Goal: Information Seeking & Learning: Learn about a topic

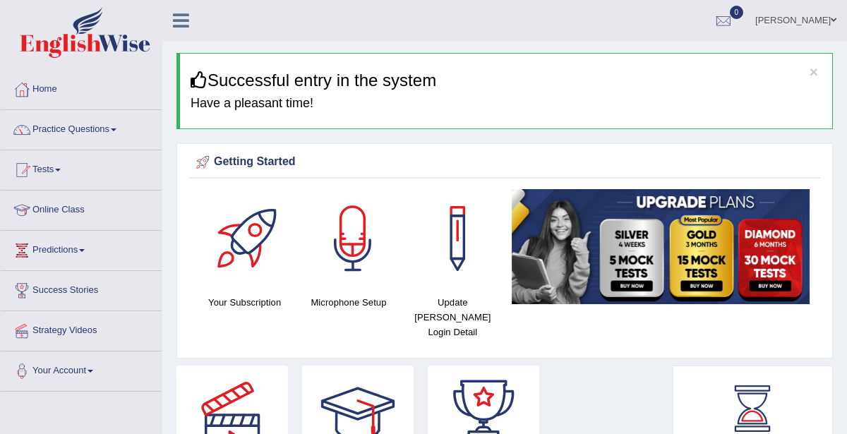
click at [61, 169] on span at bounding box center [58, 170] width 6 height 3
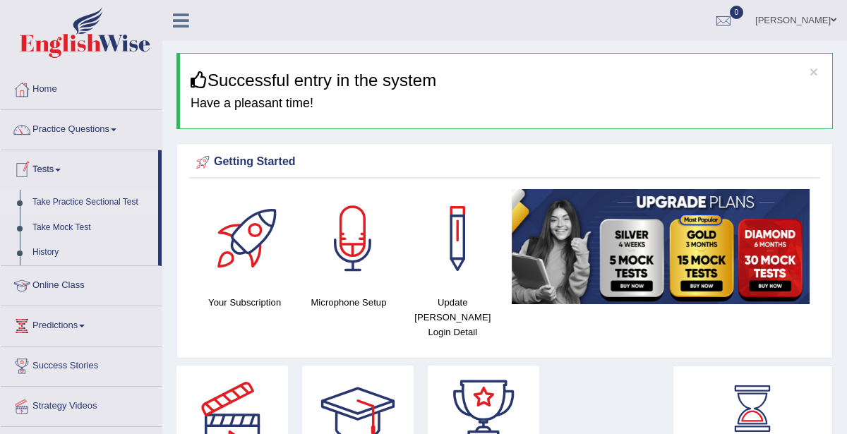
click at [55, 200] on link "Take Practice Sectional Test" at bounding box center [92, 202] width 132 height 25
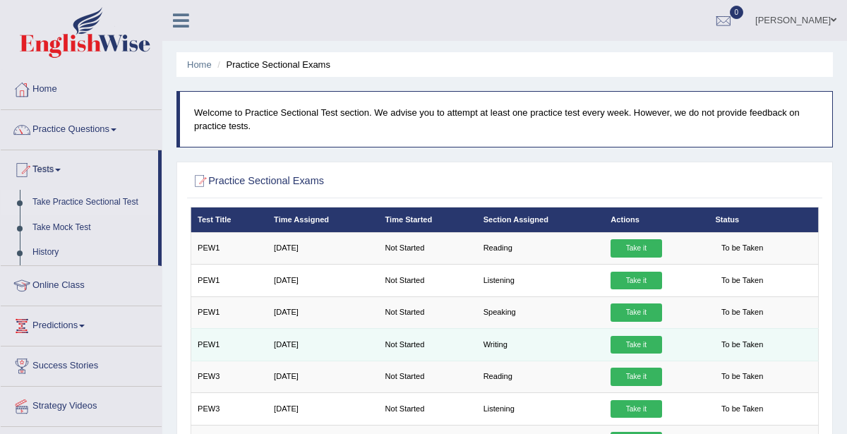
click at [643, 341] on link "Take it" at bounding box center [636, 345] width 51 height 18
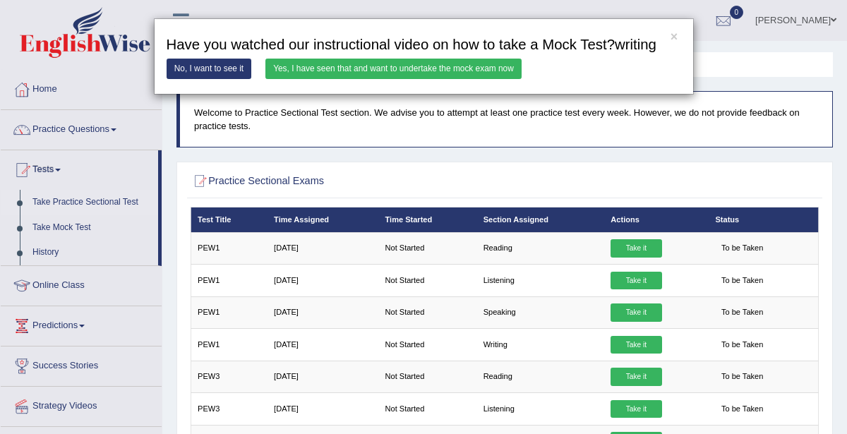
click at [630, 335] on div "× Have you watched our instructional video on how to take a Mock Test?writing N…" at bounding box center [423, 217] width 847 height 434
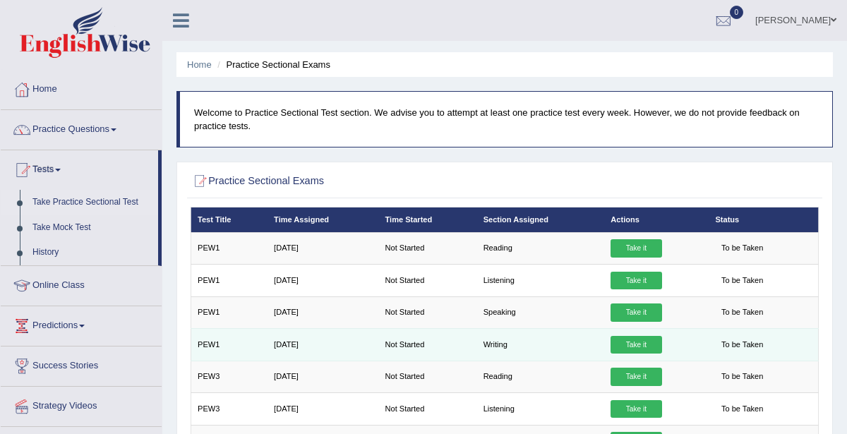
click at [630, 342] on link "Take it" at bounding box center [636, 345] width 51 height 18
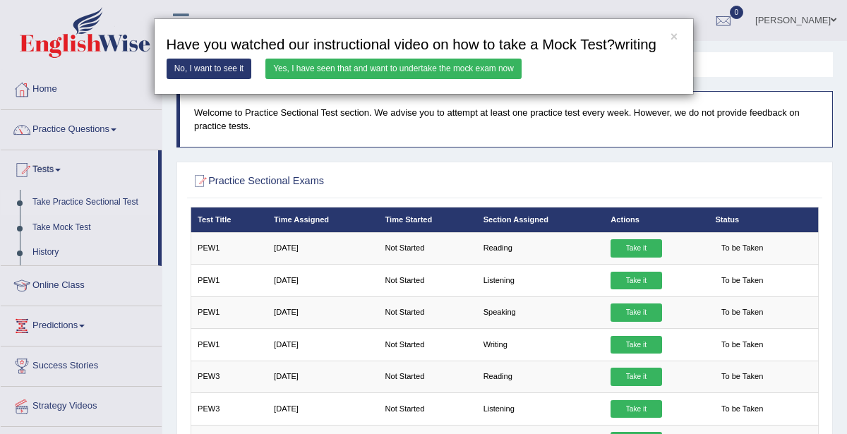
click at [441, 64] on link "Yes, I have seen that and want to undertake the mock exam now" at bounding box center [393, 69] width 256 height 20
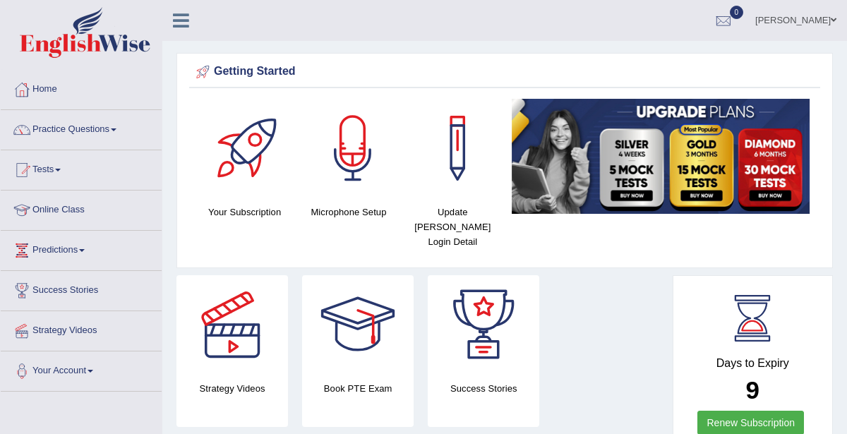
click at [61, 169] on span at bounding box center [58, 170] width 6 height 3
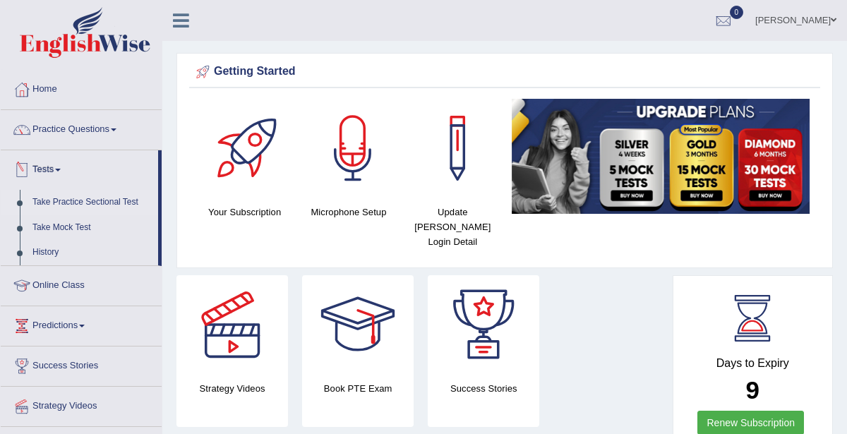
click at [111, 202] on link "Take Practice Sectional Test" at bounding box center [92, 202] width 132 height 25
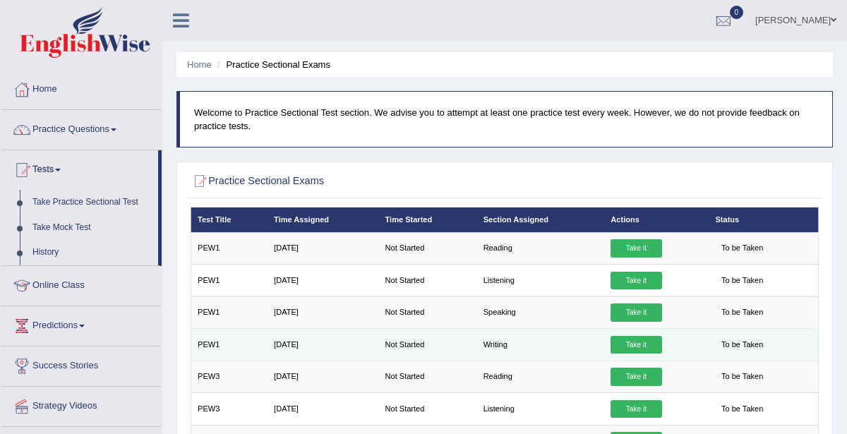
click at [643, 343] on link "Take it" at bounding box center [636, 345] width 51 height 18
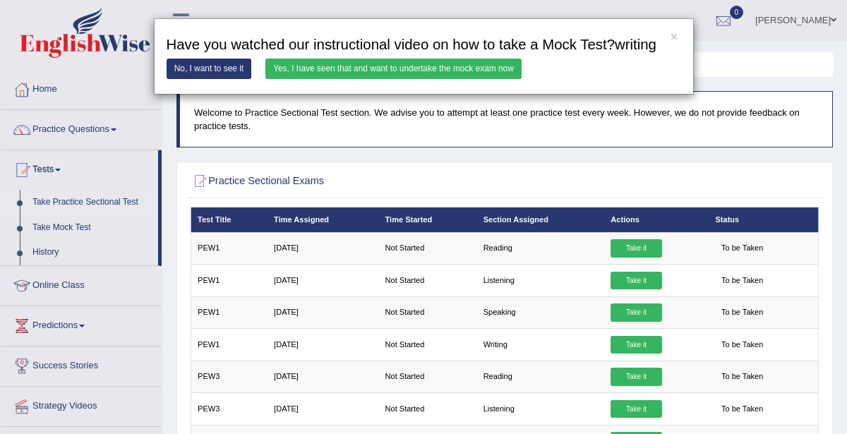
click at [410, 68] on link "Yes, I have seen that and want to undertake the mock exam now" at bounding box center [393, 69] width 256 height 20
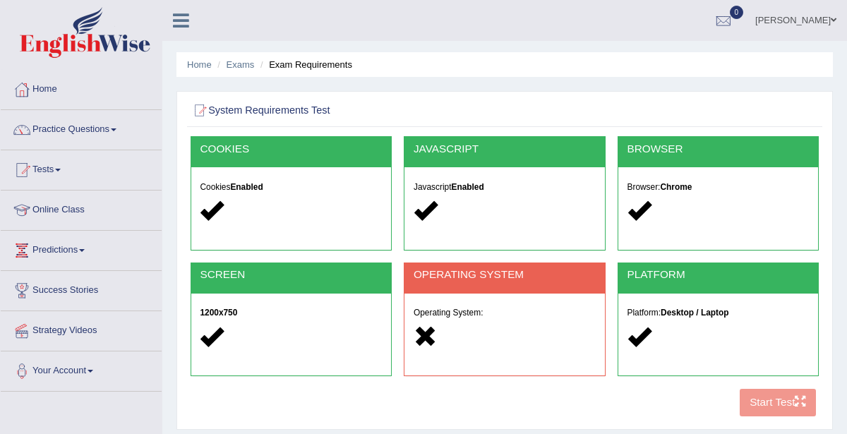
scroll to position [4, 0]
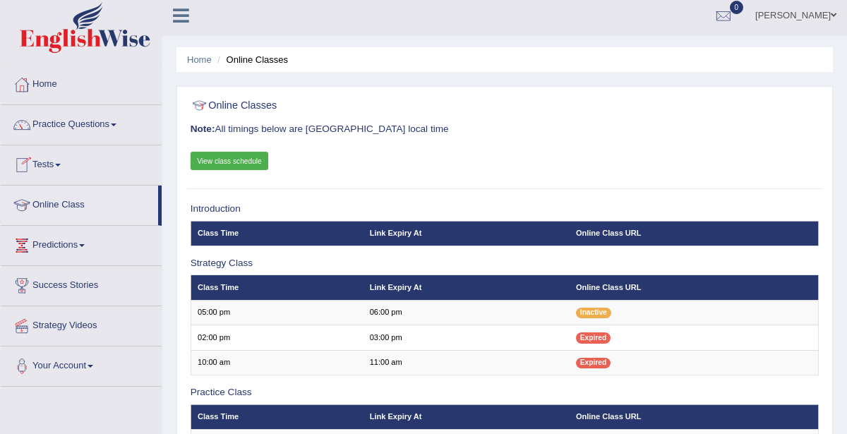
scroll to position [7, 0]
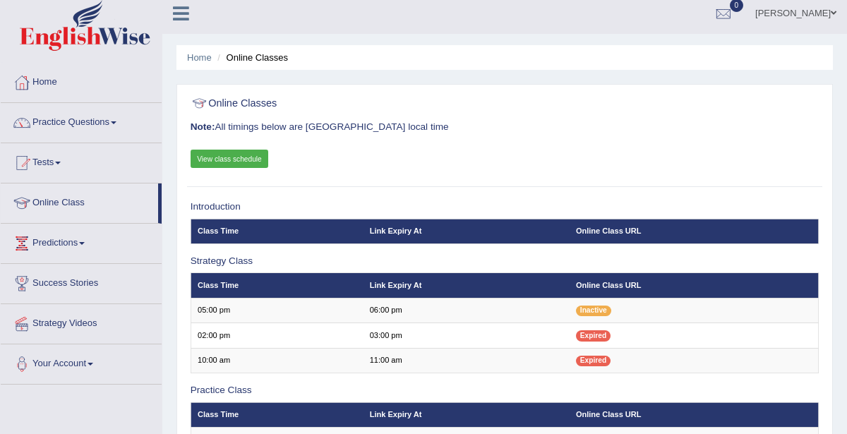
click at [212, 158] on link "View class schedule" at bounding box center [230, 159] width 78 height 18
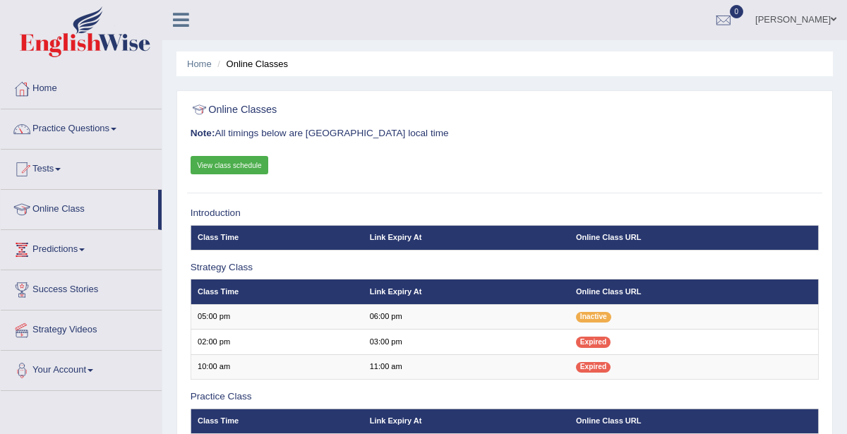
scroll to position [0, 0]
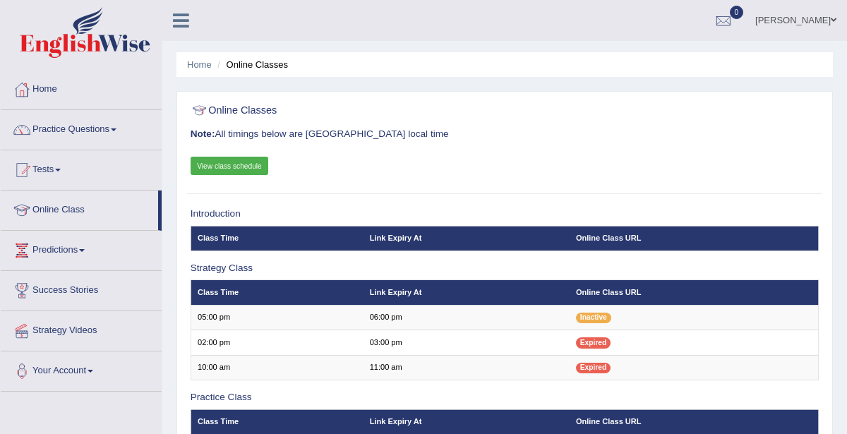
click at [246, 169] on link "View class schedule" at bounding box center [230, 166] width 78 height 18
click at [63, 125] on link "Practice Questions" at bounding box center [81, 127] width 161 height 35
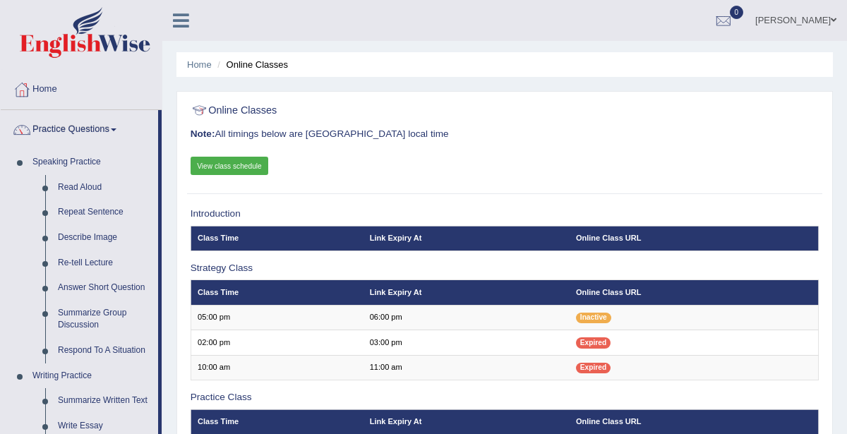
click at [95, 128] on link "Practice Questions" at bounding box center [79, 127] width 157 height 35
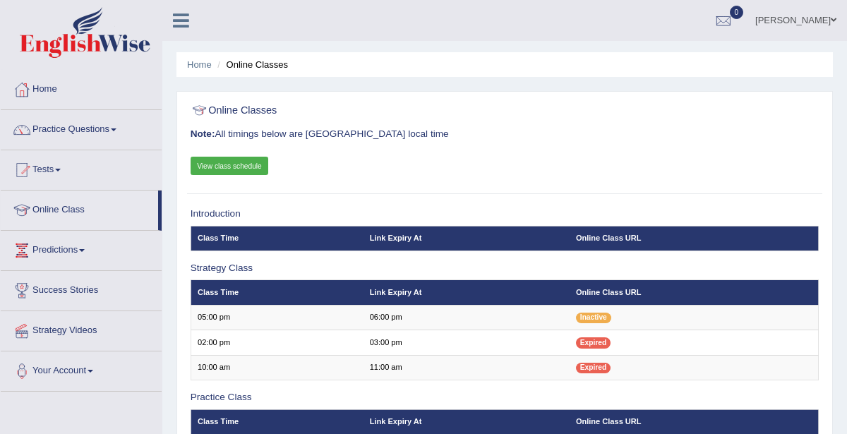
click at [61, 169] on span at bounding box center [58, 170] width 6 height 3
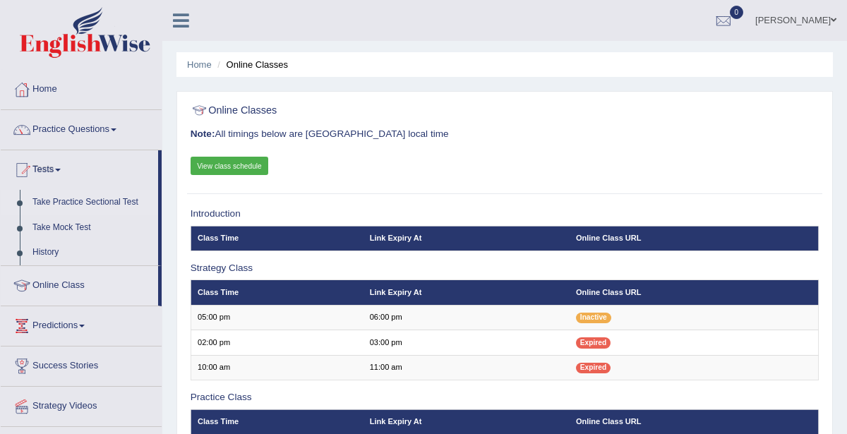
click at [81, 197] on link "Take Practice Sectional Test" at bounding box center [92, 202] width 132 height 25
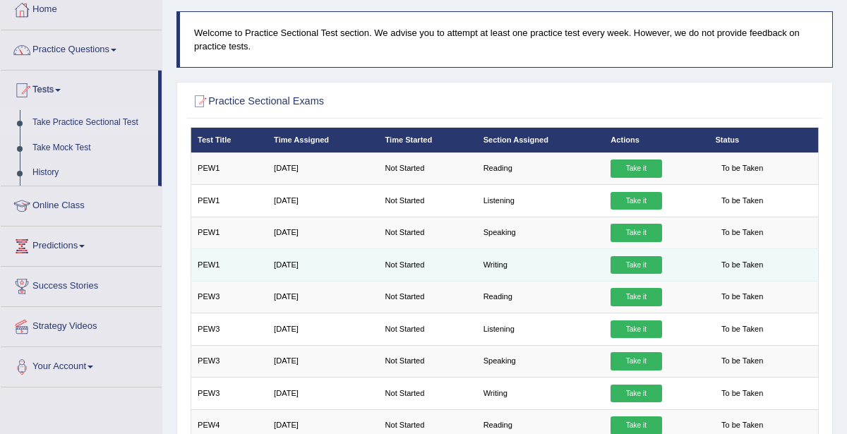
click at [619, 266] on link "Take it" at bounding box center [636, 265] width 51 height 18
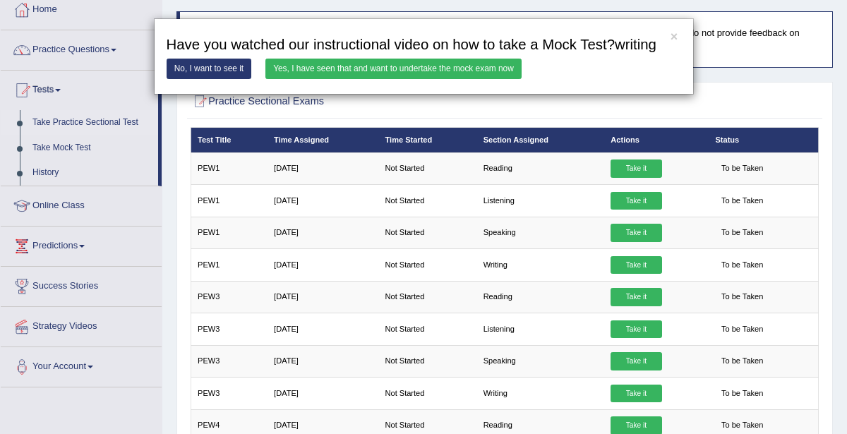
click at [390, 61] on link "Yes, I have seen that and want to undertake the mock exam now" at bounding box center [393, 69] width 256 height 20
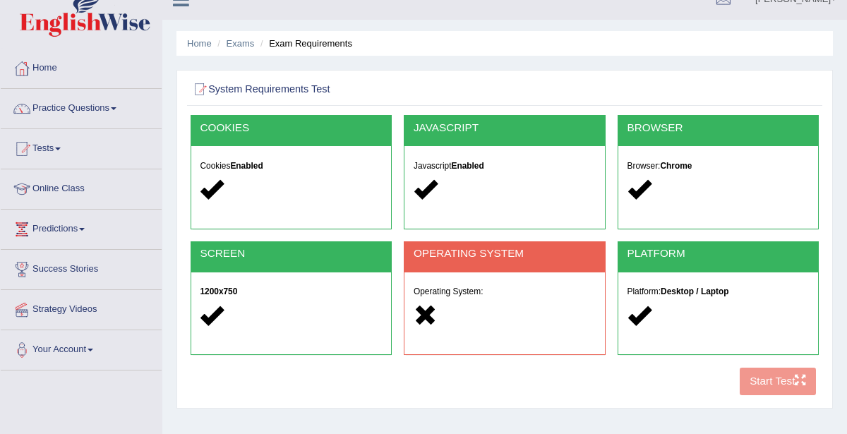
scroll to position [22, 0]
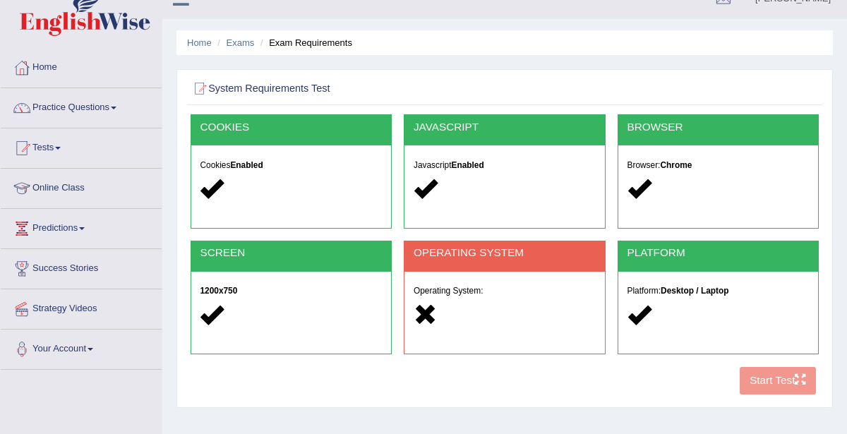
drag, startPoint x: 531, startPoint y: 296, endPoint x: 535, endPoint y: 304, distance: 8.8
click at [535, 304] on div "Operating System:" at bounding box center [504, 305] width 200 height 66
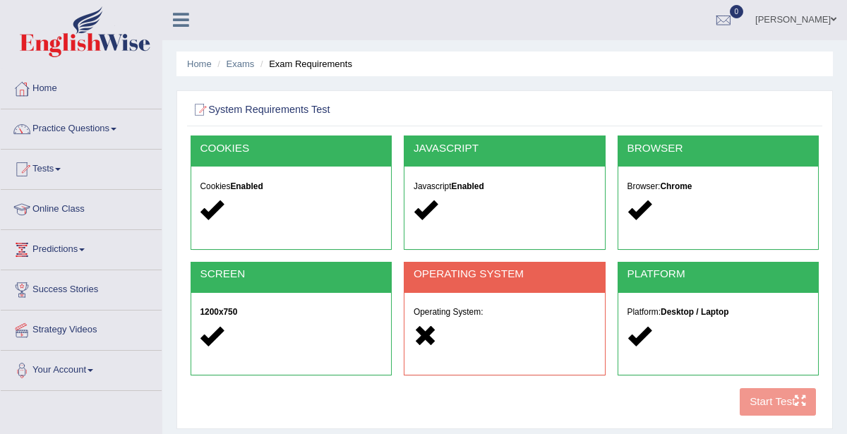
scroll to position [0, 0]
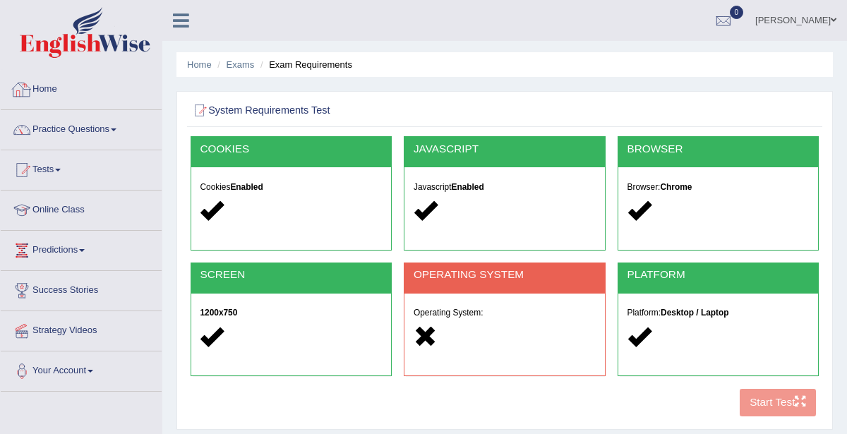
click at [42, 88] on link "Home" at bounding box center [81, 87] width 161 height 35
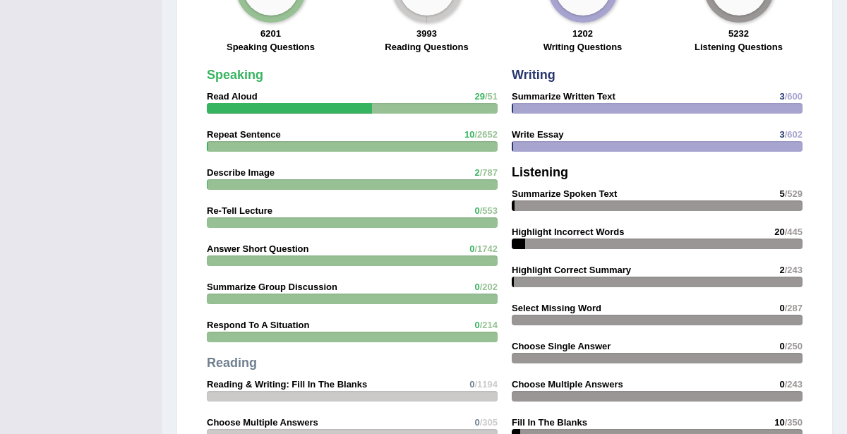
scroll to position [1141, 0]
click at [556, 226] on strong "Highlight Incorrect Words" at bounding box center [568, 231] width 112 height 11
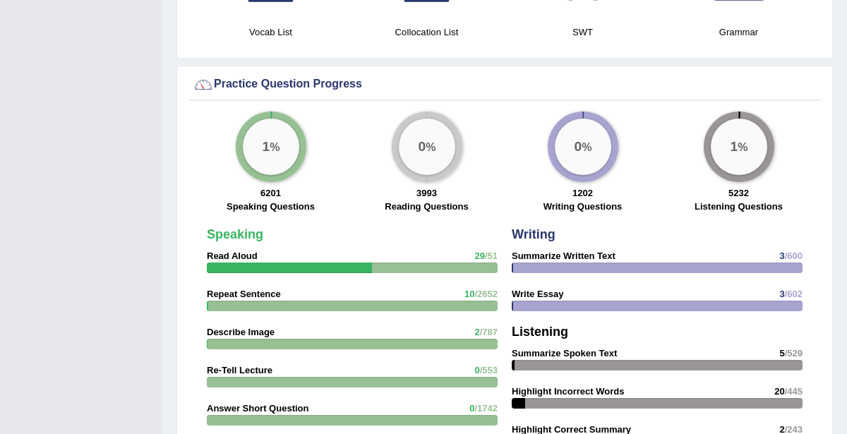
scroll to position [896, 0]
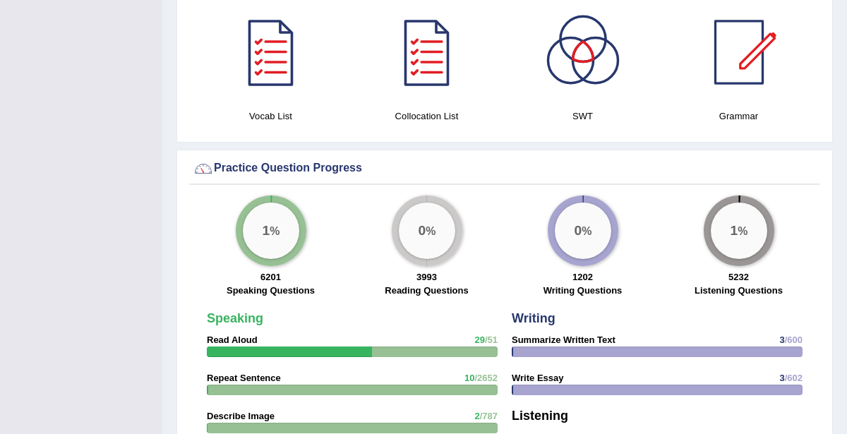
click at [596, 207] on div "0 %" at bounding box center [583, 231] width 56 height 56
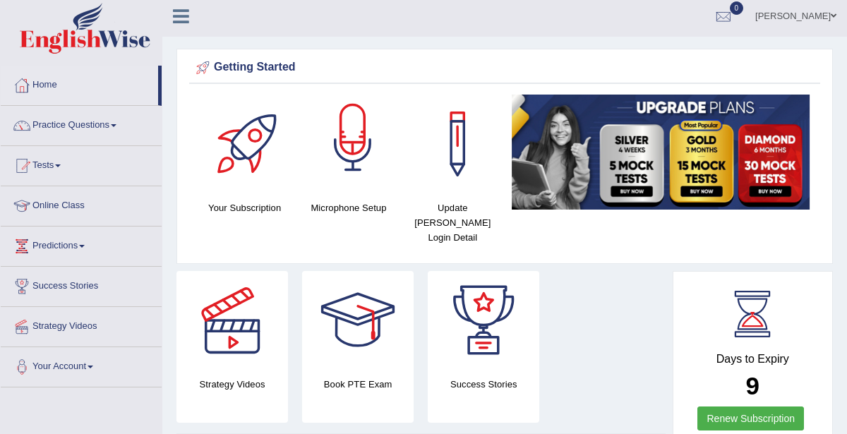
scroll to position [0, 0]
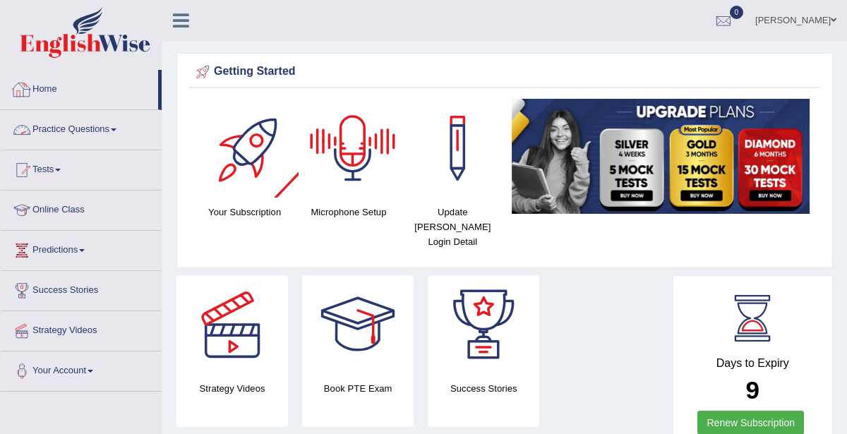
click at [87, 122] on link "Practice Questions" at bounding box center [81, 127] width 161 height 35
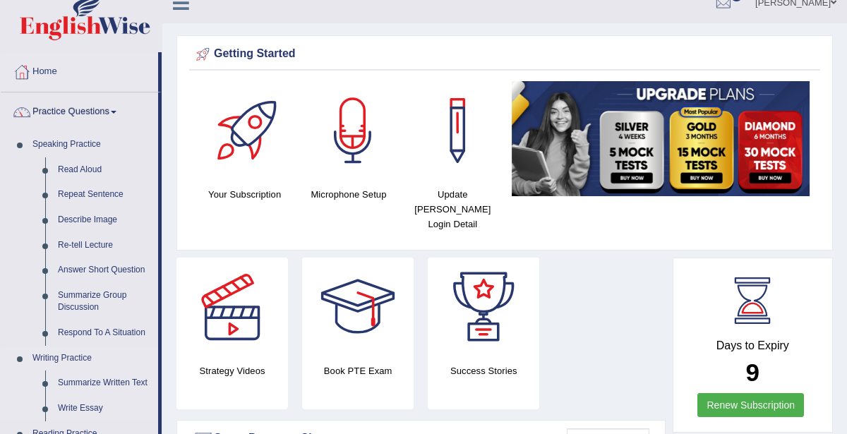
scroll to position [73, 0]
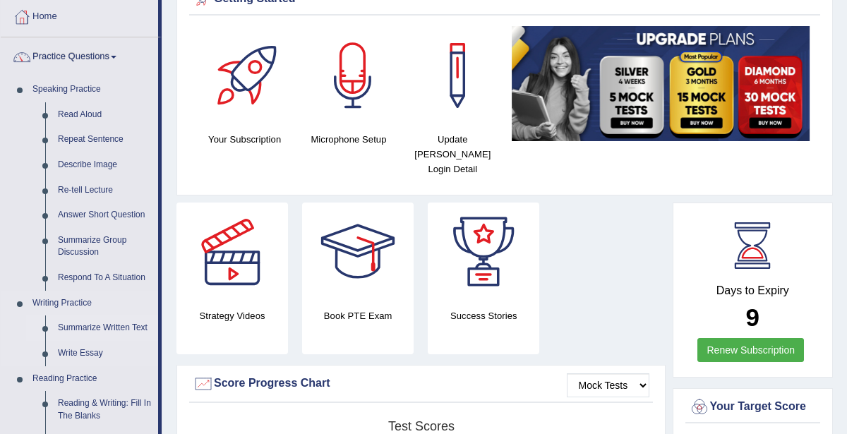
click at [92, 323] on link "Summarize Written Text" at bounding box center [105, 328] width 107 height 25
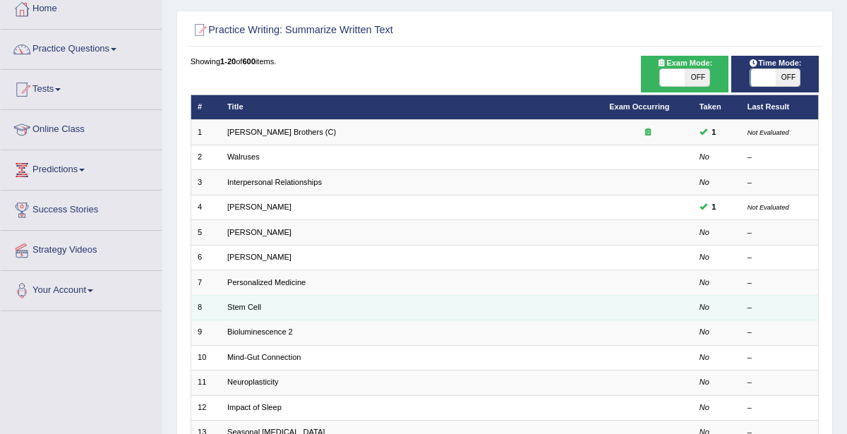
scroll to position [100, 0]
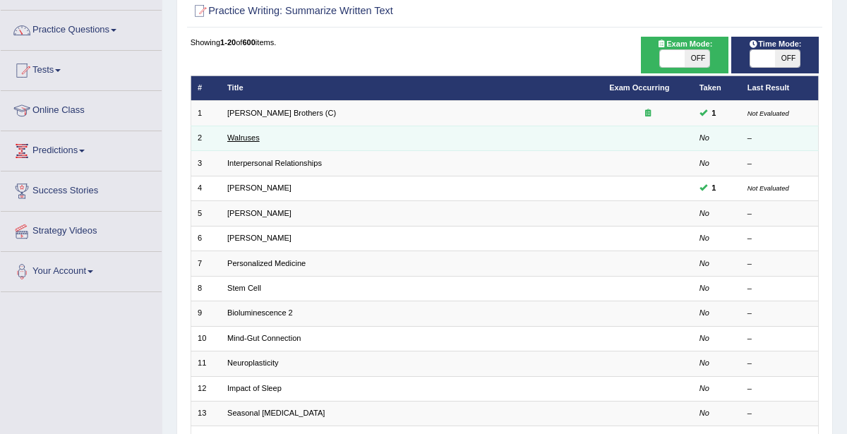
click at [240, 136] on link "Walruses" at bounding box center [243, 137] width 32 height 8
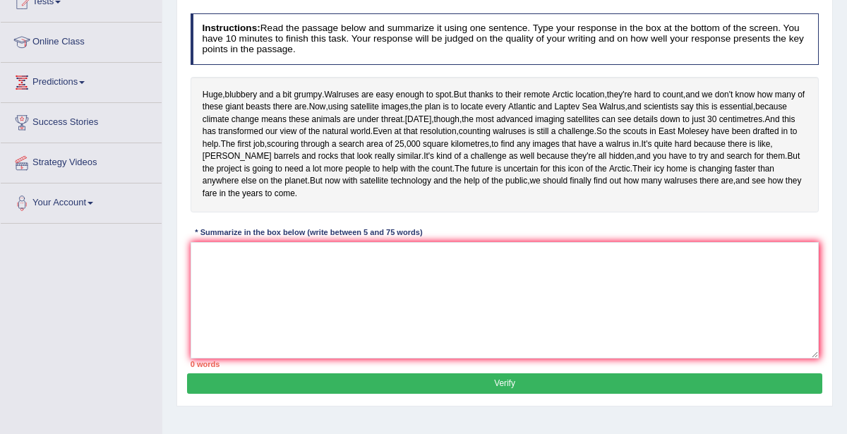
scroll to position [169, 0]
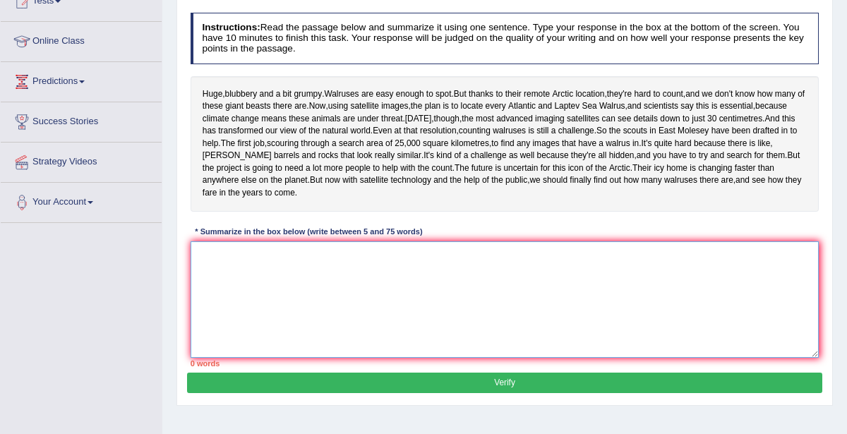
click at [641, 344] on textarea at bounding box center [505, 299] width 629 height 116
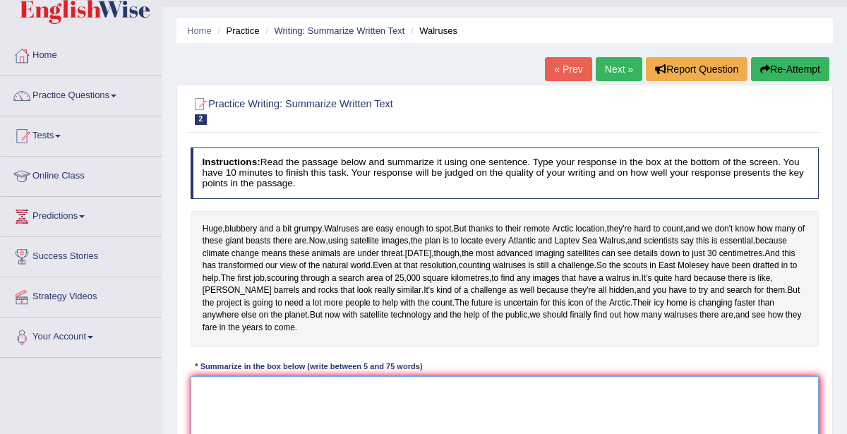
scroll to position [0, 0]
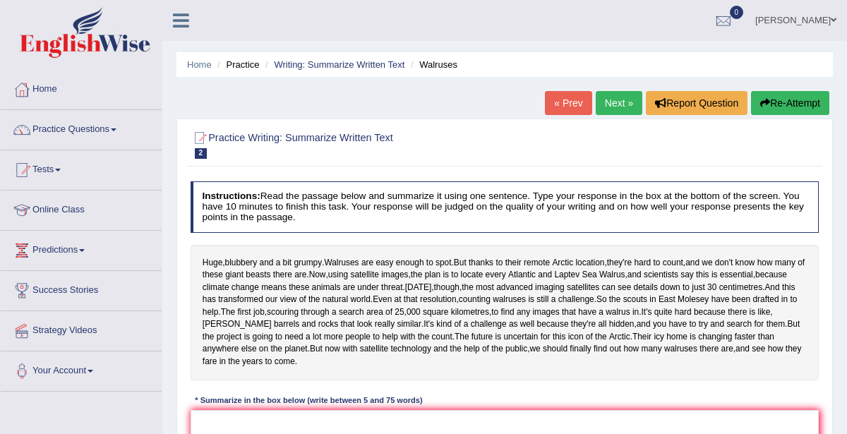
click at [54, 90] on link "Home" at bounding box center [81, 87] width 161 height 35
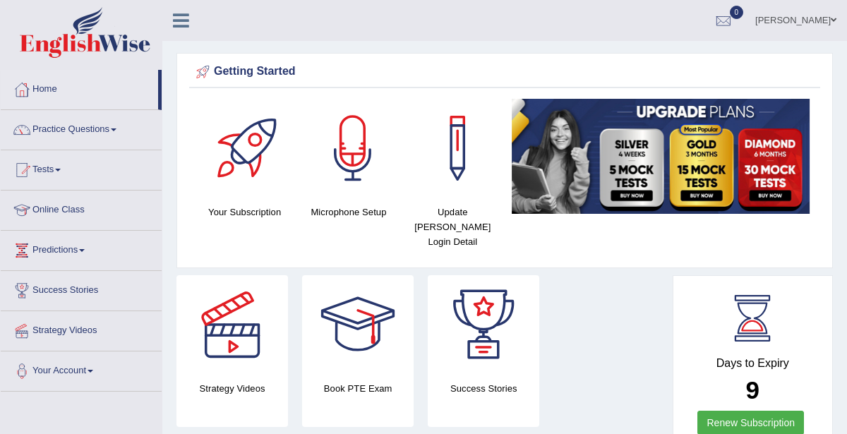
click at [66, 131] on link "Practice Questions" at bounding box center [81, 127] width 161 height 35
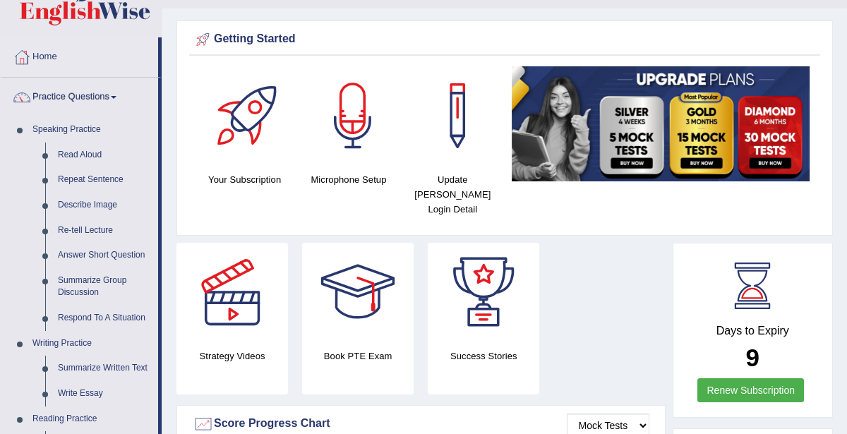
scroll to position [32, 0]
click at [78, 205] on link "Describe Image" at bounding box center [105, 205] width 107 height 25
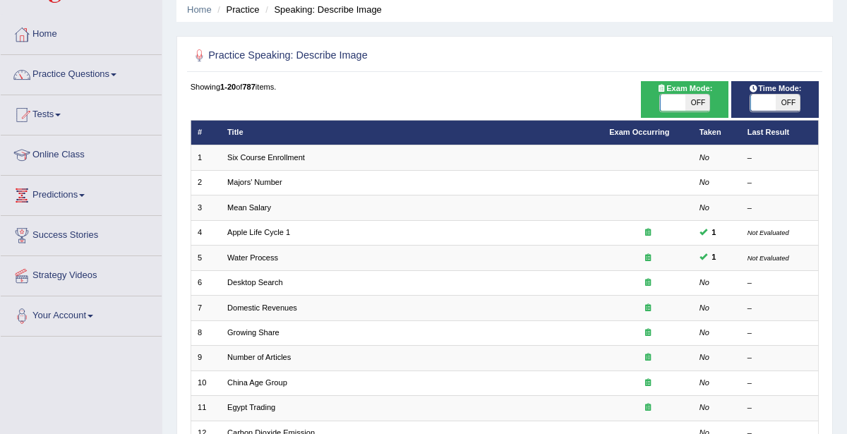
scroll to position [55, 0]
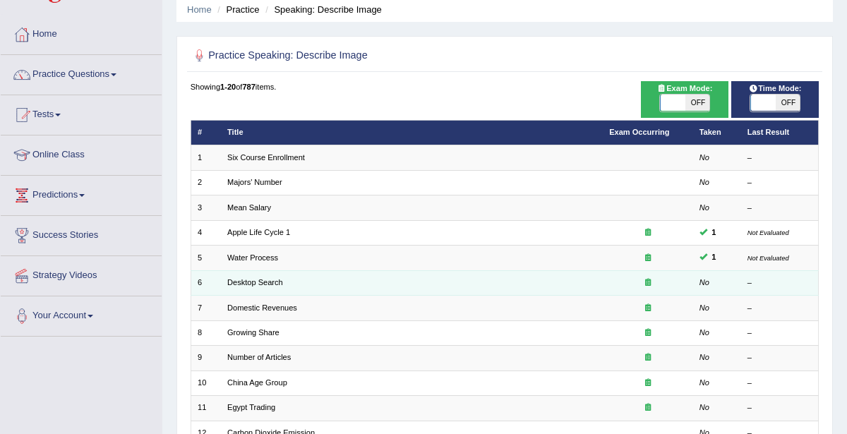
click at [706, 280] on em "No" at bounding box center [705, 282] width 10 height 8
click at [232, 280] on link "Desktop Search" at bounding box center [255, 282] width 56 height 8
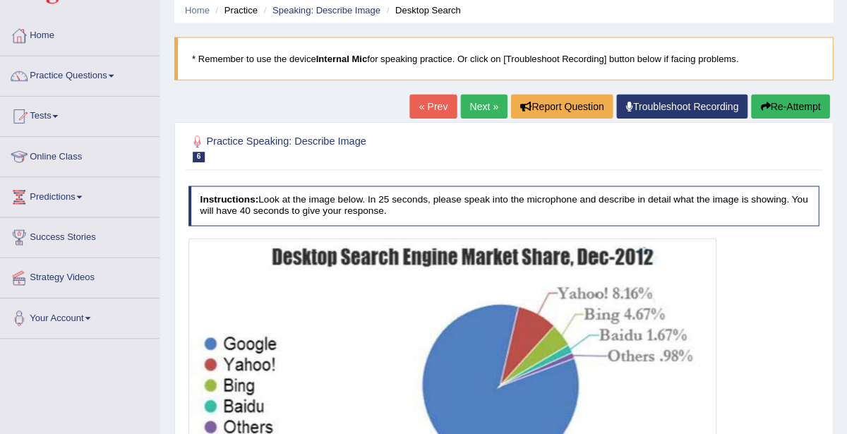
scroll to position [37, 0]
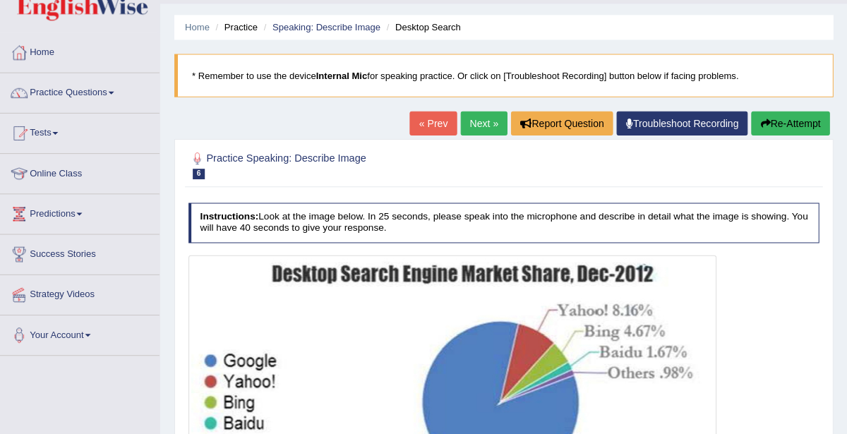
click at [78, 107] on link "Practice Questions" at bounding box center [81, 90] width 161 height 35
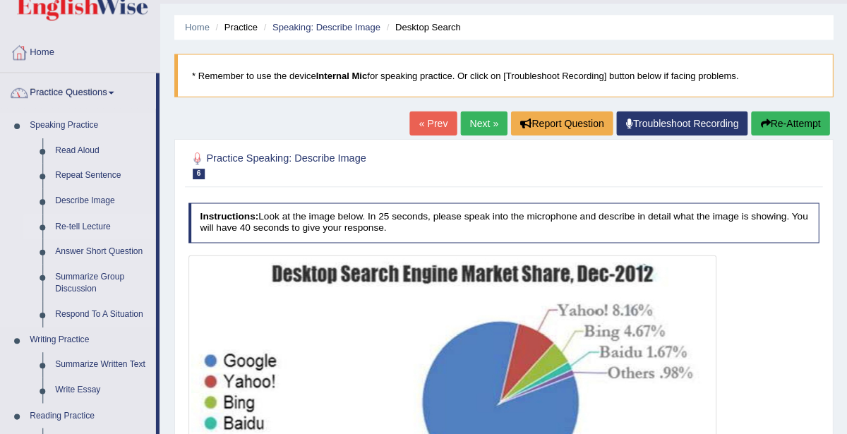
click at [73, 225] on link "Re-tell Lecture" at bounding box center [105, 225] width 107 height 25
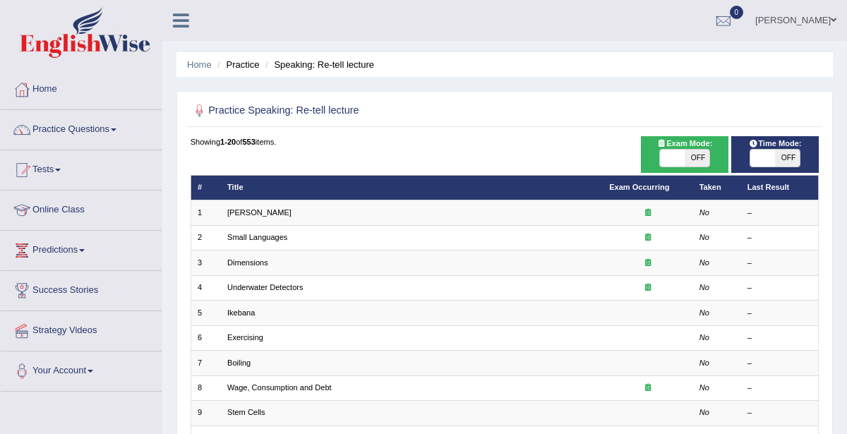
click at [687, 157] on span "OFF" at bounding box center [697, 158] width 25 height 17
checkbox input "true"
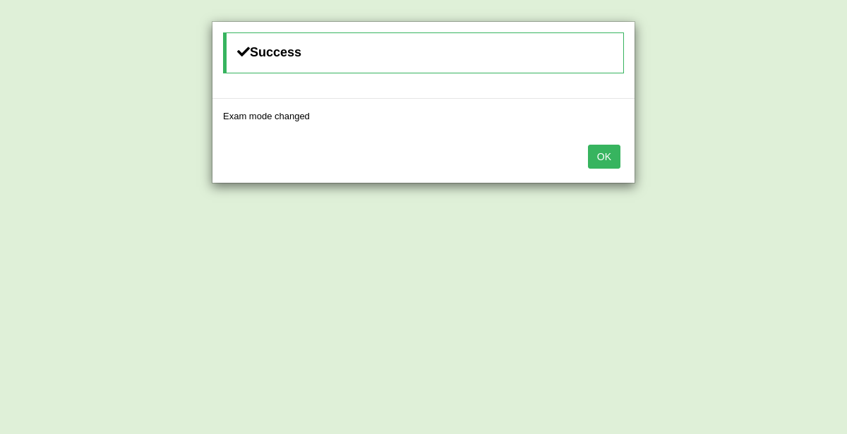
click at [607, 157] on button "OK" at bounding box center [604, 157] width 32 height 24
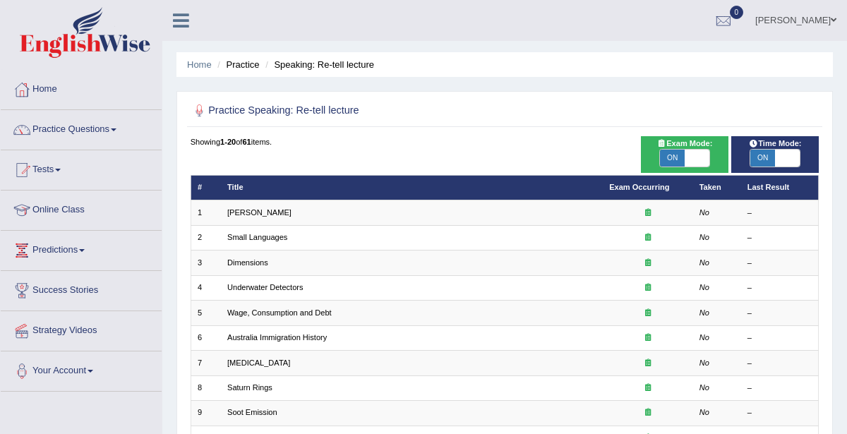
click at [767, 162] on span "ON" at bounding box center [762, 158] width 25 height 17
click at [0, 0] on div "Success Time mode changed OK" at bounding box center [0, 0] width 0 height 0
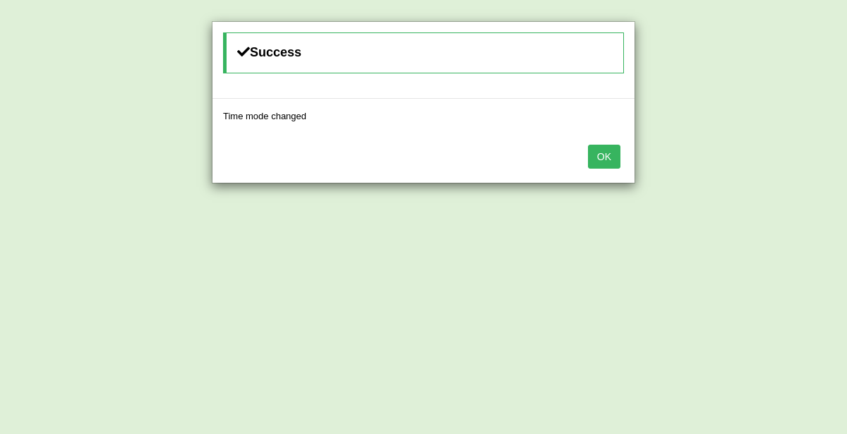
click at [606, 152] on button "OK" at bounding box center [604, 157] width 32 height 24
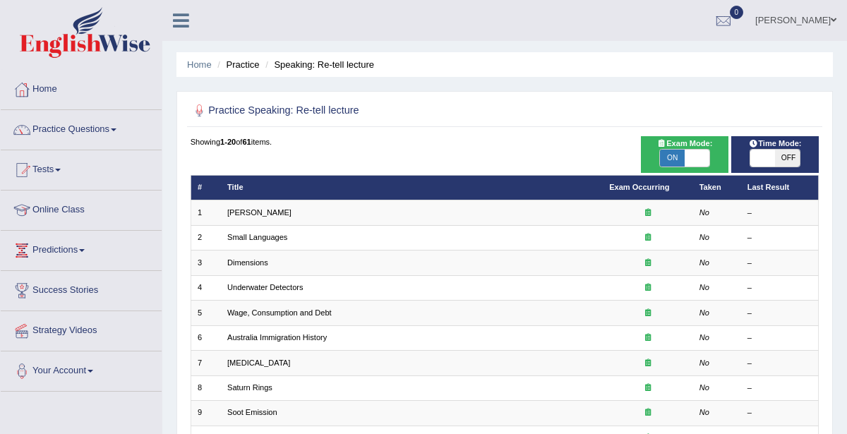
click at [786, 157] on span "OFF" at bounding box center [787, 158] width 25 height 17
checkbox input "true"
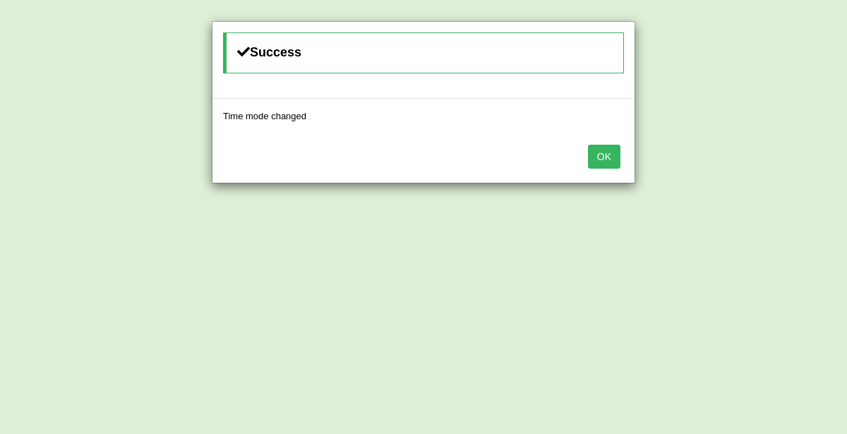
click at [607, 159] on button "OK" at bounding box center [604, 157] width 32 height 24
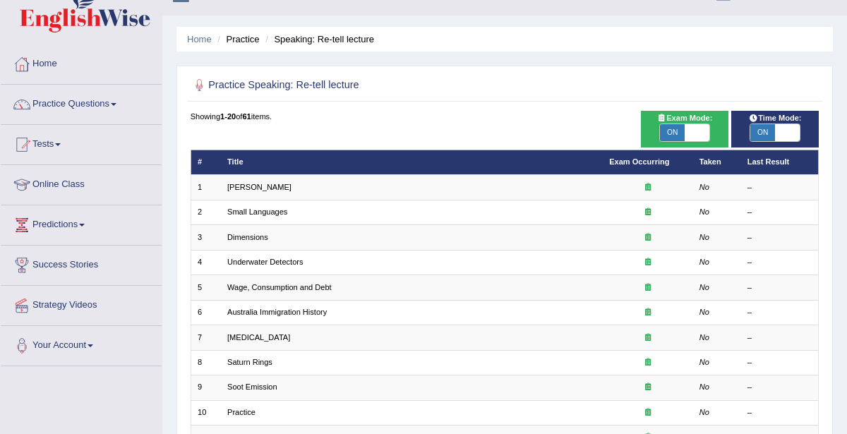
scroll to position [34, 0]
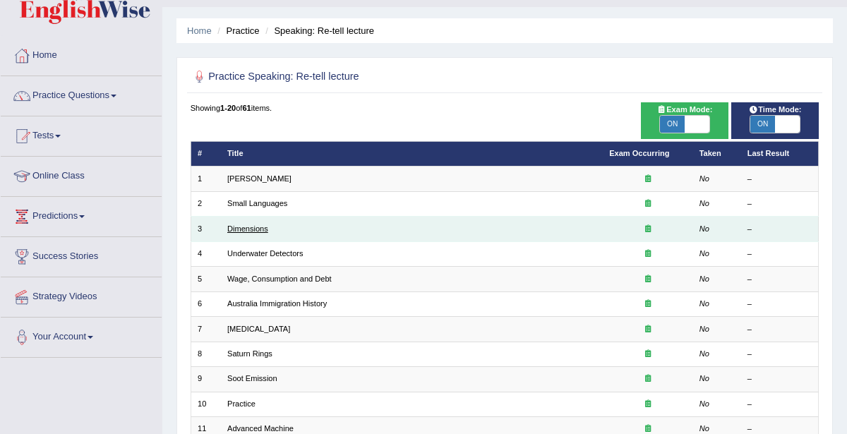
click at [251, 231] on link "Dimensions" at bounding box center [247, 228] width 41 height 8
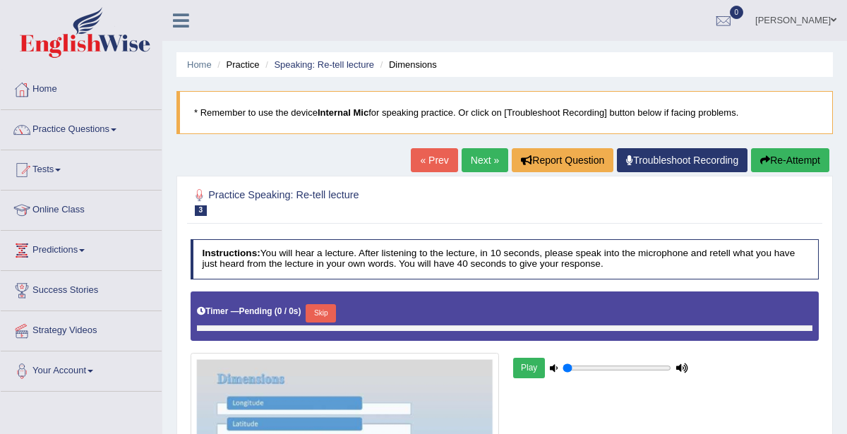
type input "0.1"
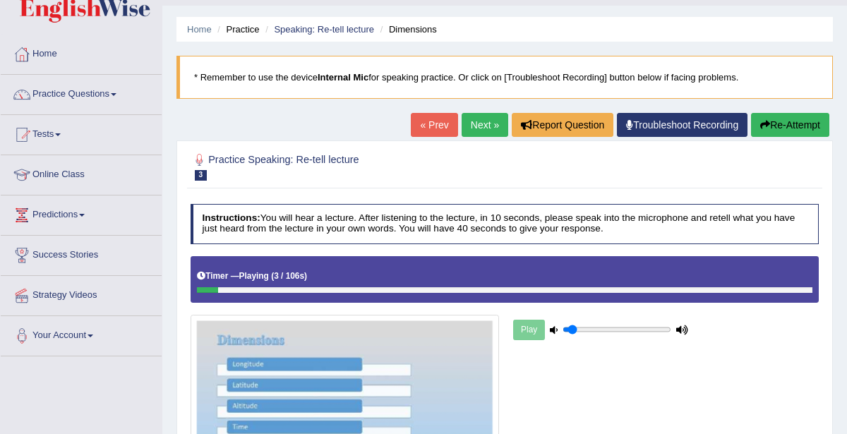
scroll to position [32, 0]
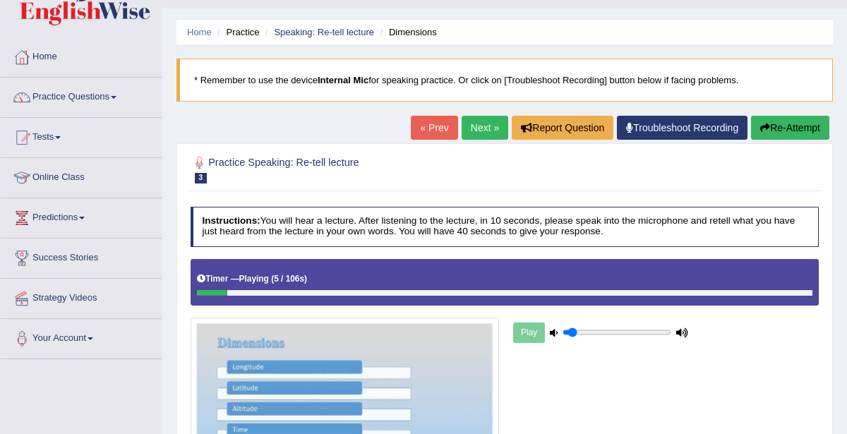
click at [60, 100] on link "Practice Questions" at bounding box center [81, 95] width 161 height 35
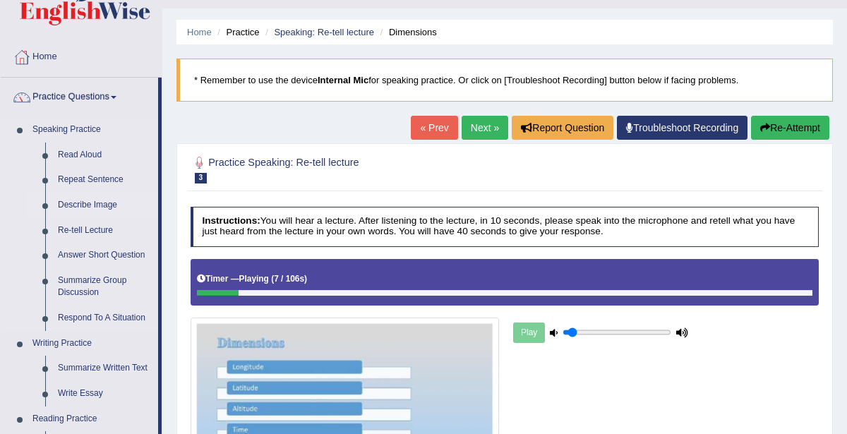
click at [83, 205] on link "Describe Image" at bounding box center [105, 205] width 107 height 25
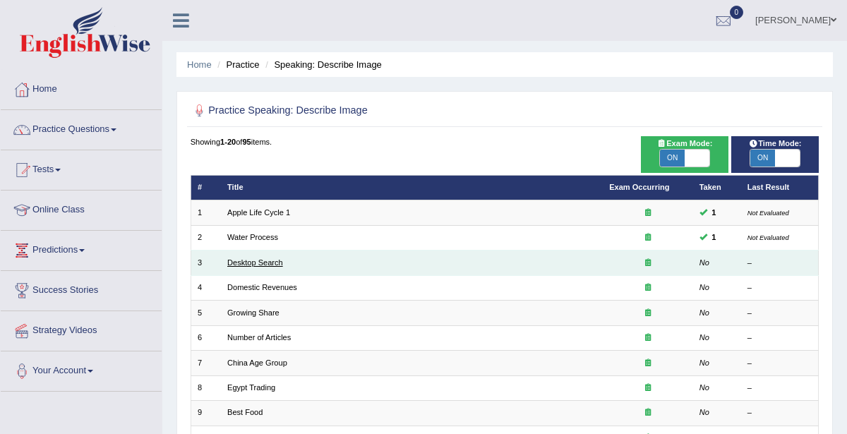
click at [239, 263] on link "Desktop Search" at bounding box center [255, 262] width 56 height 8
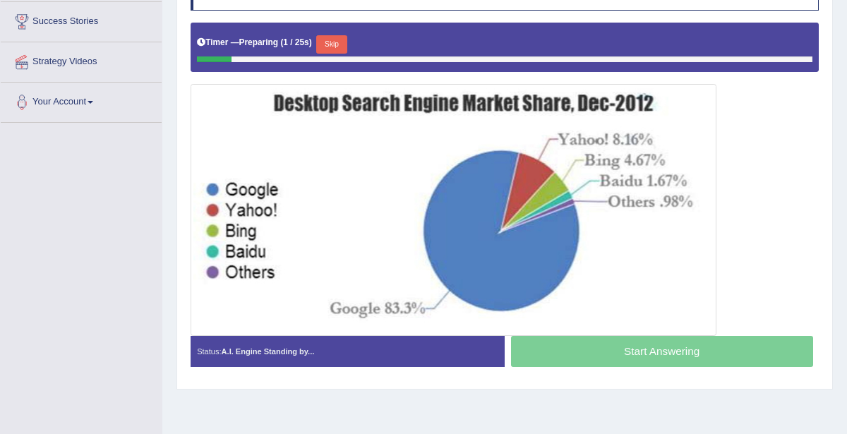
scroll to position [270, 0]
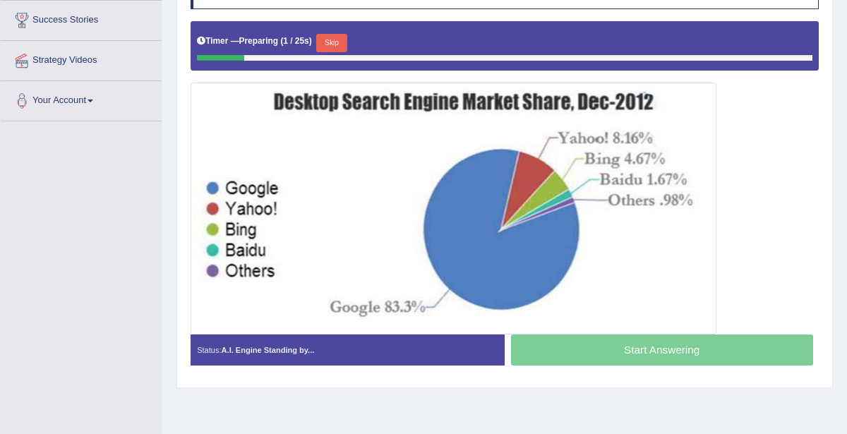
click at [802, 227] on div at bounding box center [505, 177] width 629 height 313
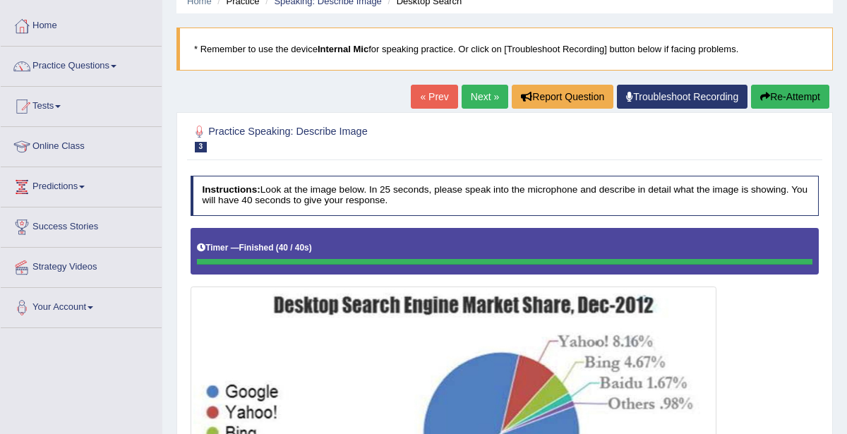
scroll to position [62, 0]
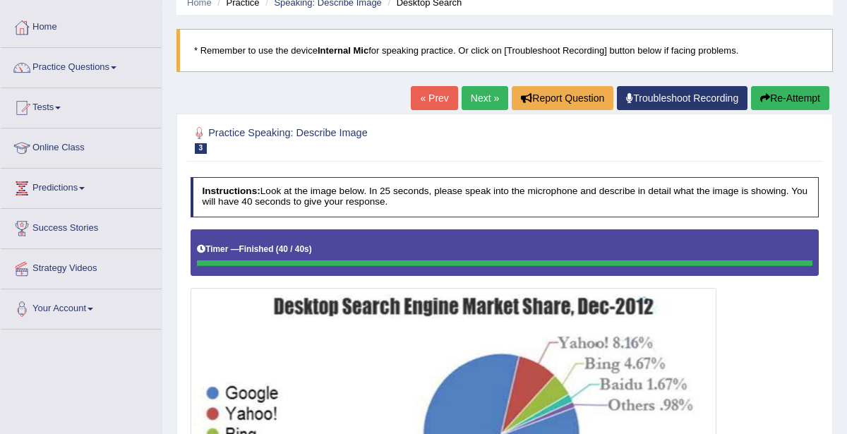
click at [486, 101] on link "Next »" at bounding box center [485, 98] width 47 height 24
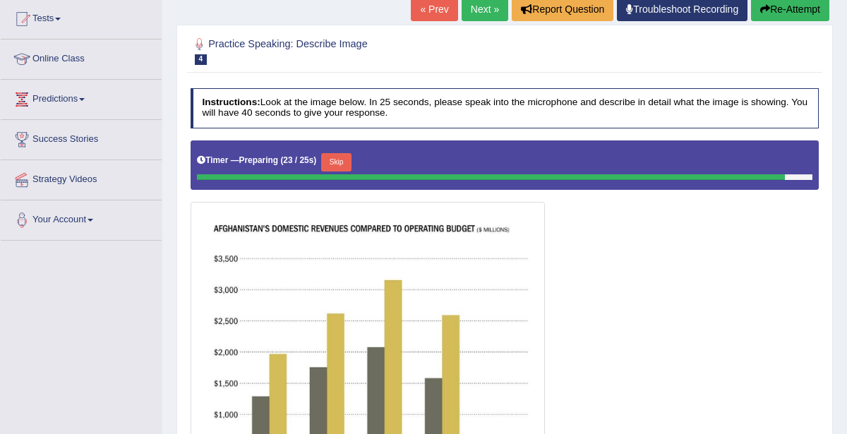
scroll to position [152, 0]
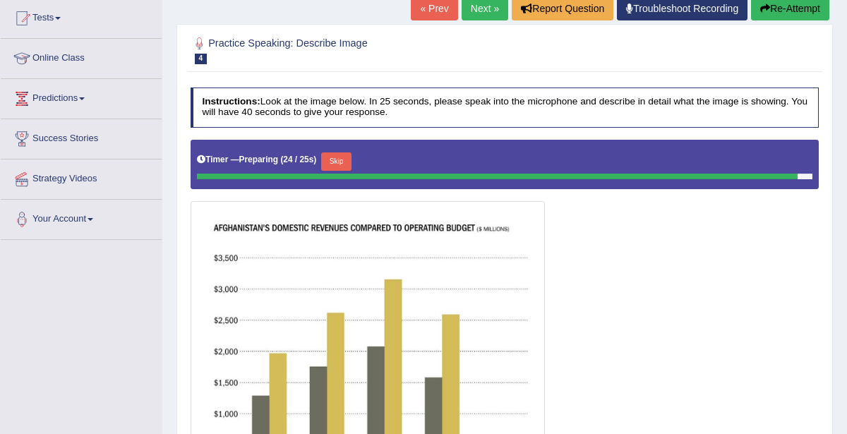
click at [438, 14] on link "« Prev" at bounding box center [434, 8] width 47 height 24
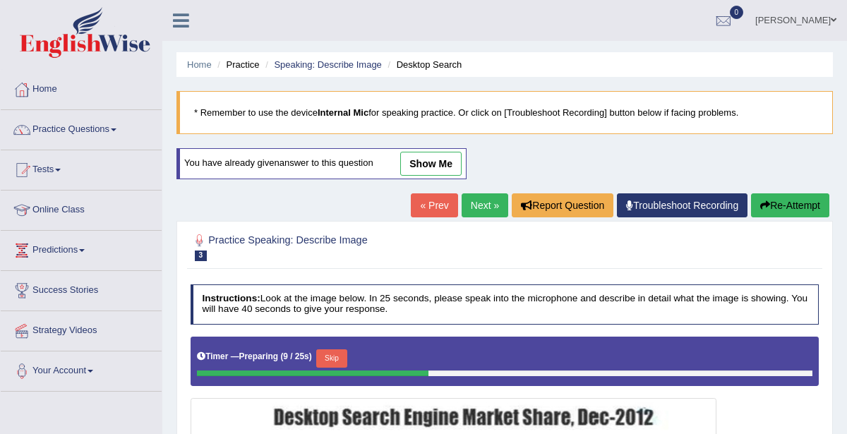
click at [488, 207] on link "Next »" at bounding box center [485, 205] width 47 height 24
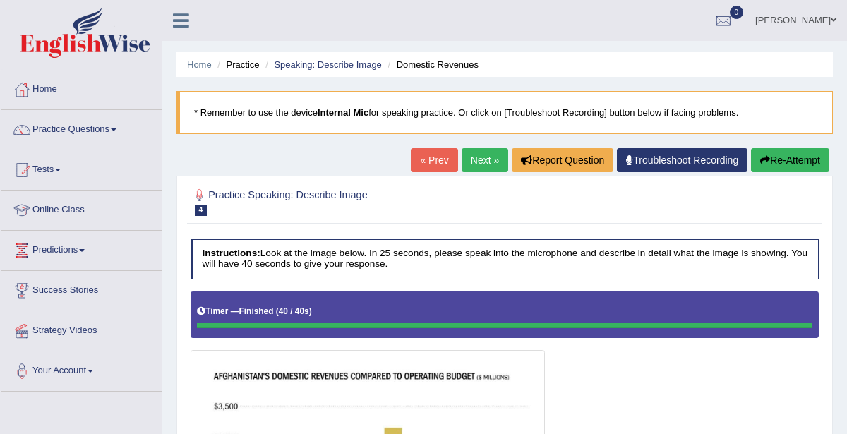
click at [481, 164] on link "Next »" at bounding box center [485, 160] width 47 height 24
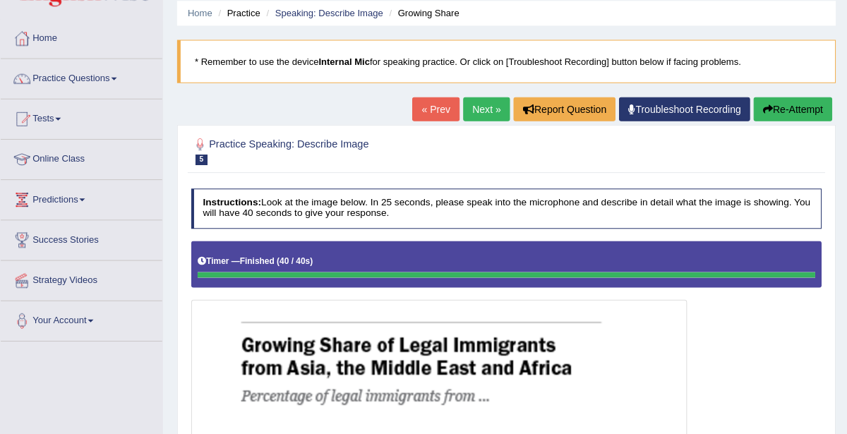
scroll to position [49, 0]
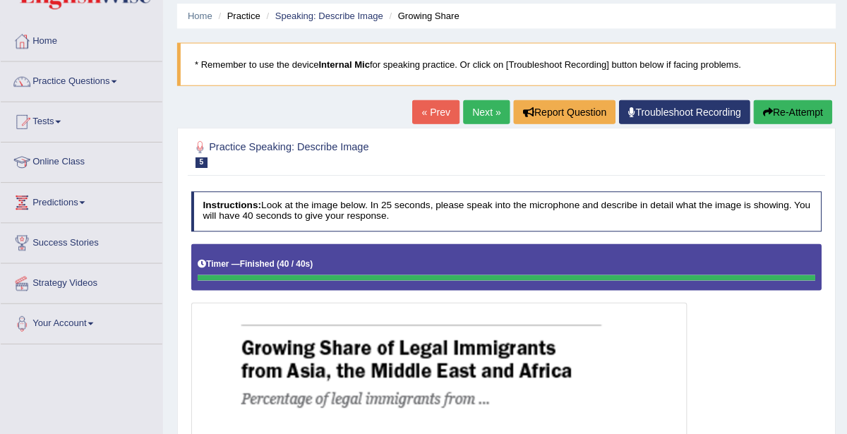
click at [491, 113] on link "Next »" at bounding box center [485, 112] width 47 height 24
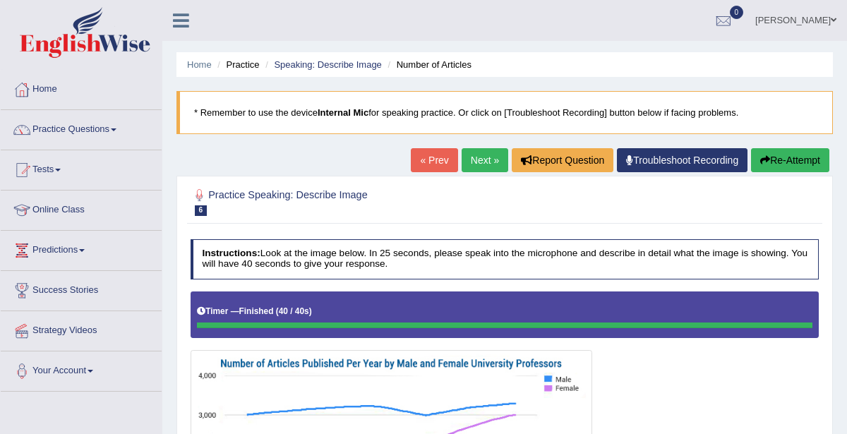
click at [486, 160] on link "Next »" at bounding box center [485, 160] width 47 height 24
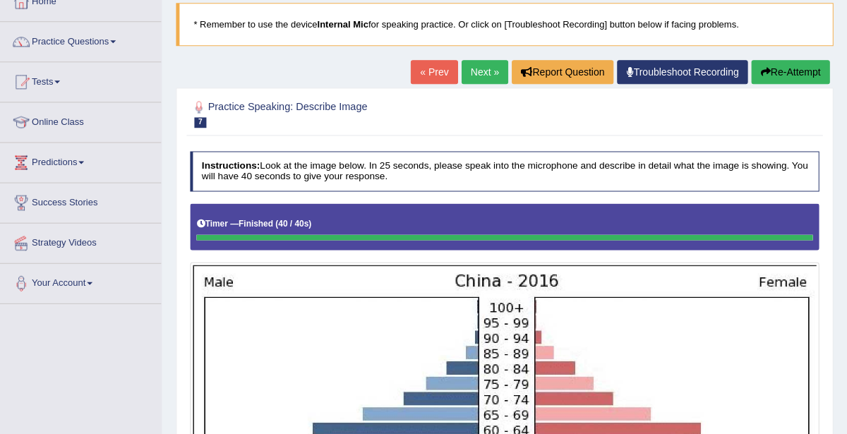
scroll to position [82, 0]
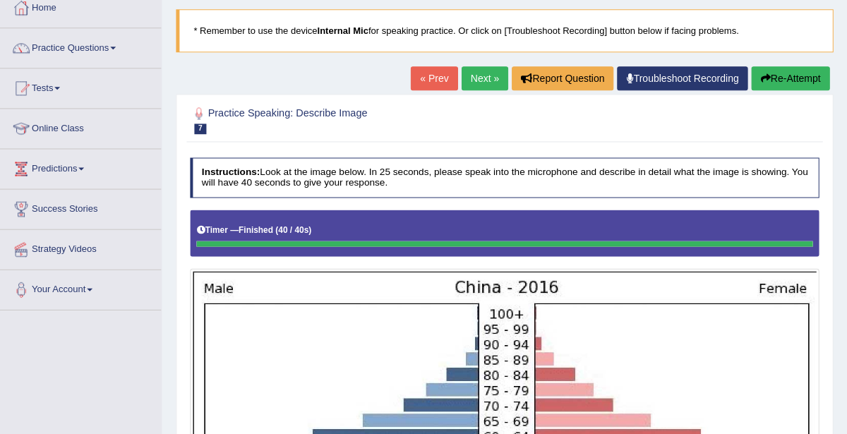
click at [482, 78] on link "Next »" at bounding box center [485, 78] width 47 height 24
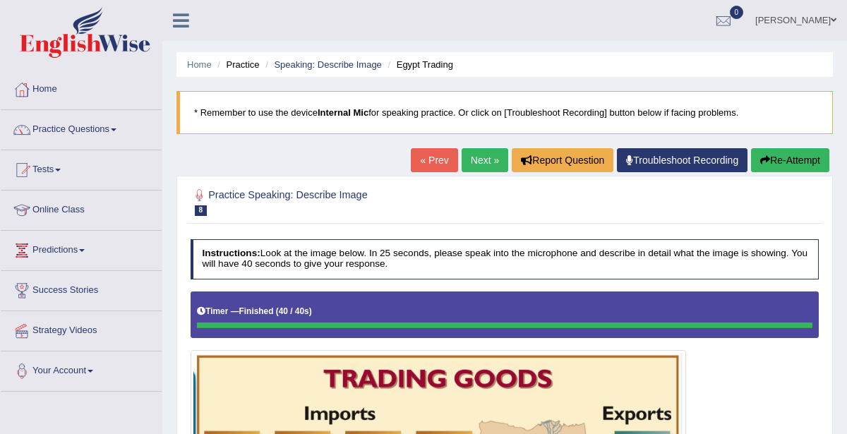
click at [491, 154] on link "Next »" at bounding box center [485, 160] width 47 height 24
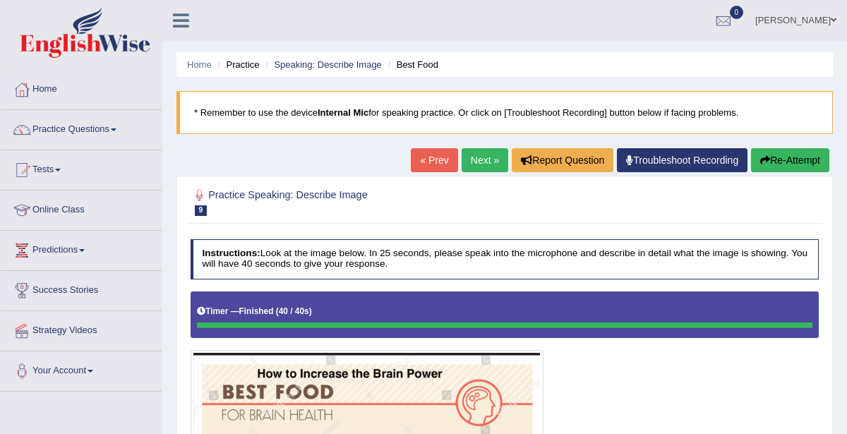
click at [482, 169] on link "Next »" at bounding box center [485, 160] width 47 height 24
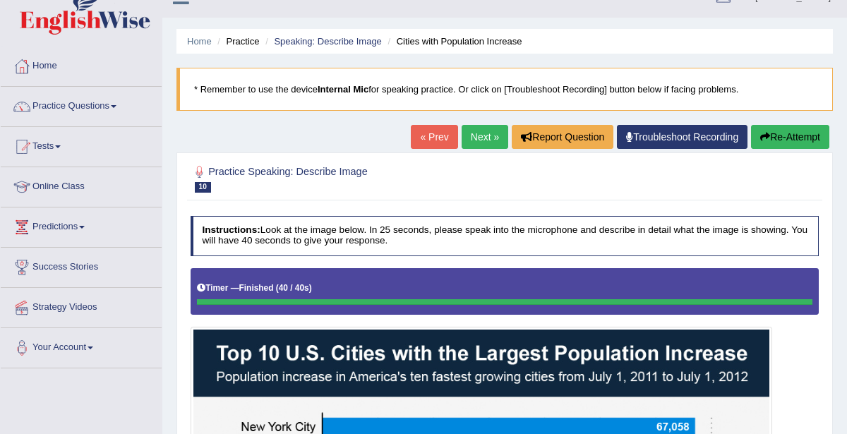
scroll to position [23, 0]
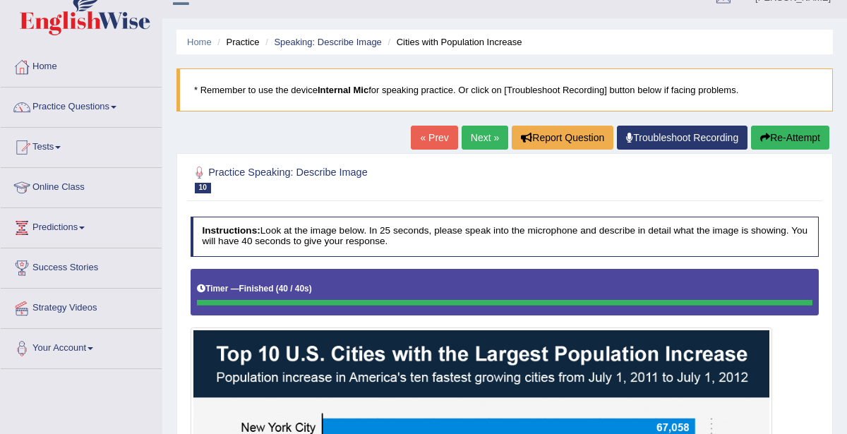
click at [799, 131] on button "Re-Attempt" at bounding box center [790, 138] width 78 height 24
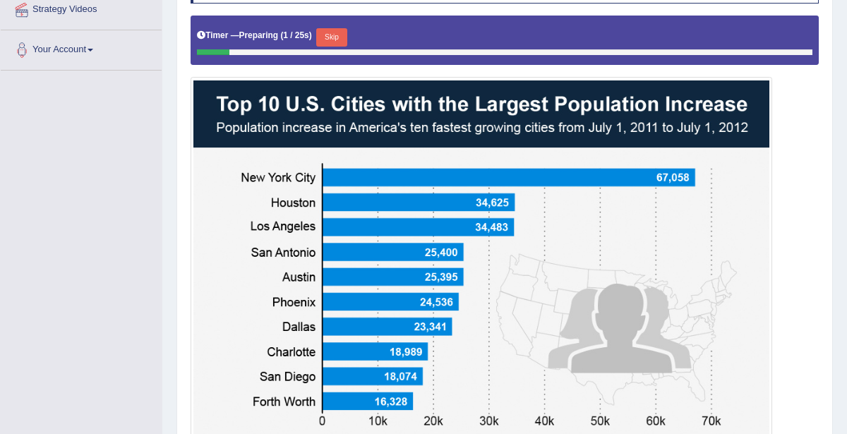
scroll to position [327, 0]
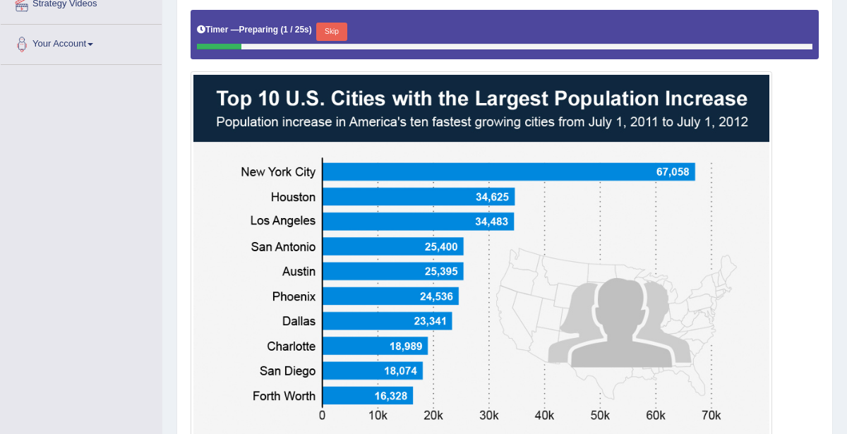
click at [335, 25] on button "Skip" at bounding box center [331, 32] width 30 height 18
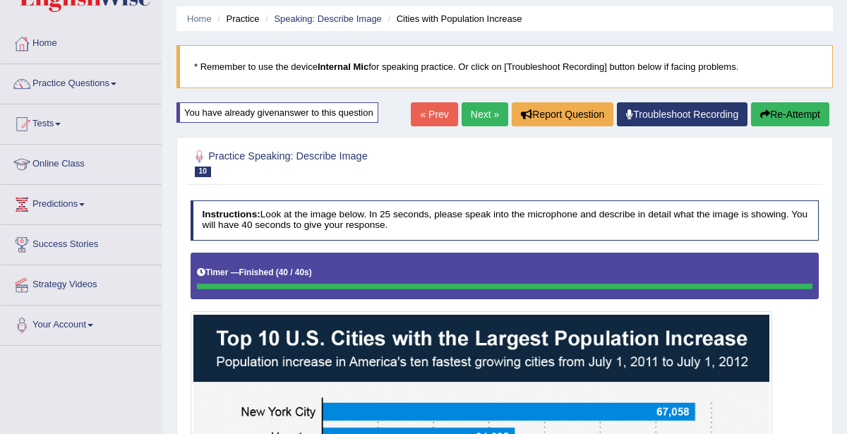
scroll to position [0, 0]
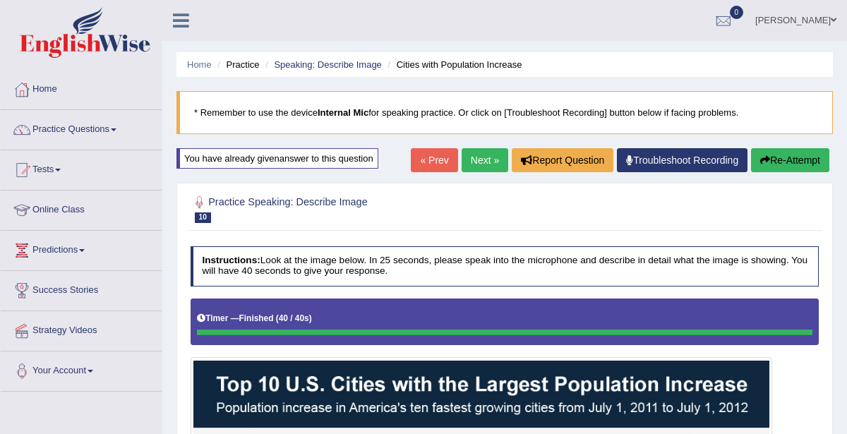
click at [311, 157] on div "You have already given answer to this question" at bounding box center [277, 158] width 202 height 20
click at [341, 162] on div "You have already given answer to this question" at bounding box center [277, 158] width 202 height 20
click at [336, 160] on div "You have already given answer to this question" at bounding box center [277, 158] width 202 height 20
click at [364, 159] on div "You have already given answer to this question" at bounding box center [277, 158] width 202 height 20
click at [490, 154] on link "Next »" at bounding box center [485, 160] width 47 height 24
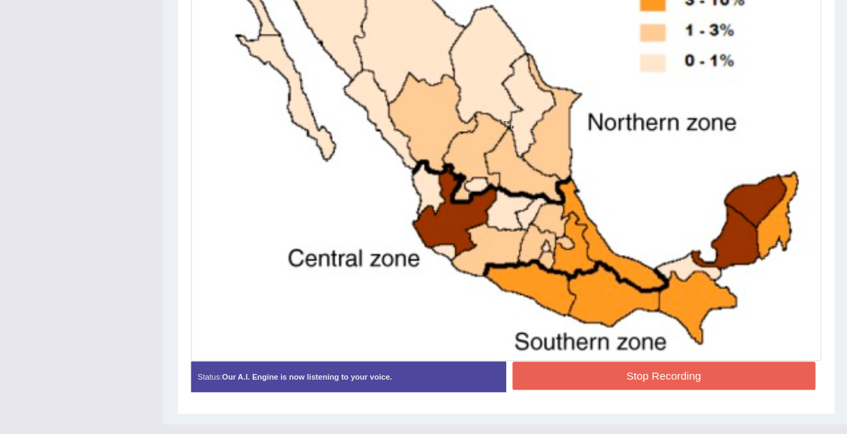
scroll to position [487, 0]
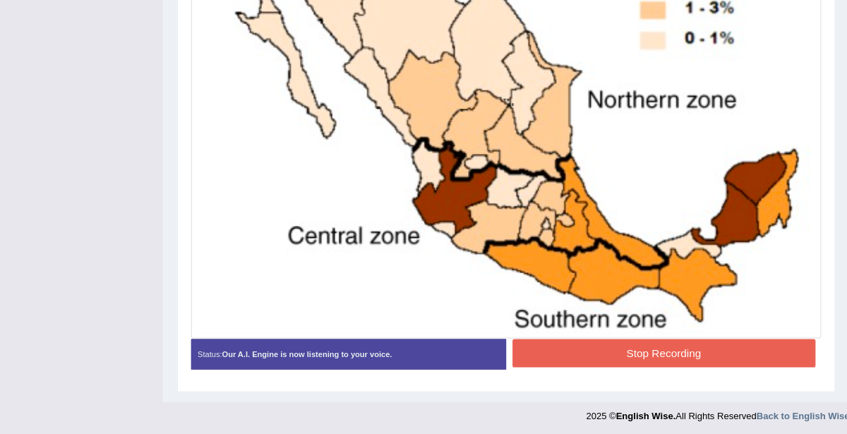
click at [745, 354] on button "Stop Recording" at bounding box center [662, 353] width 302 height 28
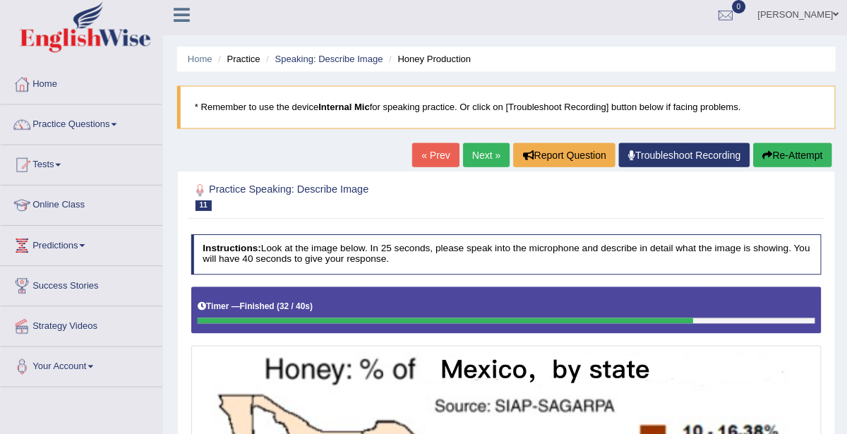
scroll to position [0, 0]
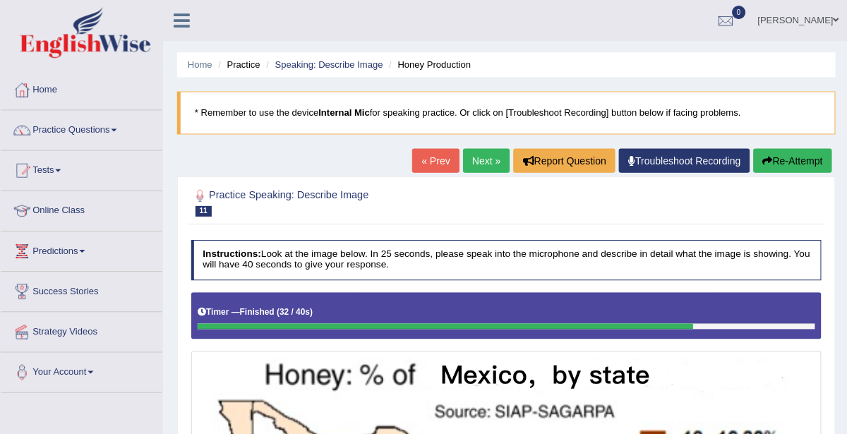
click at [496, 154] on link "Next »" at bounding box center [485, 160] width 47 height 24
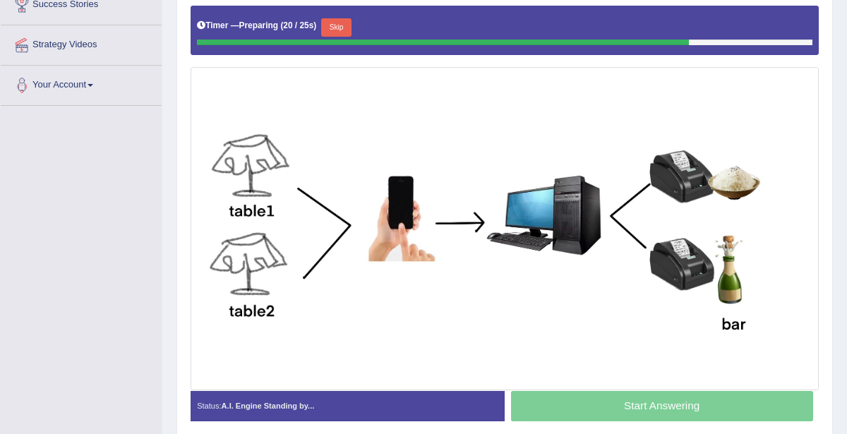
scroll to position [286, 0]
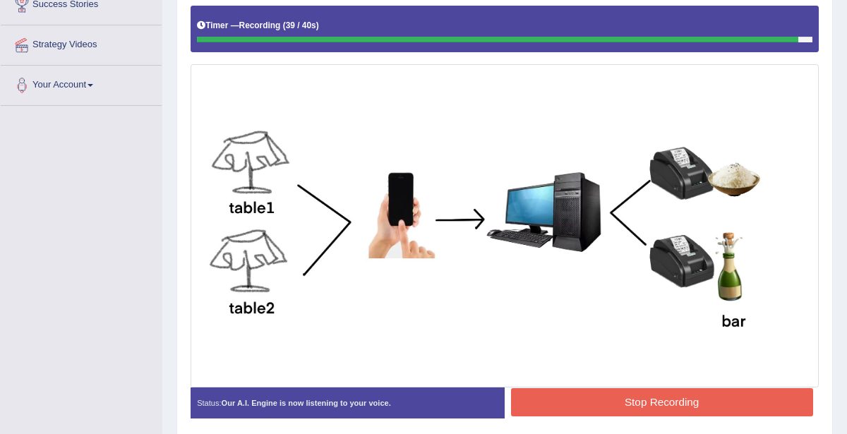
click at [709, 402] on button "Stop Recording" at bounding box center [662, 402] width 302 height 28
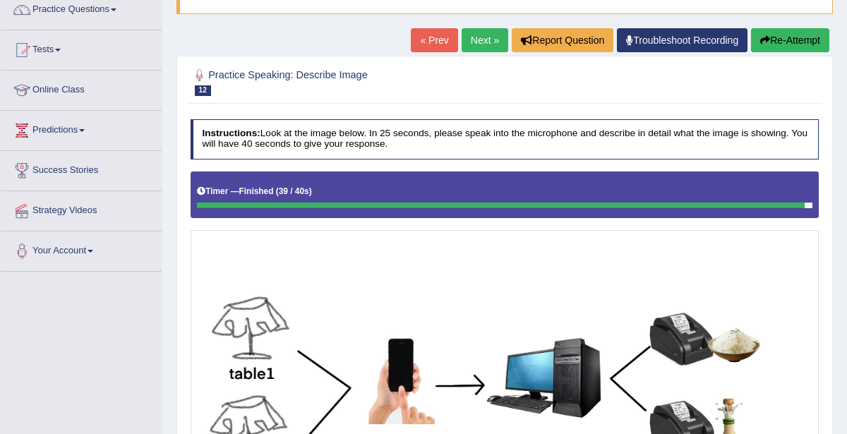
scroll to position [103, 0]
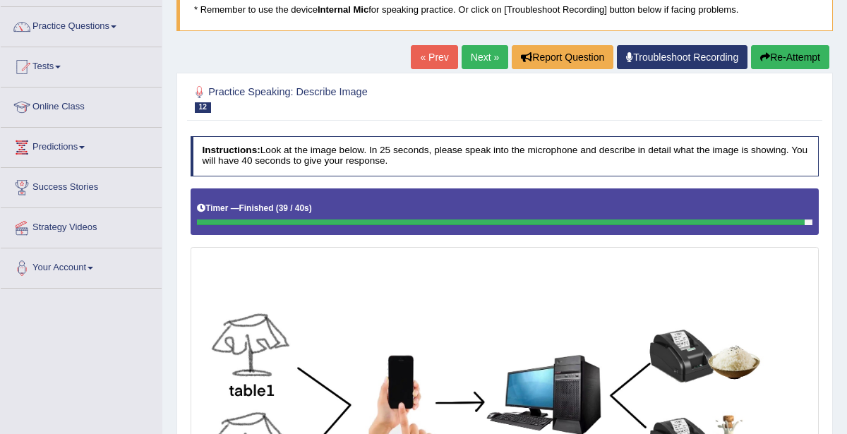
click at [484, 62] on link "Next »" at bounding box center [485, 57] width 47 height 24
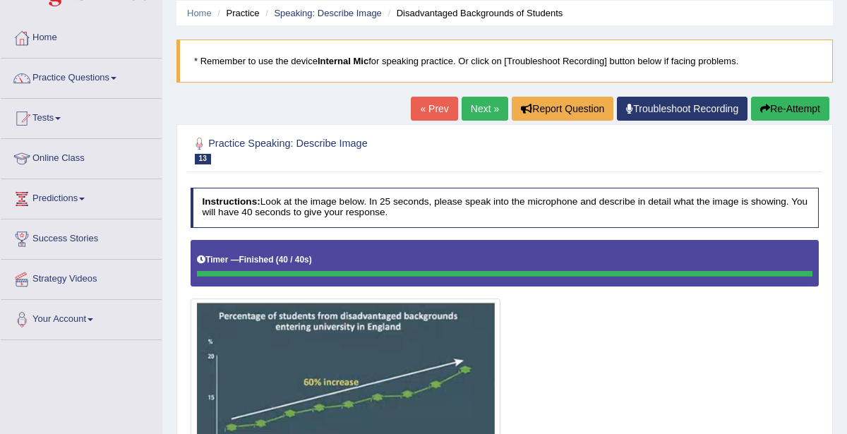
scroll to position [48, 0]
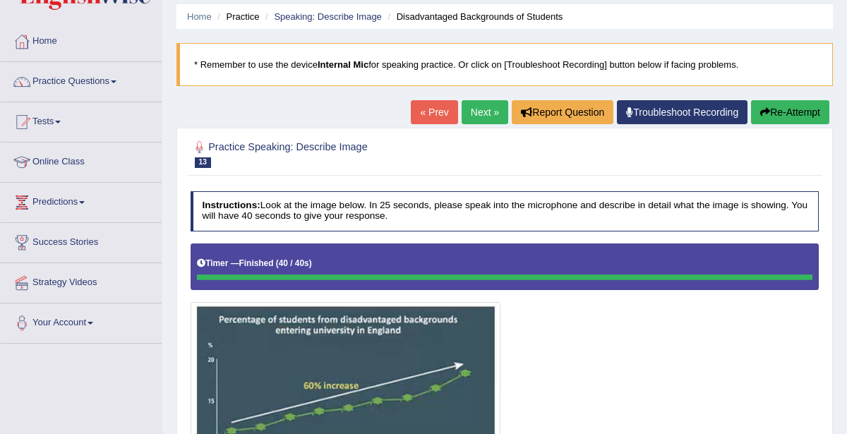
click at [482, 110] on link "Next »" at bounding box center [485, 112] width 47 height 24
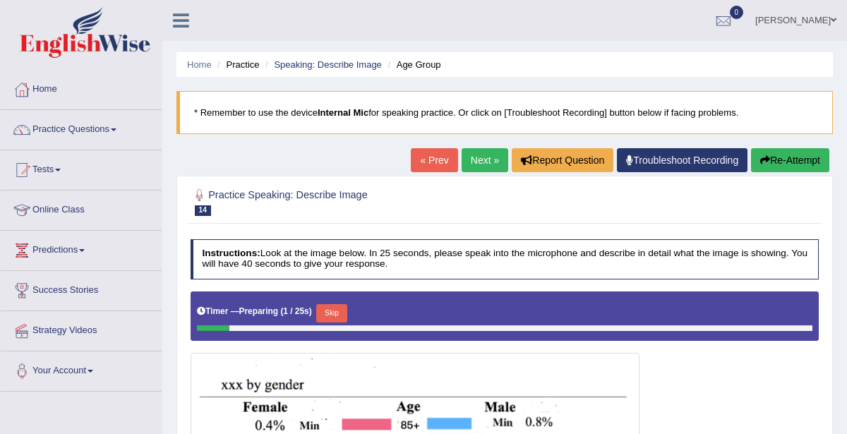
click at [116, 130] on span at bounding box center [114, 129] width 6 height 3
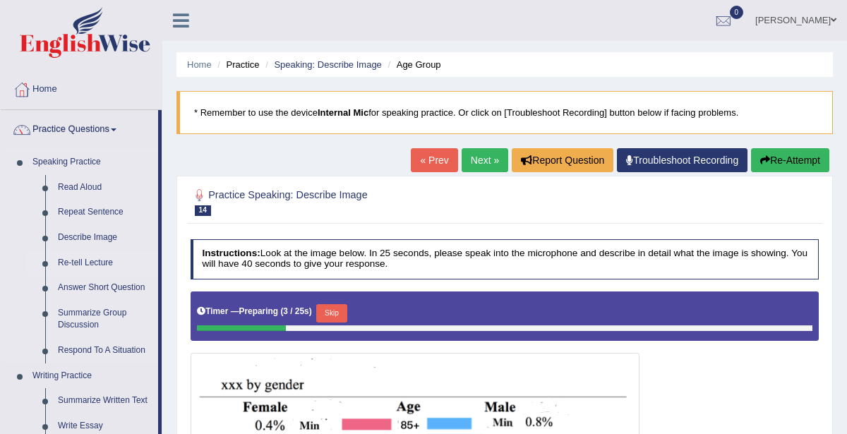
click at [97, 262] on link "Re-tell Lecture" at bounding box center [105, 263] width 107 height 25
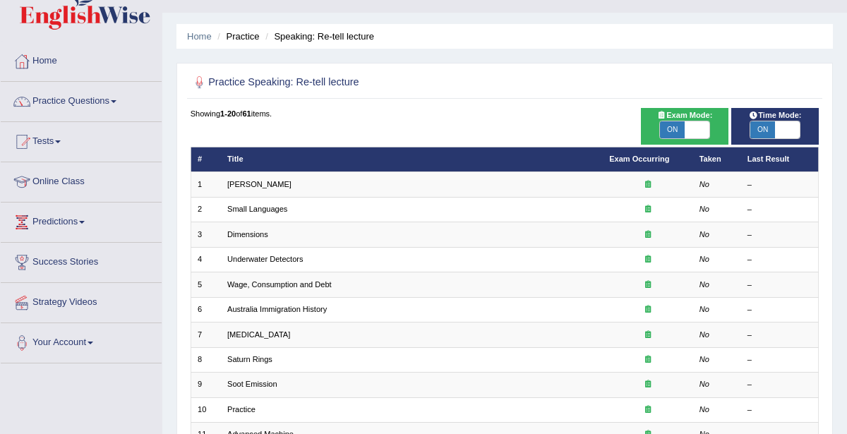
scroll to position [27, 0]
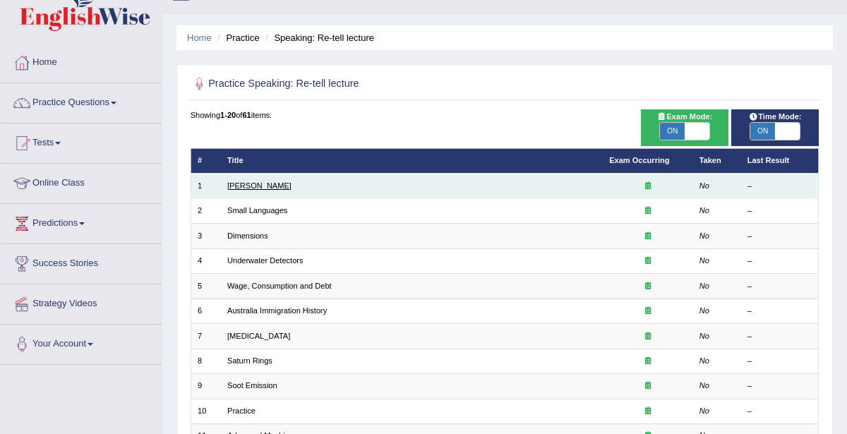
click at [234, 187] on link "[PERSON_NAME]" at bounding box center [259, 185] width 64 height 8
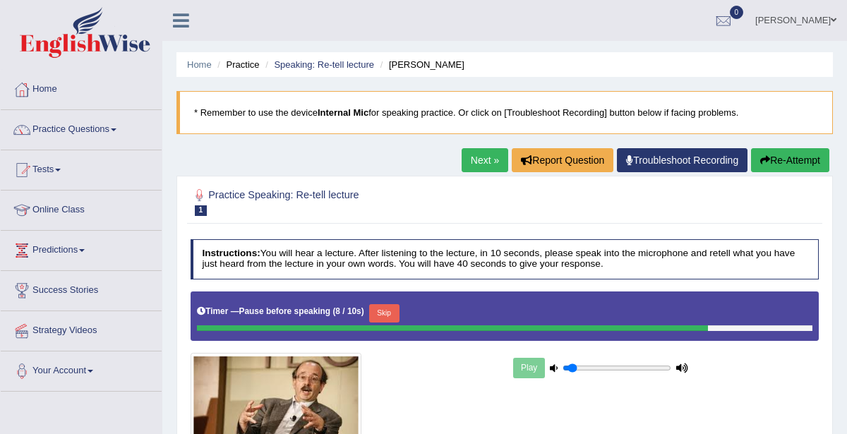
click at [478, 155] on link "Next »" at bounding box center [485, 160] width 47 height 24
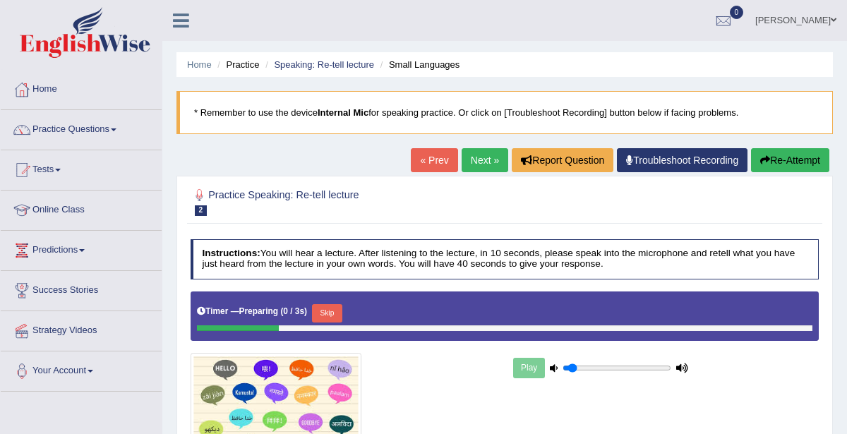
click at [436, 162] on link "« Prev" at bounding box center [434, 160] width 47 height 24
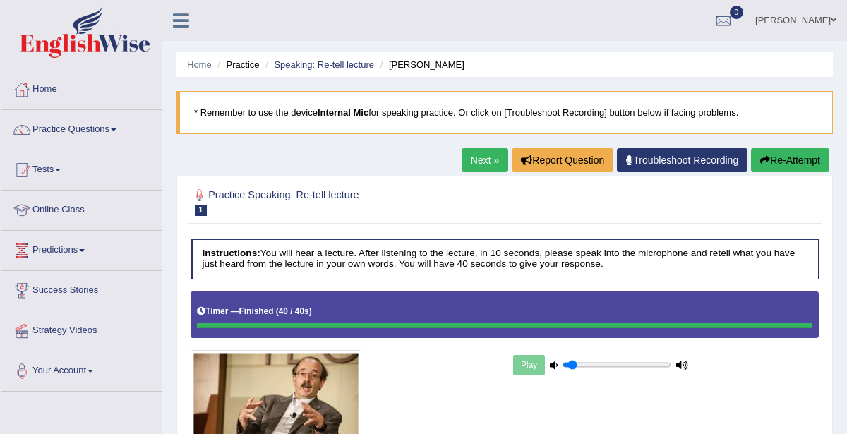
click at [479, 163] on link "Next »" at bounding box center [485, 160] width 47 height 24
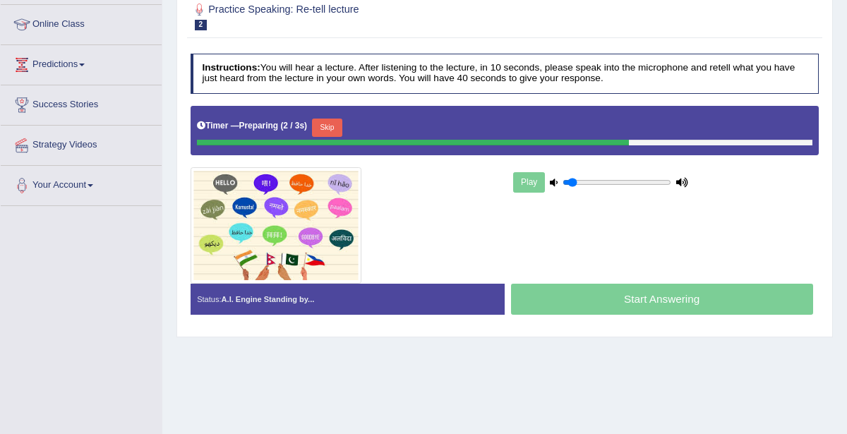
scroll to position [186, 0]
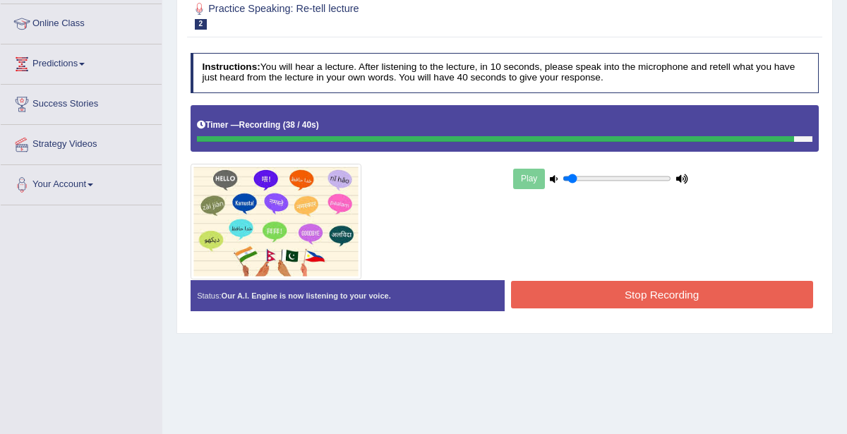
click at [618, 296] on button "Stop Recording" at bounding box center [662, 295] width 302 height 28
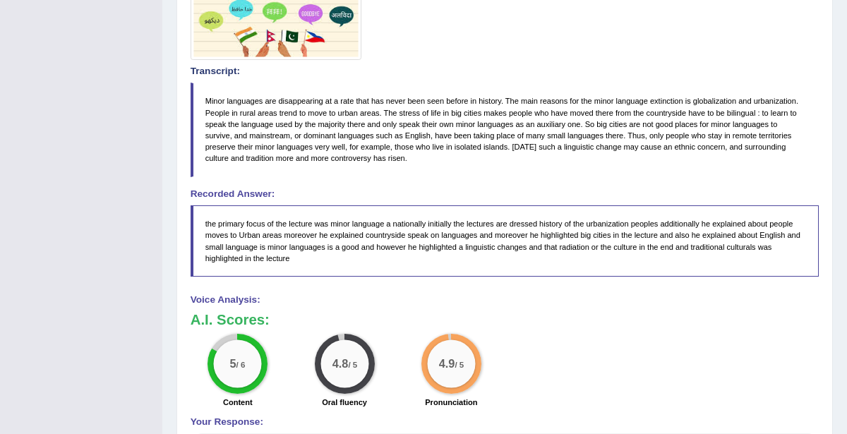
scroll to position [412, 0]
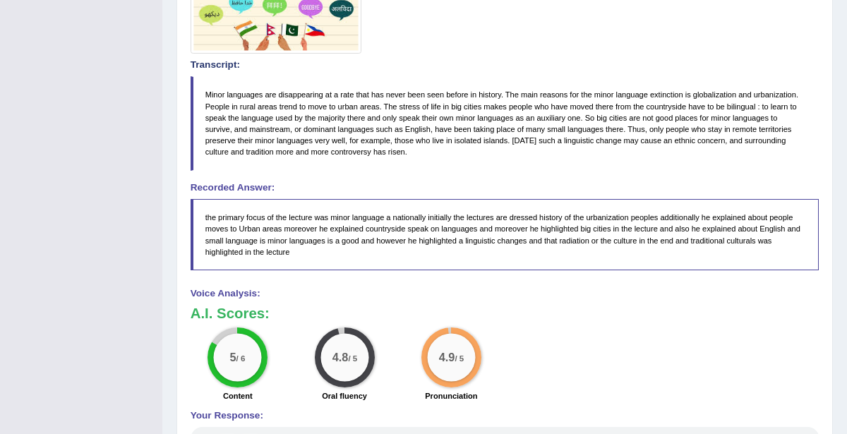
click at [521, 124] on blockquote "Minor languages are disappearing at a rate that has never been seen before in h…" at bounding box center [505, 123] width 629 height 94
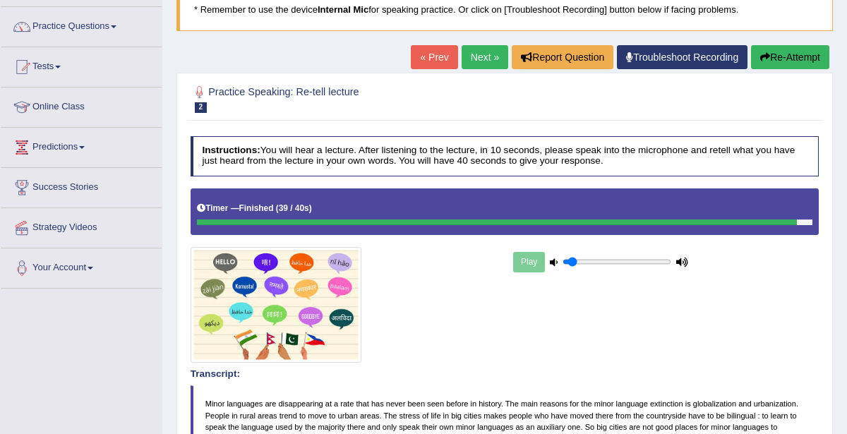
scroll to position [100, 0]
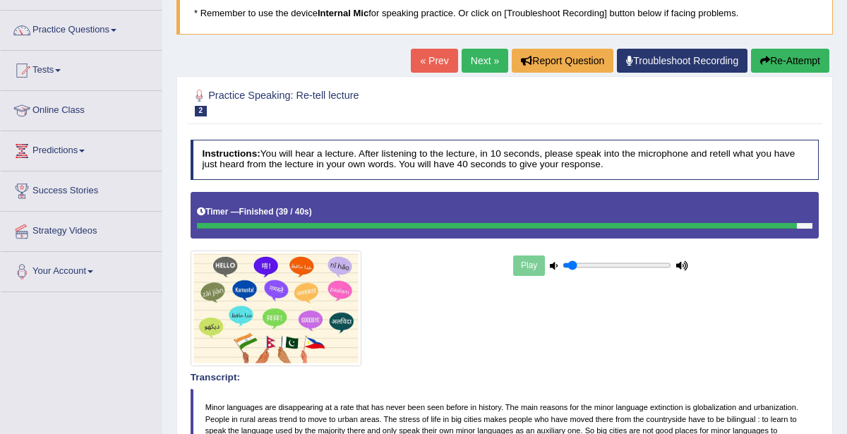
click at [481, 58] on link "Next »" at bounding box center [485, 61] width 47 height 24
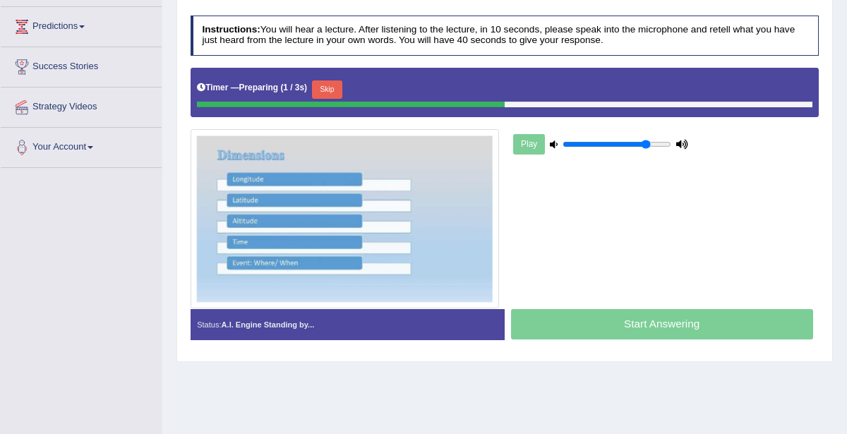
type input "0.8"
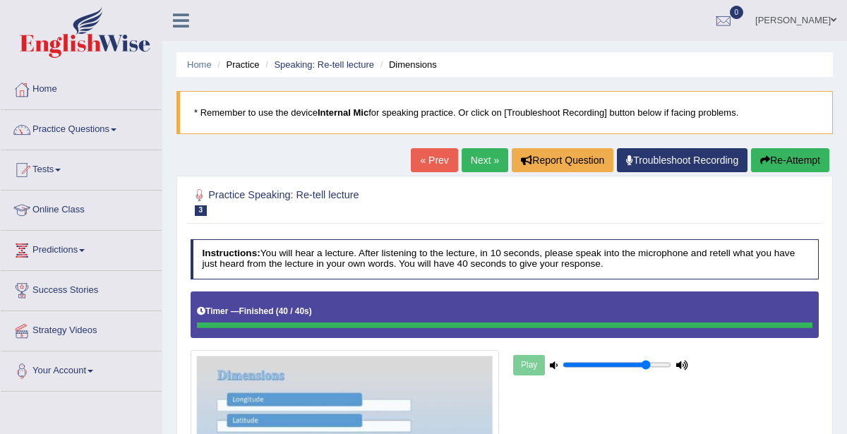
click at [61, 169] on span at bounding box center [58, 170] width 6 height 3
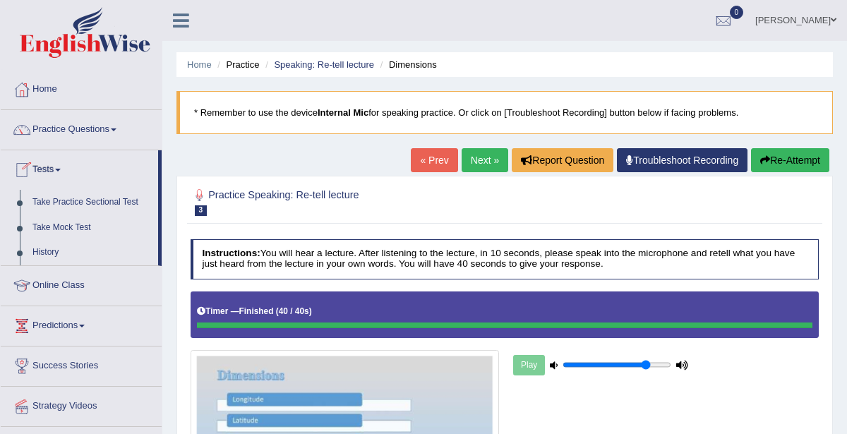
click at [63, 129] on link "Practice Questions" at bounding box center [81, 127] width 161 height 35
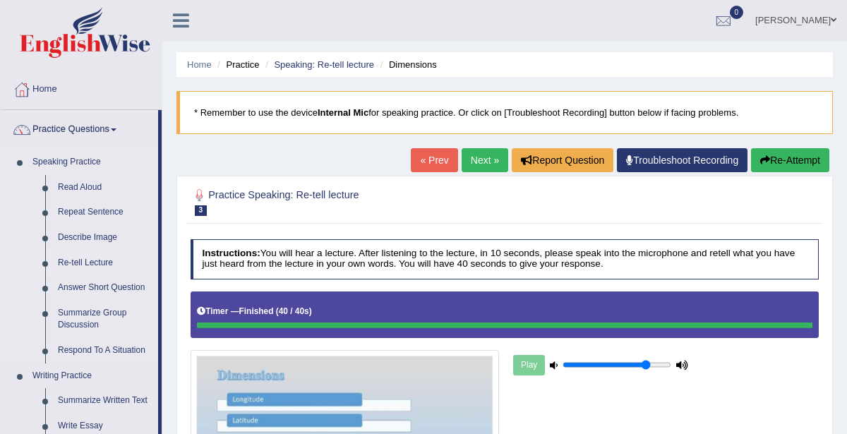
click at [73, 265] on link "Re-tell Lecture" at bounding box center [105, 263] width 107 height 25
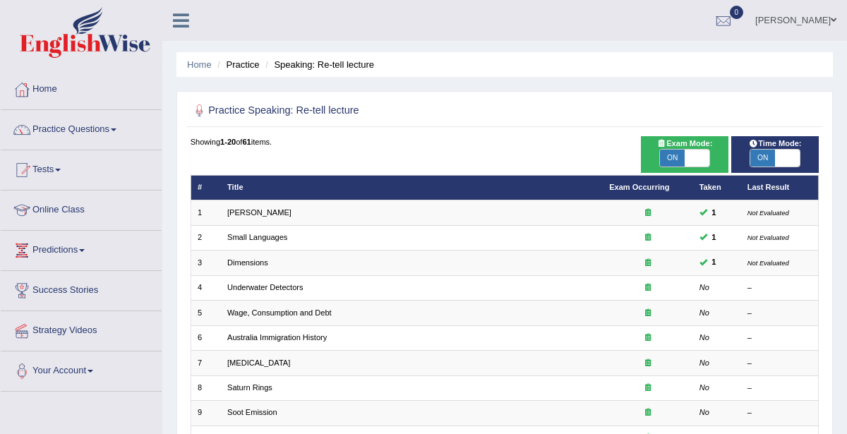
click at [77, 145] on link "Practice Questions" at bounding box center [81, 127] width 161 height 35
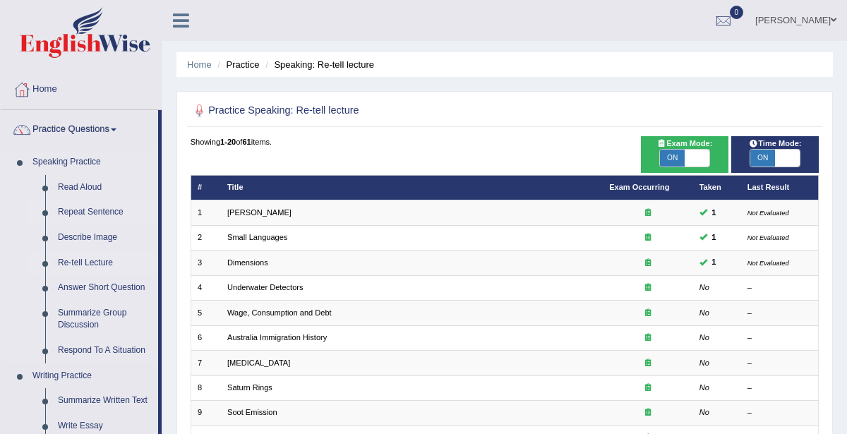
click at [75, 215] on link "Repeat Sentence" at bounding box center [105, 212] width 107 height 25
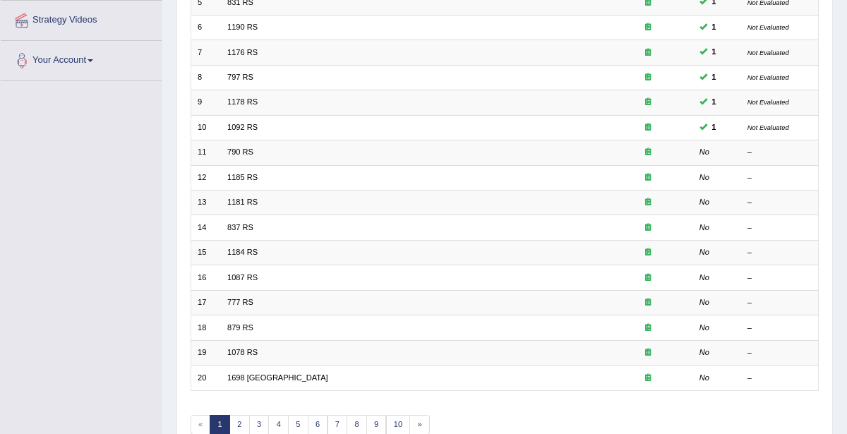
scroll to position [313, 0]
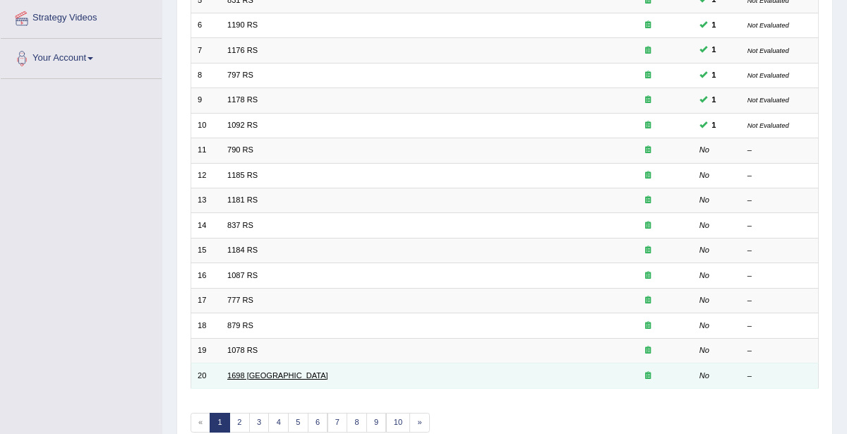
click at [248, 371] on link "1698 [GEOGRAPHIC_DATA]" at bounding box center [277, 375] width 101 height 8
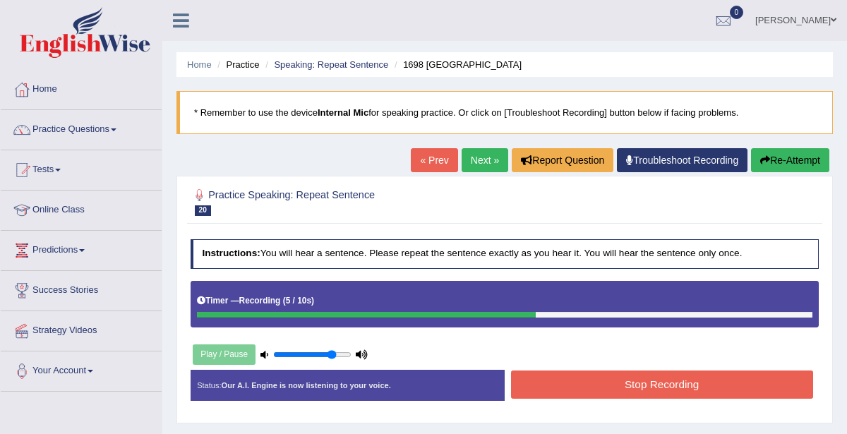
click at [713, 387] on button "Stop Recording" at bounding box center [662, 385] width 302 height 28
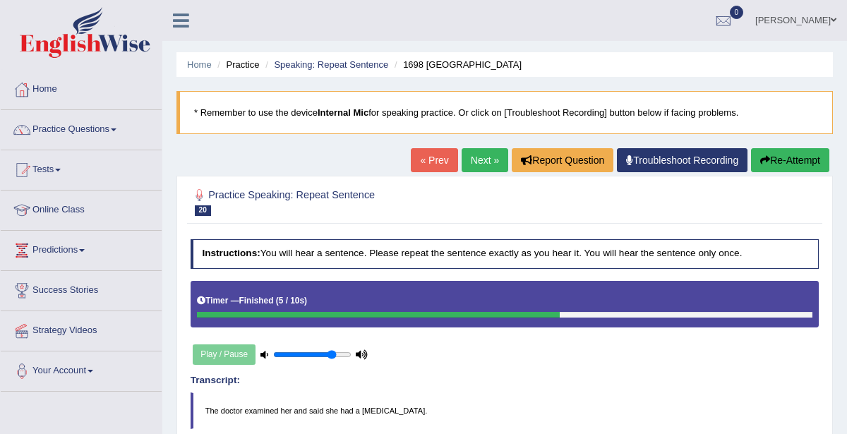
click at [489, 162] on link "Next »" at bounding box center [485, 160] width 47 height 24
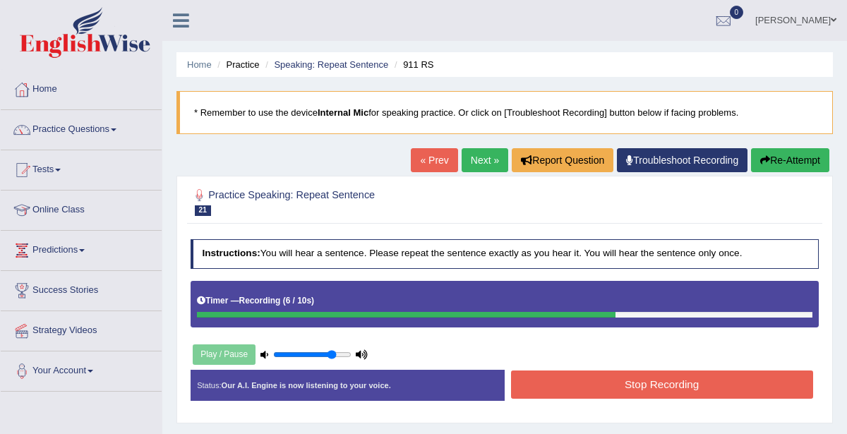
click at [738, 380] on button "Stop Recording" at bounding box center [662, 385] width 302 height 28
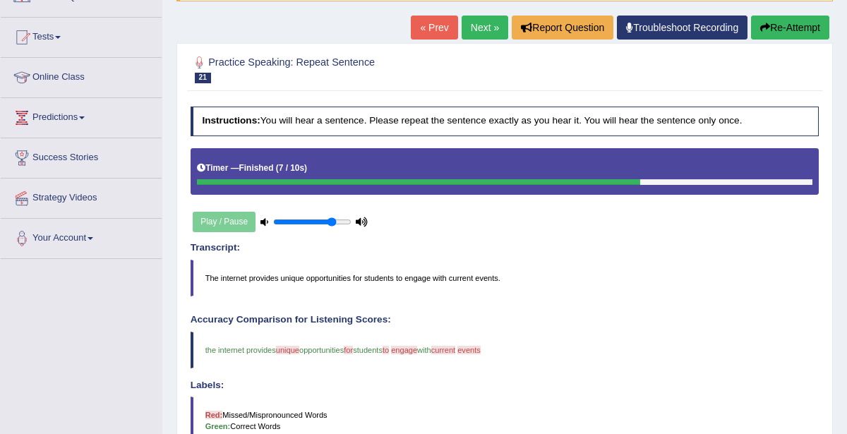
scroll to position [120, 0]
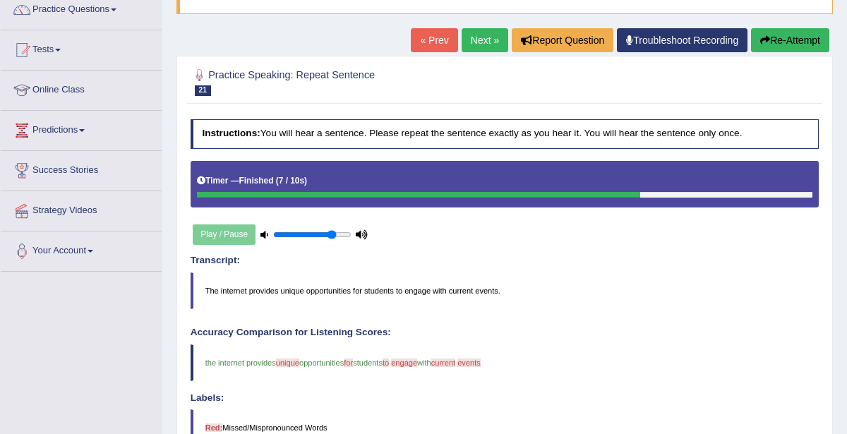
click at [491, 51] on link "Next »" at bounding box center [485, 40] width 47 height 24
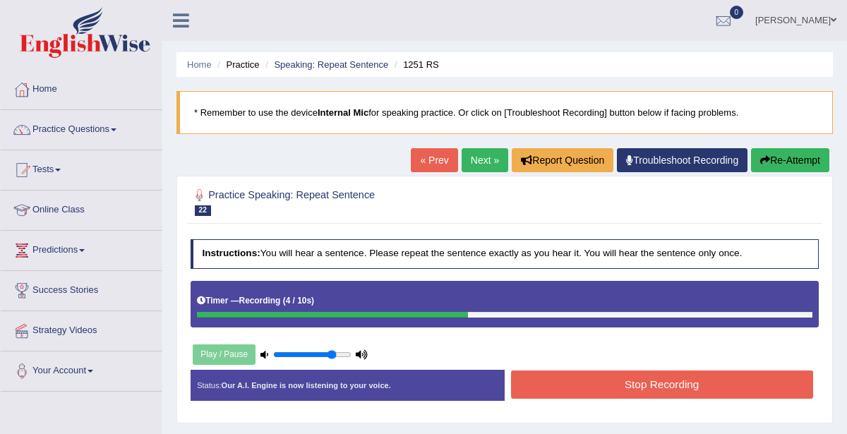
click at [652, 380] on button "Stop Recording" at bounding box center [662, 385] width 302 height 28
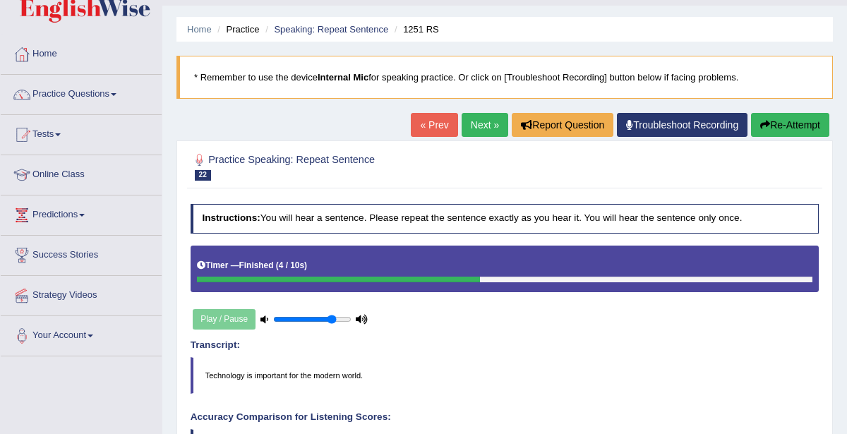
scroll to position [25, 0]
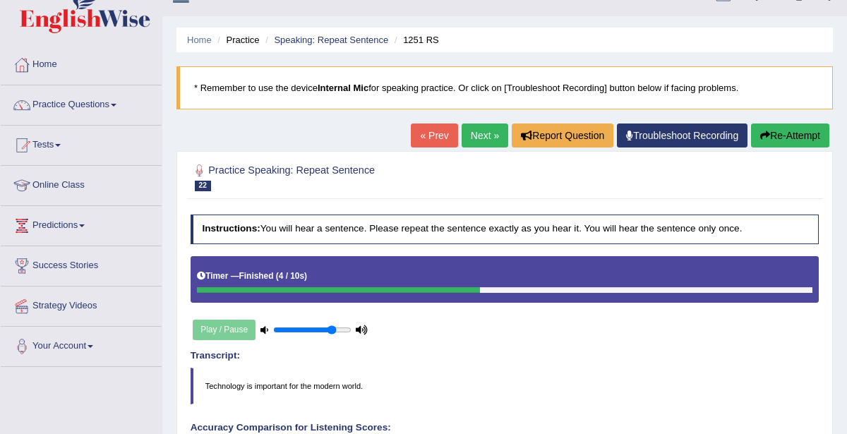
click at [789, 133] on button "Re-Attempt" at bounding box center [790, 136] width 78 height 24
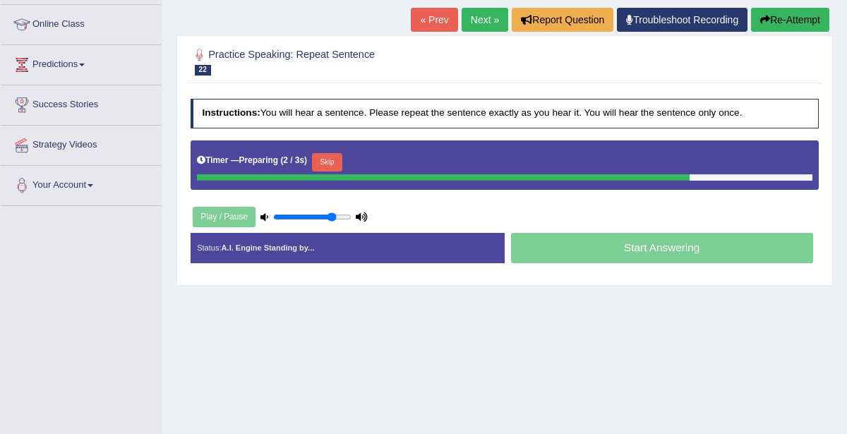
scroll to position [184, 0]
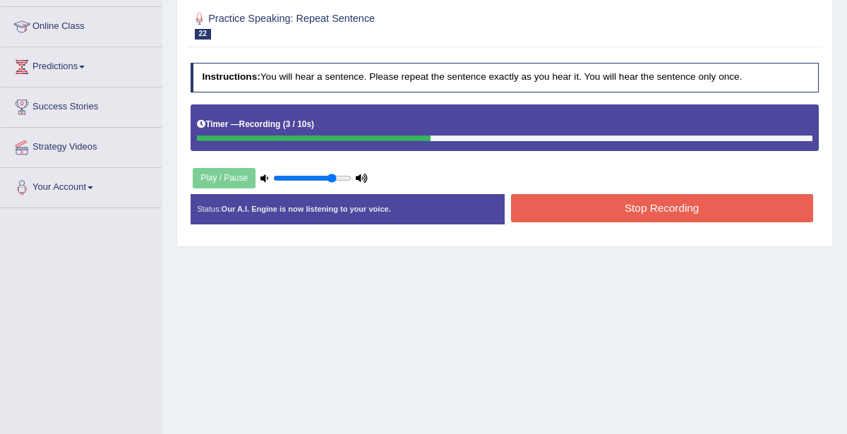
click at [644, 215] on button "Stop Recording" at bounding box center [662, 208] width 302 height 28
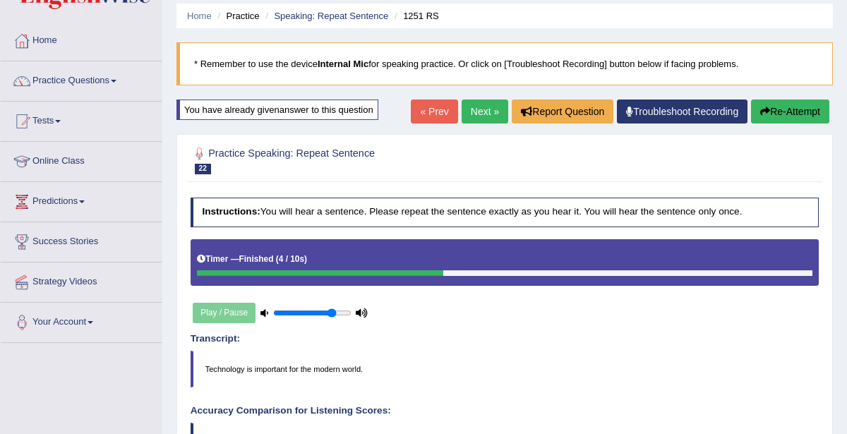
scroll to position [0, 0]
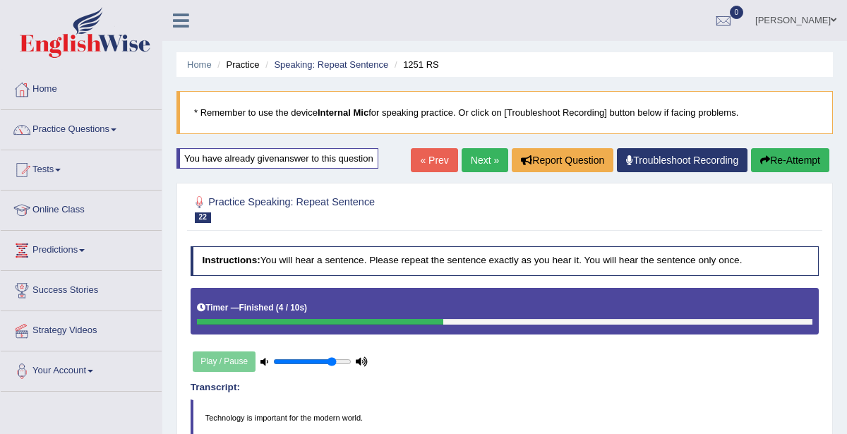
click at [783, 161] on button "Re-Attempt" at bounding box center [790, 160] width 78 height 24
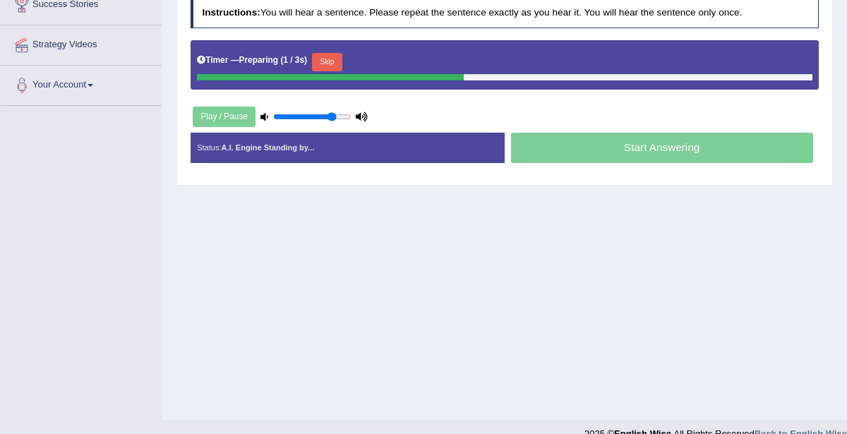
scroll to position [288, 0]
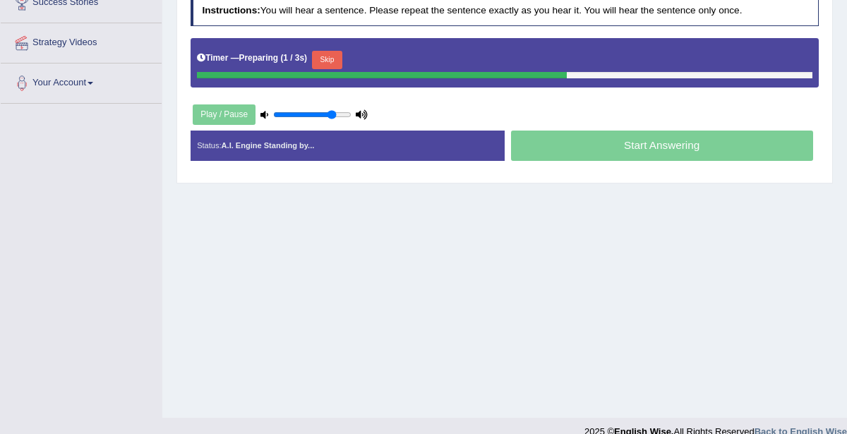
click at [318, 59] on button "Skip" at bounding box center [327, 60] width 30 height 18
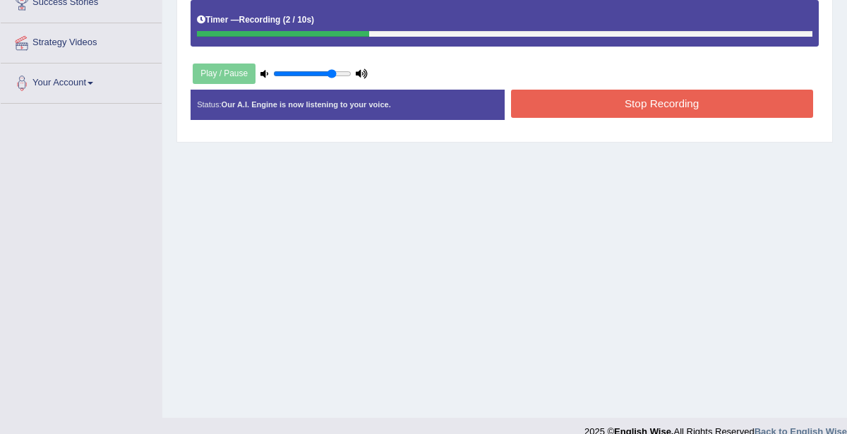
click at [584, 109] on button "Stop Recording" at bounding box center [662, 104] width 302 height 28
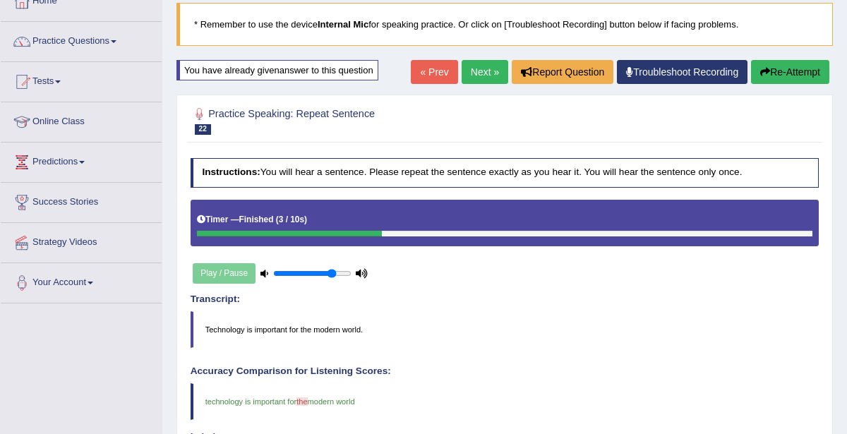
scroll to position [0, 0]
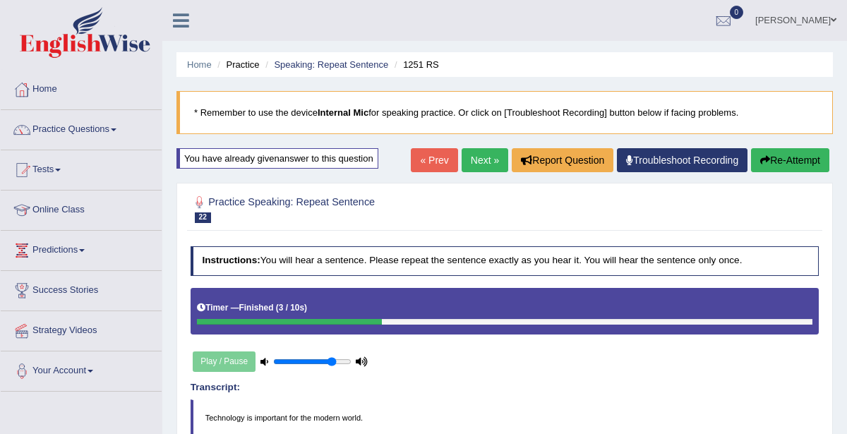
click at [793, 157] on button "Re-Attempt" at bounding box center [790, 160] width 78 height 24
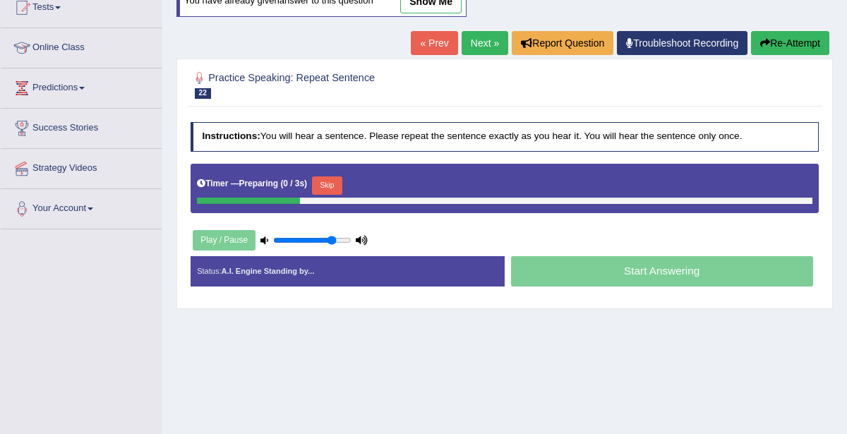
scroll to position [164, 0]
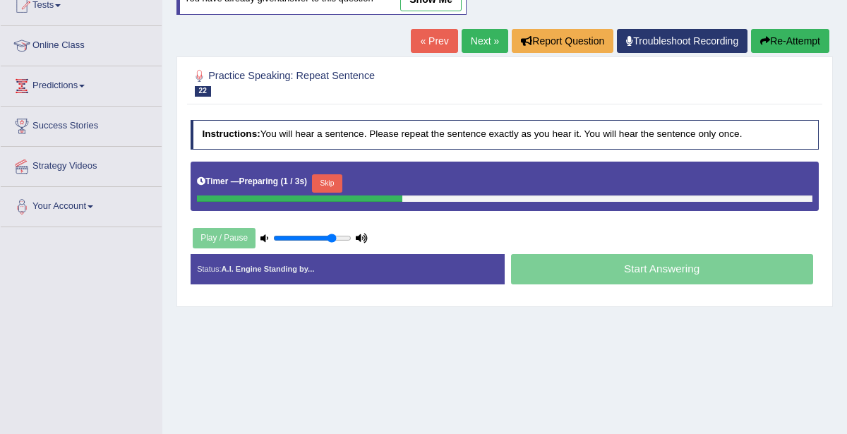
click at [335, 174] on button "Skip" at bounding box center [327, 183] width 30 height 18
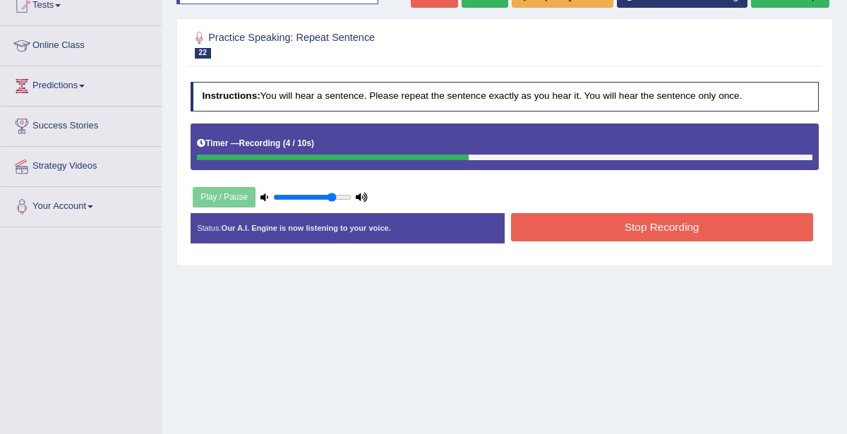
click at [580, 234] on button "Stop Recording" at bounding box center [662, 227] width 302 height 28
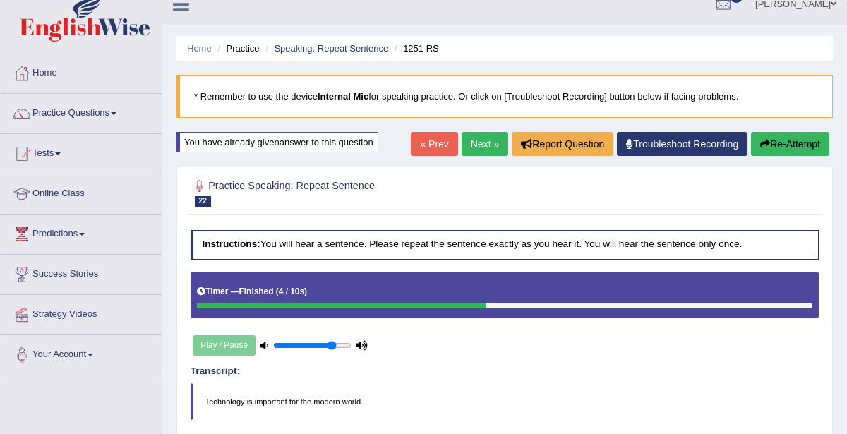
scroll to position [0, 0]
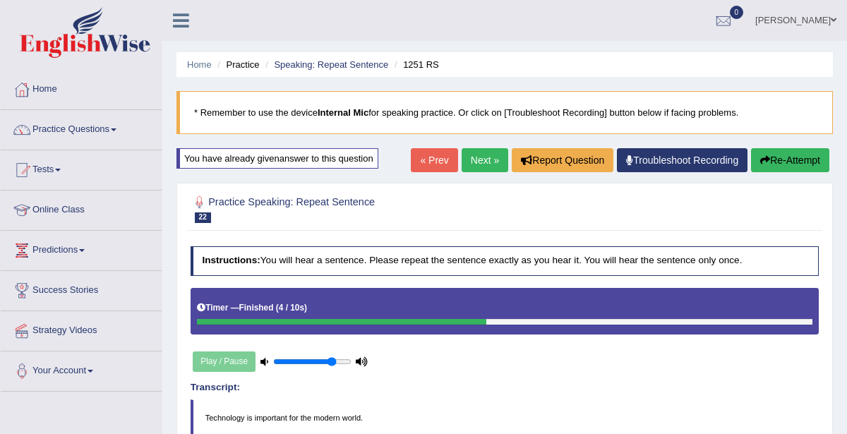
click at [472, 170] on link "Next »" at bounding box center [485, 160] width 47 height 24
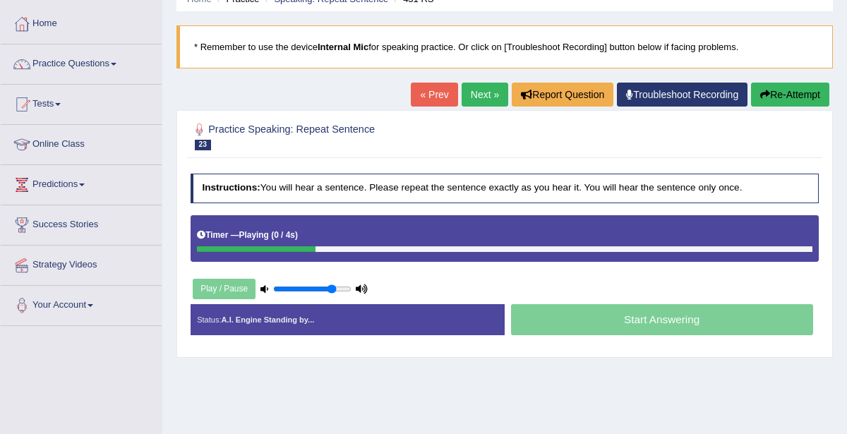
scroll to position [65, 0]
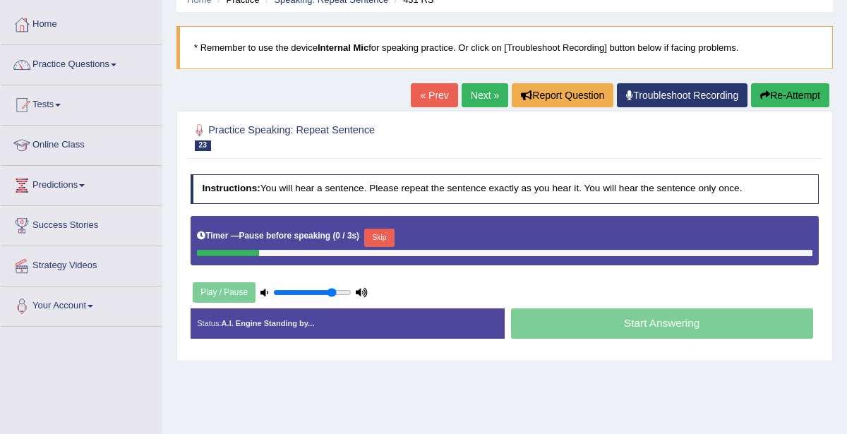
click at [431, 95] on link "« Prev" at bounding box center [434, 95] width 47 height 24
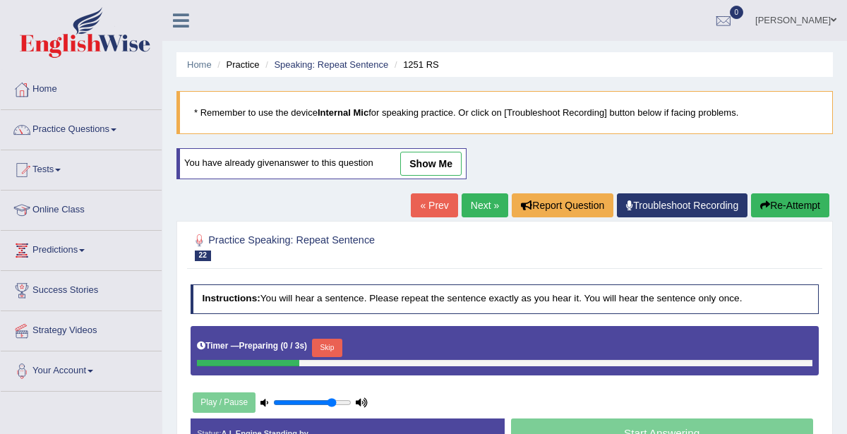
click at [484, 204] on link "Next »" at bounding box center [485, 205] width 47 height 24
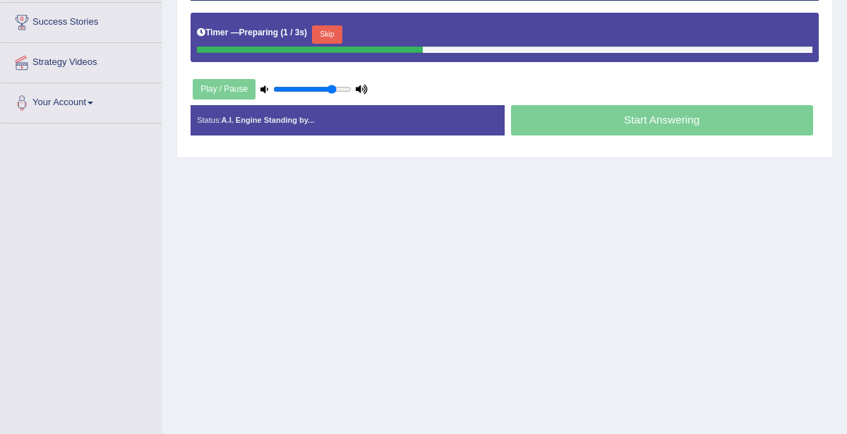
scroll to position [270, 0]
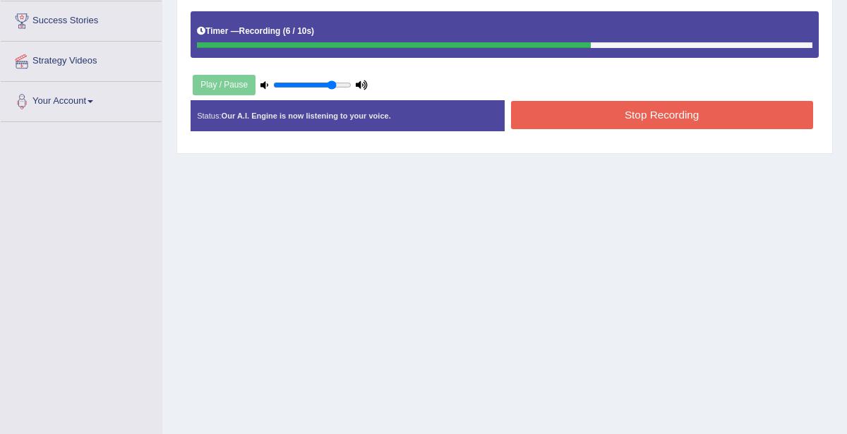
click at [683, 117] on button "Stop Recording" at bounding box center [662, 115] width 302 height 28
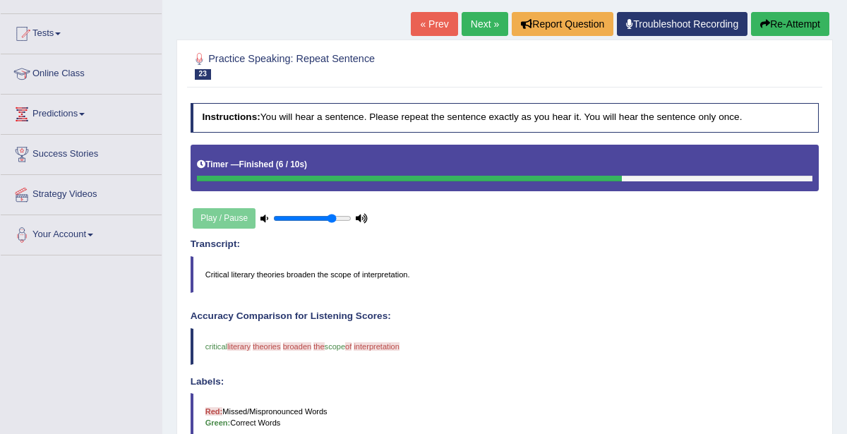
scroll to position [136, 0]
click at [483, 25] on link "Next »" at bounding box center [485, 24] width 47 height 24
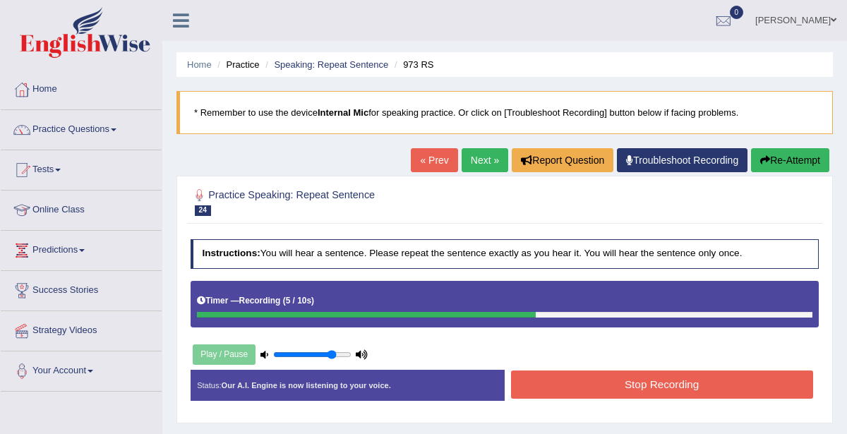
click at [658, 380] on button "Stop Recording" at bounding box center [662, 385] width 302 height 28
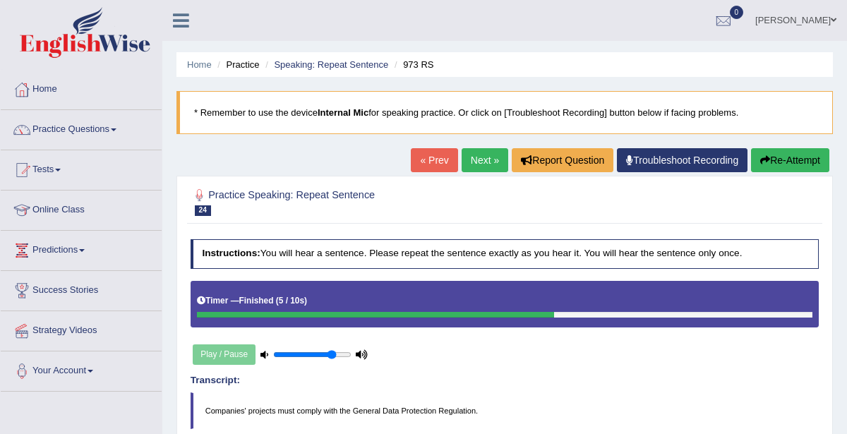
click at [477, 160] on link "Next »" at bounding box center [485, 160] width 47 height 24
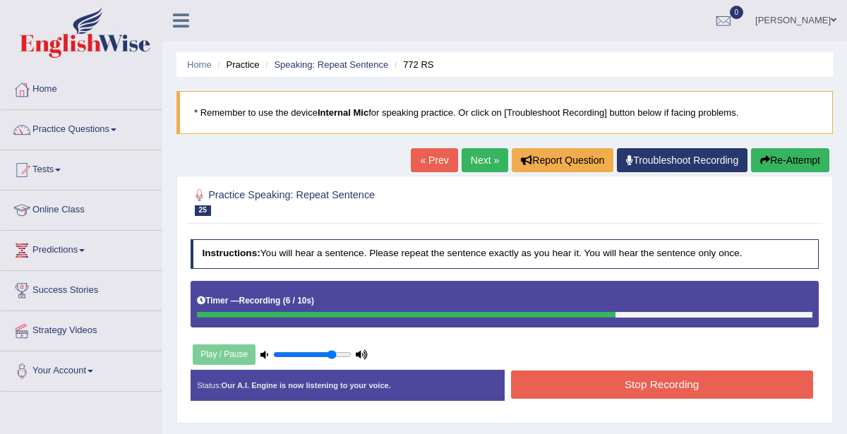
click at [669, 386] on button "Stop Recording" at bounding box center [662, 385] width 302 height 28
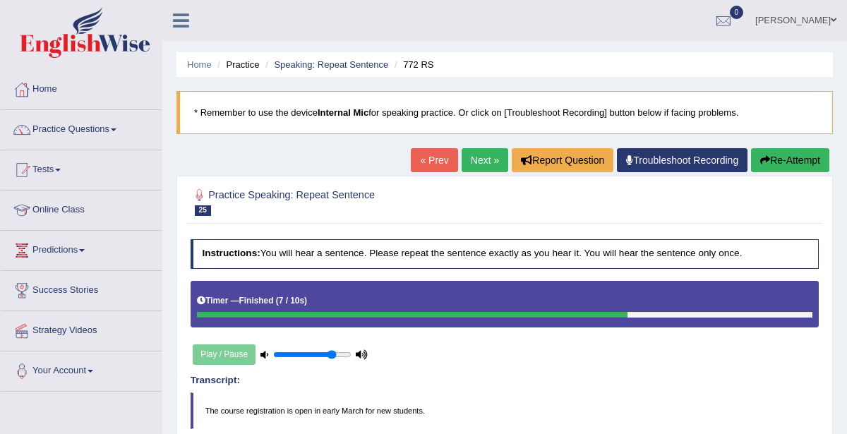
click at [490, 167] on link "Next »" at bounding box center [485, 160] width 47 height 24
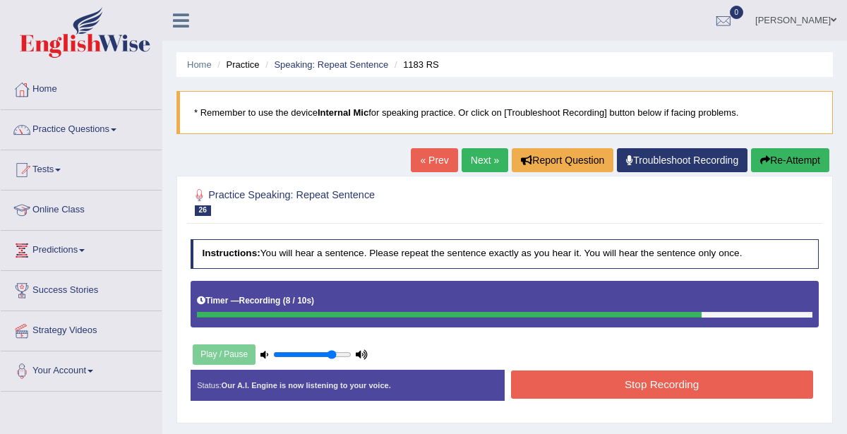
click at [733, 385] on button "Stop Recording" at bounding box center [662, 385] width 302 height 28
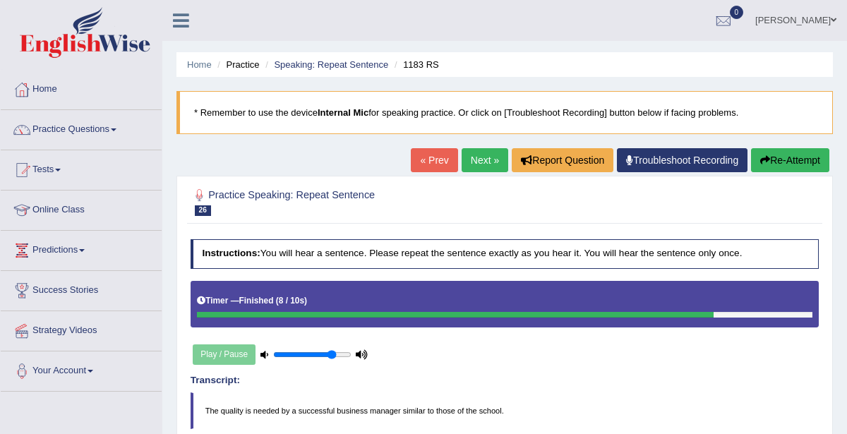
click at [492, 162] on link "Next »" at bounding box center [485, 160] width 47 height 24
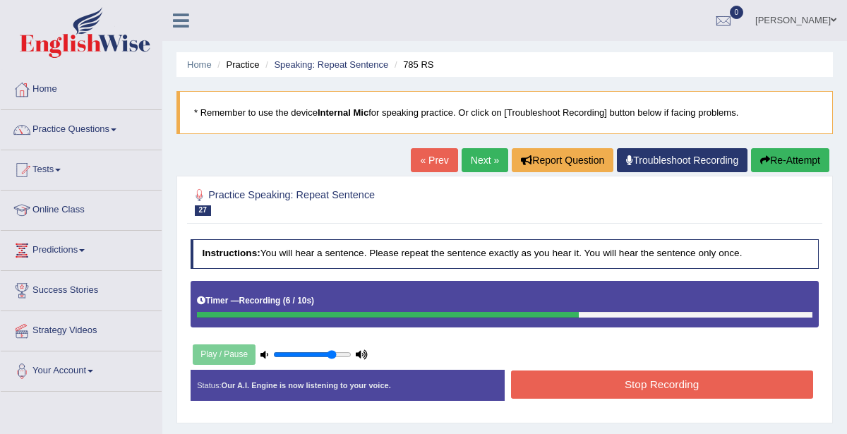
click at [700, 387] on button "Stop Recording" at bounding box center [662, 385] width 302 height 28
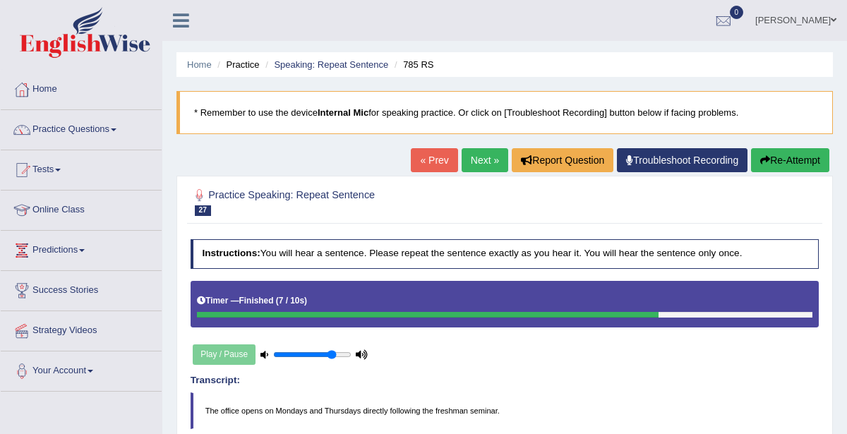
click at [482, 160] on link "Next »" at bounding box center [485, 160] width 47 height 24
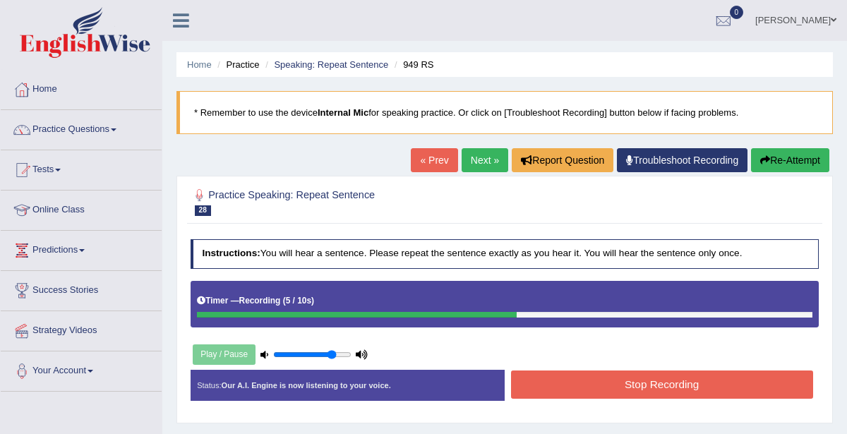
click at [699, 383] on button "Stop Recording" at bounding box center [662, 385] width 302 height 28
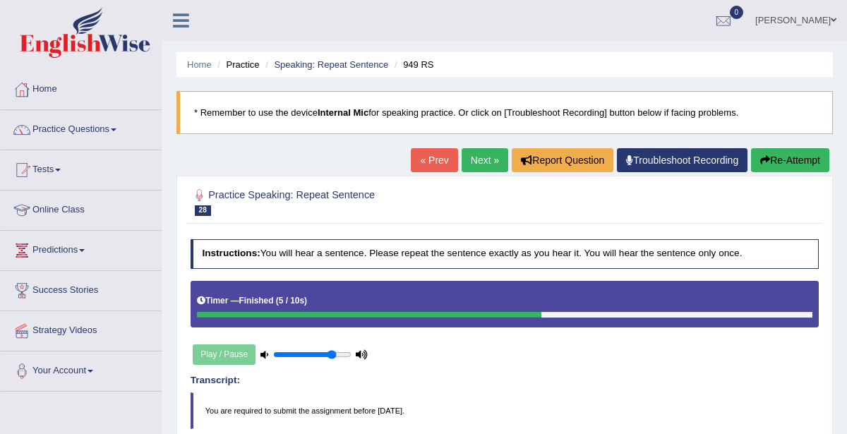
click at [61, 169] on span at bounding box center [58, 170] width 6 height 3
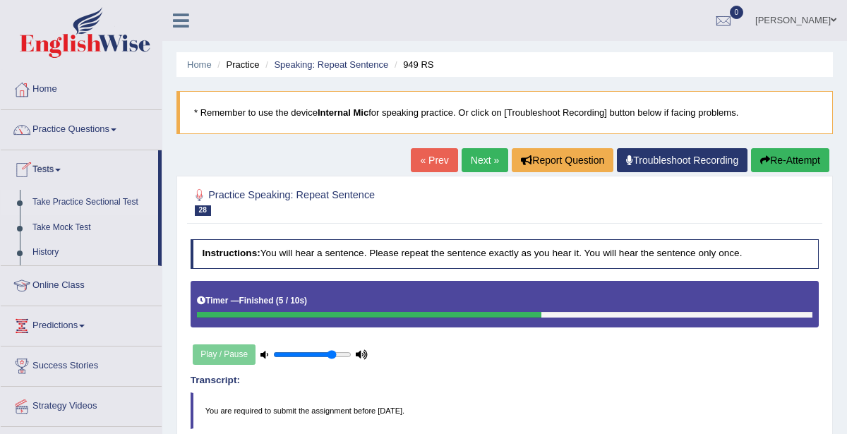
click at [57, 201] on link "Take Practice Sectional Test" at bounding box center [92, 202] width 132 height 25
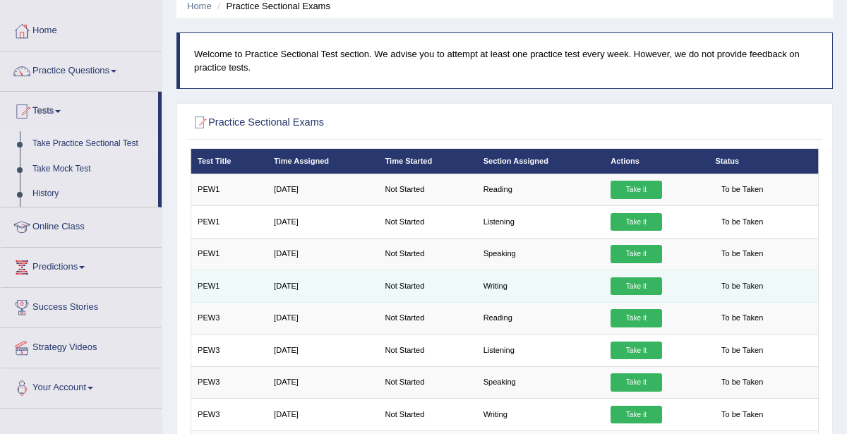
click at [632, 287] on link "Take it" at bounding box center [636, 286] width 51 height 18
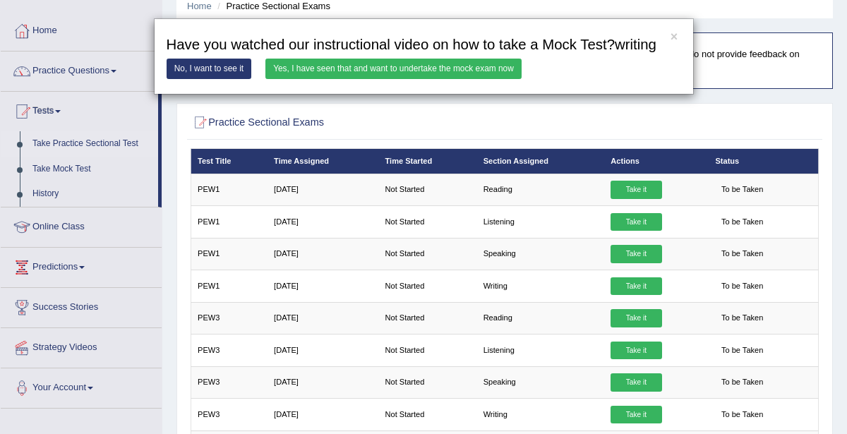
click at [464, 67] on link "Yes, I have seen that and want to undertake the mock exam now" at bounding box center [393, 69] width 256 height 20
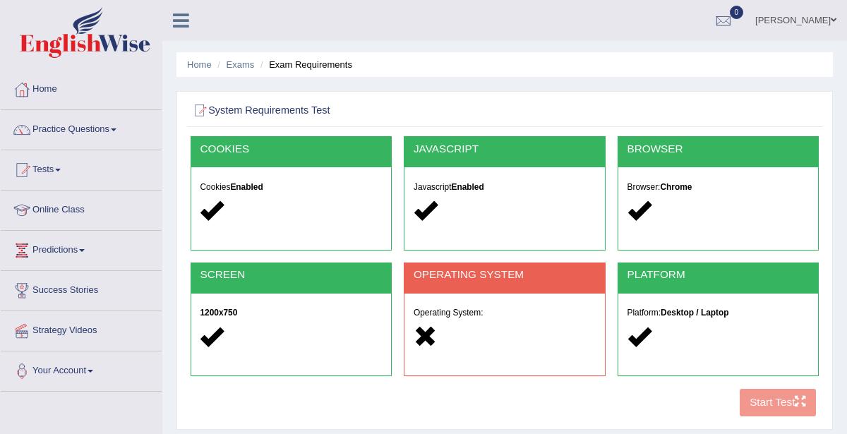
click at [61, 169] on span at bounding box center [58, 170] width 6 height 3
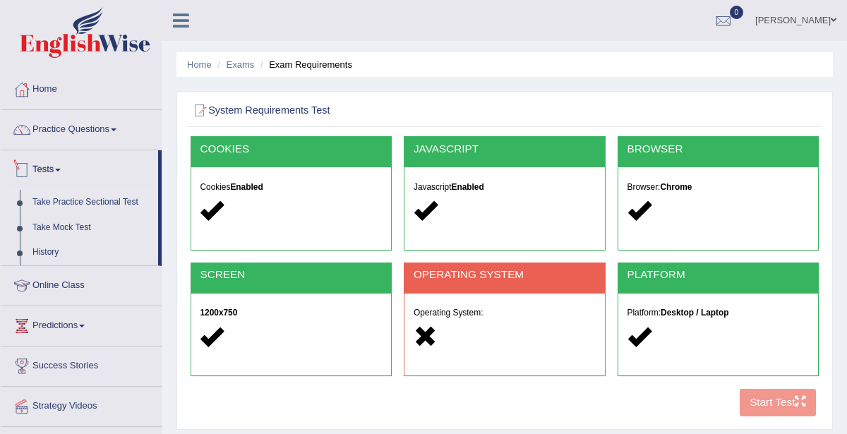
click at [116, 201] on link "Take Practice Sectional Test" at bounding box center [92, 202] width 132 height 25
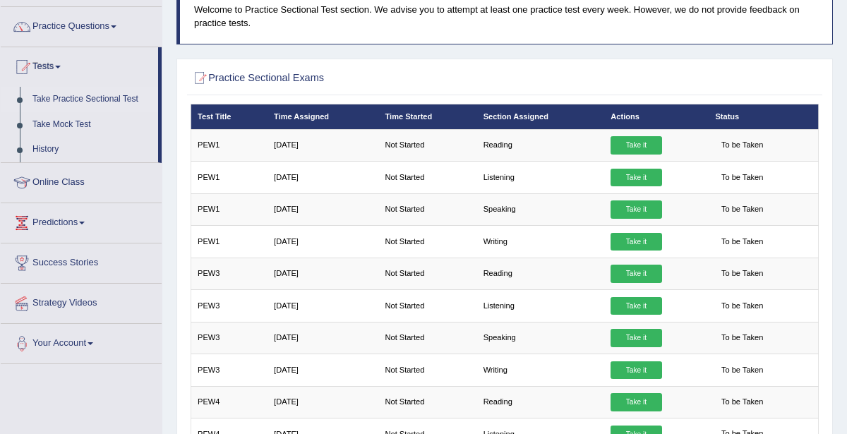
scroll to position [101, 0]
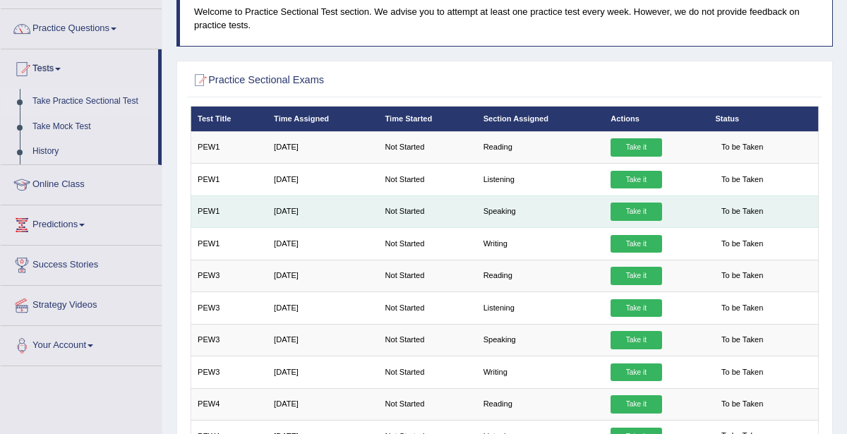
click at [633, 212] on link "Take it" at bounding box center [636, 212] width 51 height 18
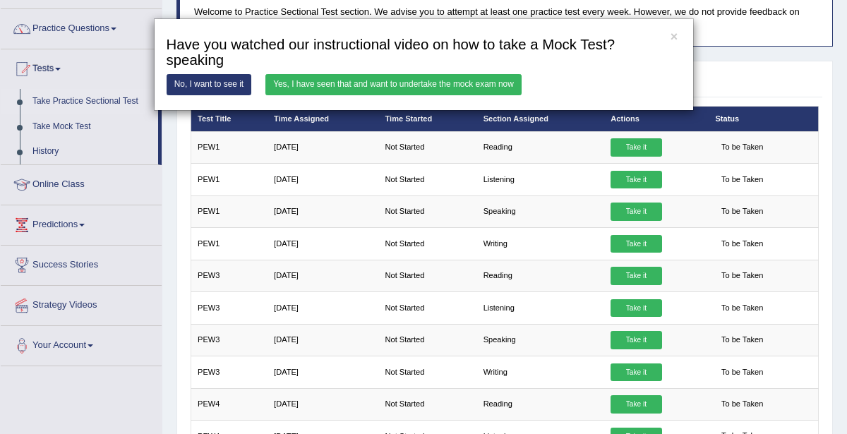
click at [468, 82] on link "Yes, I have seen that and want to undertake the mock exam now" at bounding box center [393, 84] width 256 height 20
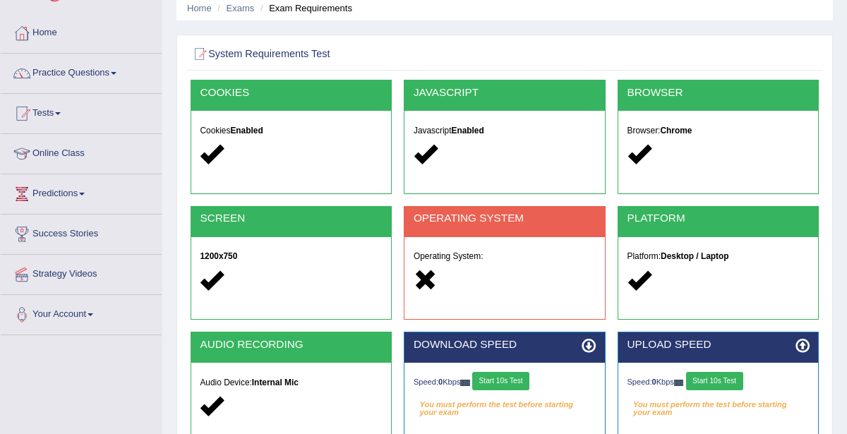
scroll to position [56, 0]
click at [61, 112] on span at bounding box center [58, 113] width 6 height 3
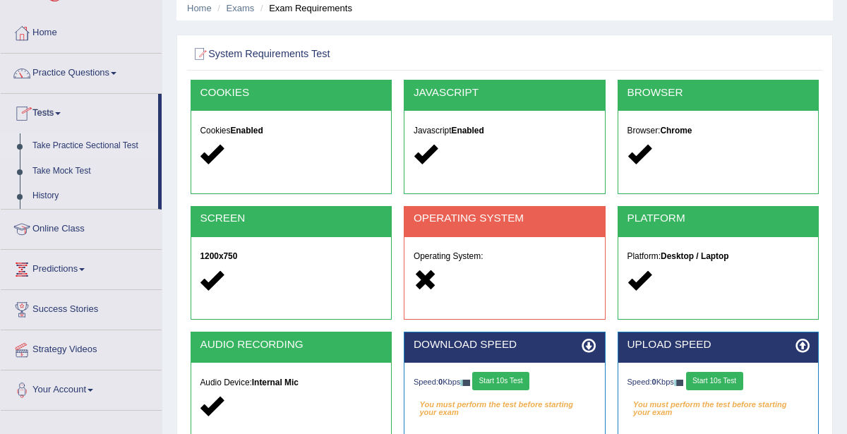
click at [104, 145] on link "Take Practice Sectional Test" at bounding box center [92, 145] width 132 height 25
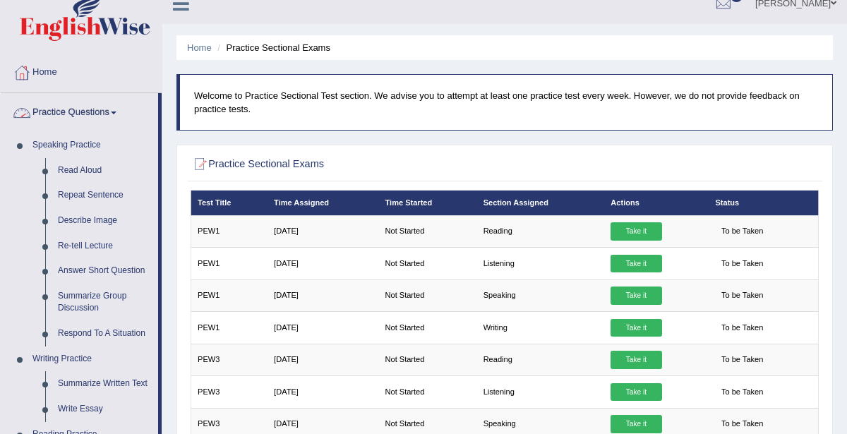
scroll to position [54, 0]
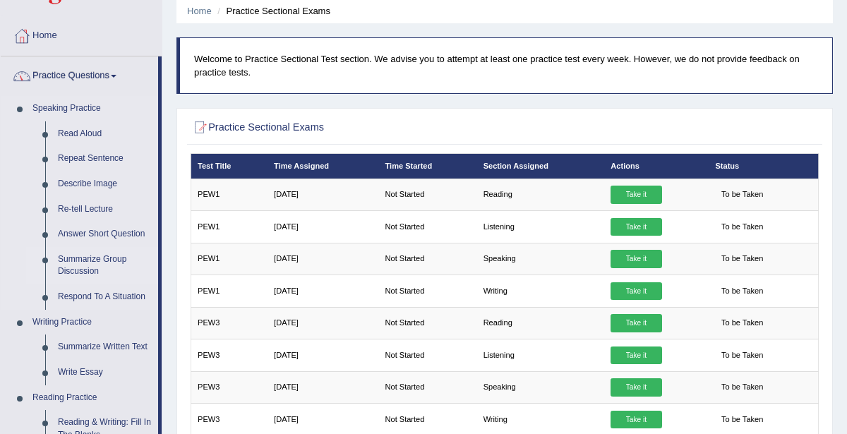
click at [83, 263] on link "Summarize Group Discussion" at bounding box center [105, 265] width 107 height 37
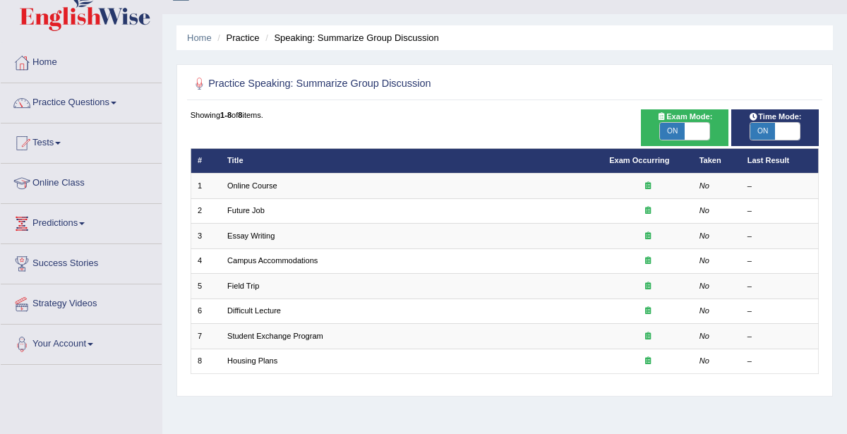
scroll to position [28, 0]
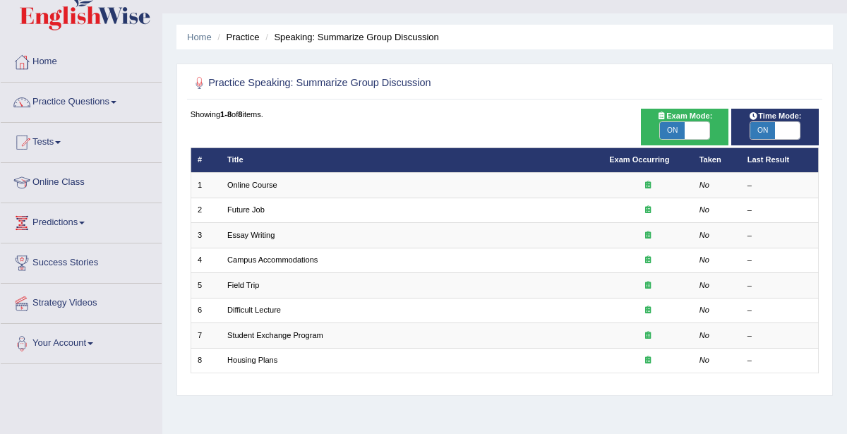
click at [676, 133] on span "ON" at bounding box center [672, 130] width 25 height 17
checkbox input "false"
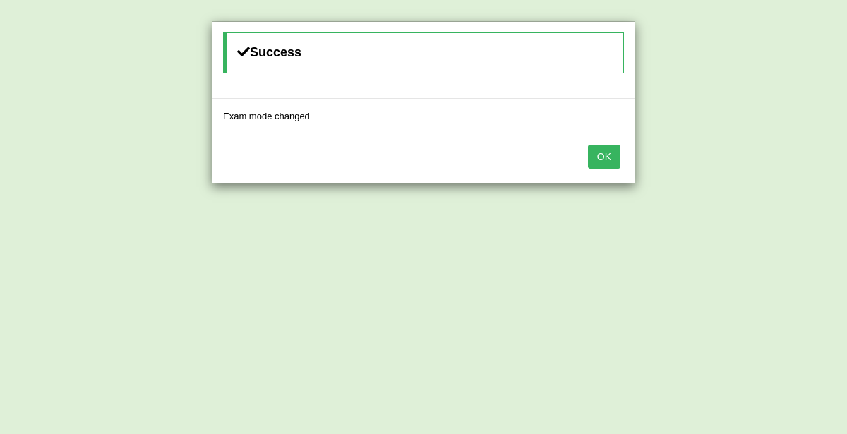
click at [599, 150] on button "OK" at bounding box center [604, 157] width 32 height 24
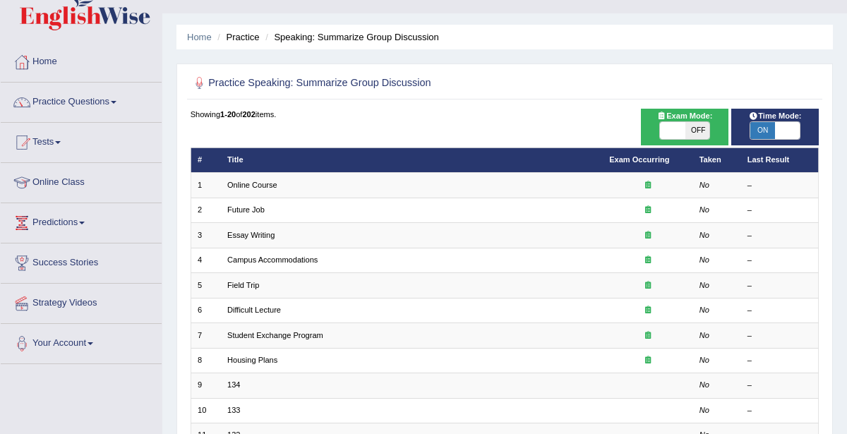
click at [756, 126] on span "ON" at bounding box center [762, 130] width 25 height 17
checkbox input "false"
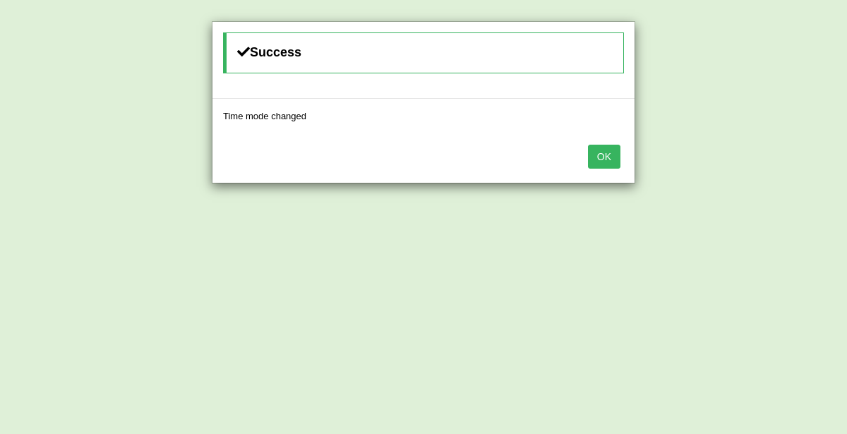
click at [606, 155] on button "OK" at bounding box center [604, 157] width 32 height 24
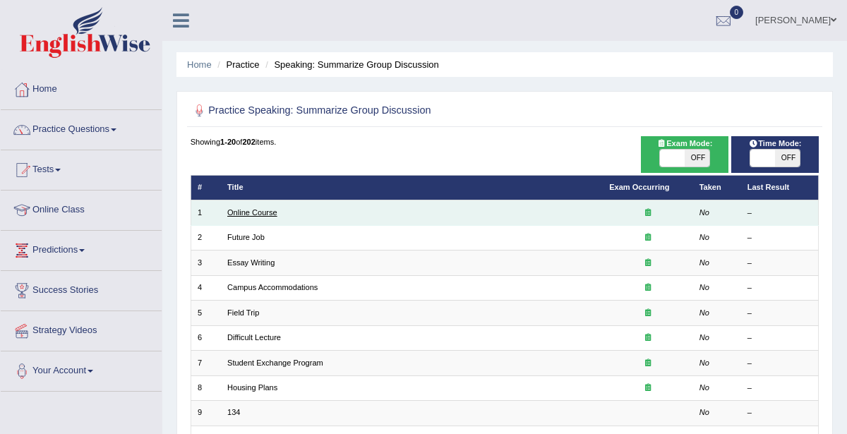
click at [271, 212] on link "Online Course" at bounding box center [252, 212] width 50 height 8
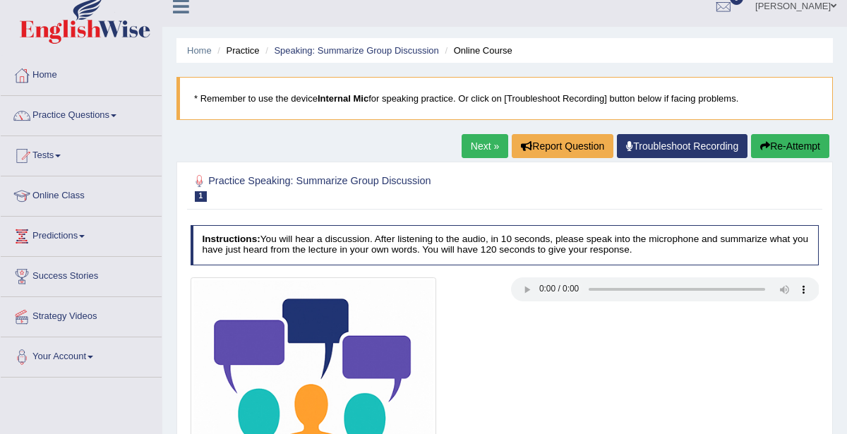
scroll to position [9, 0]
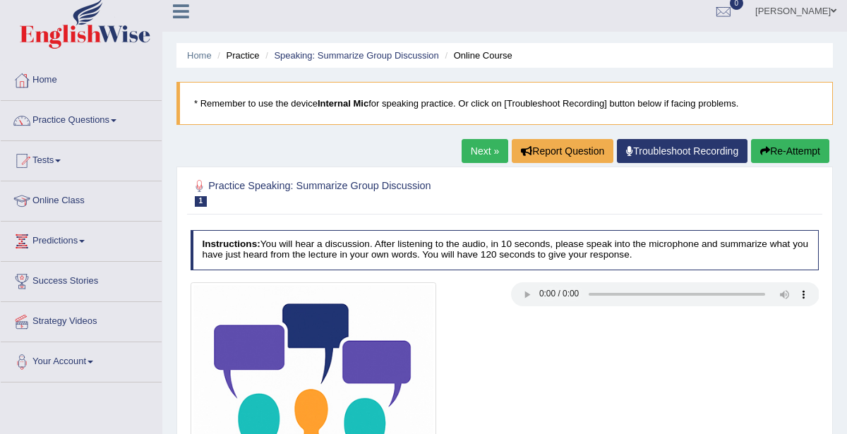
click at [60, 88] on link "Home" at bounding box center [81, 78] width 161 height 35
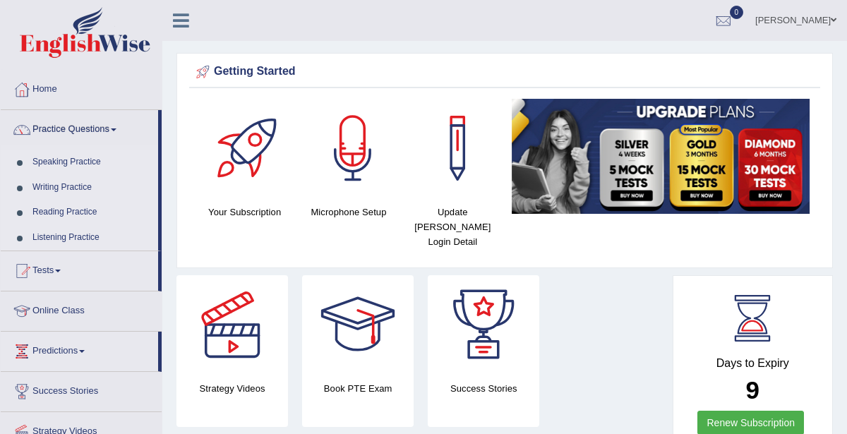
click at [53, 161] on link "Speaking Practice" at bounding box center [92, 162] width 132 height 25
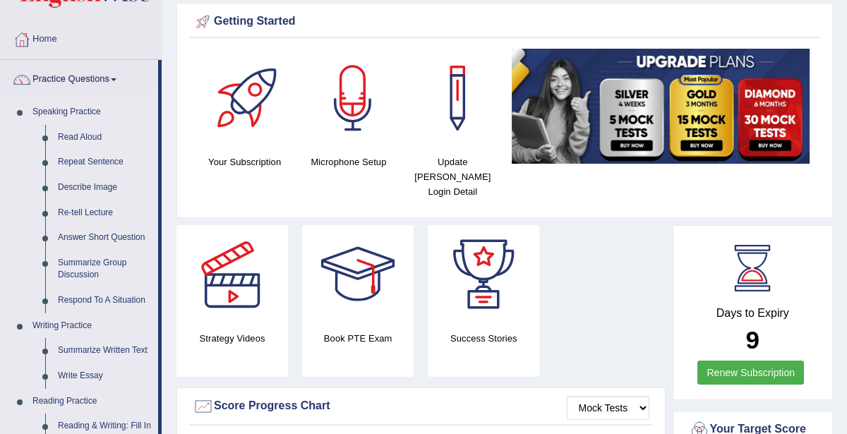
scroll to position [49, 0]
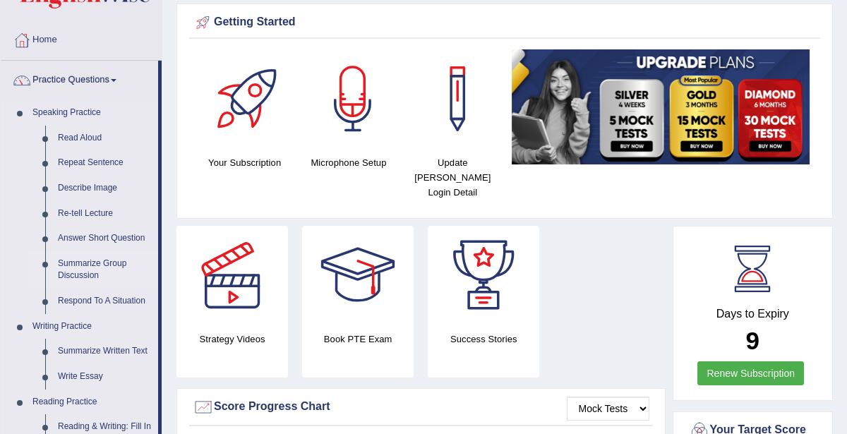
click at [79, 272] on link "Summarize Group Discussion" at bounding box center [105, 269] width 107 height 37
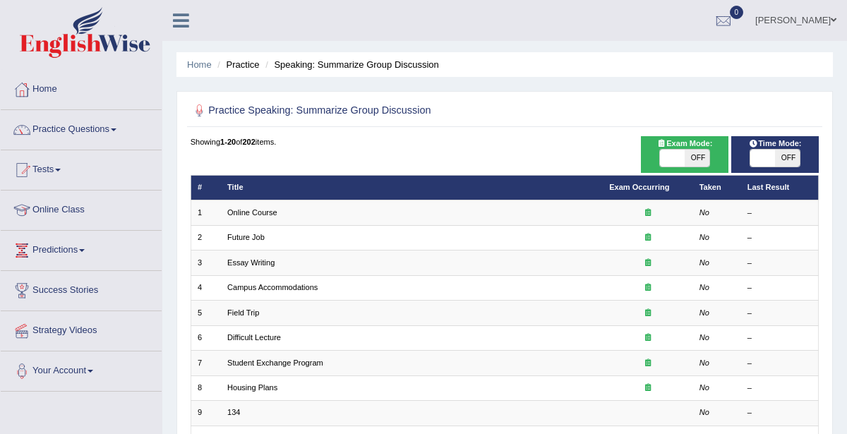
click at [688, 145] on span "Exam Mode:" at bounding box center [684, 144] width 65 height 13
checkbox input "true"
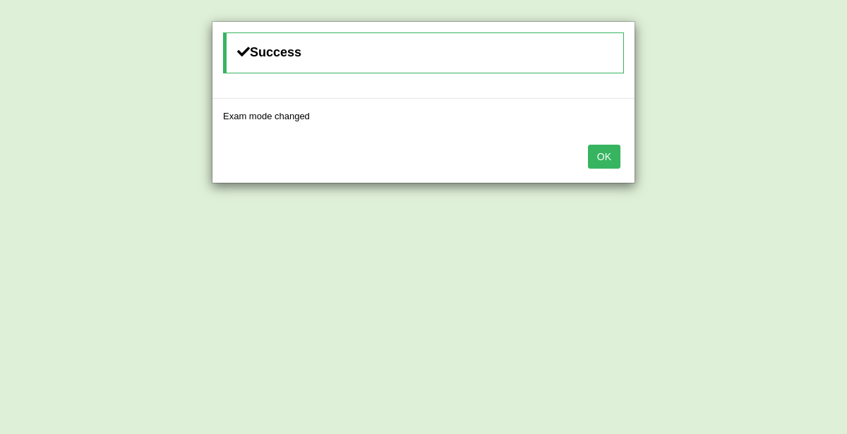
click at [609, 151] on button "OK" at bounding box center [604, 157] width 32 height 24
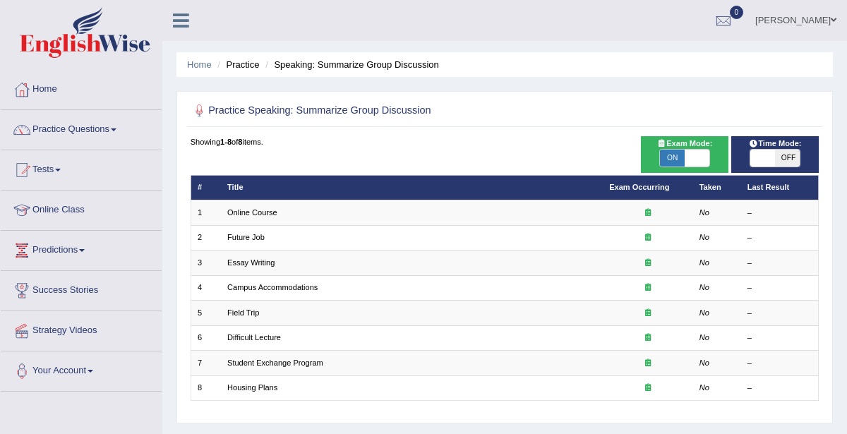
checkbox input "true"
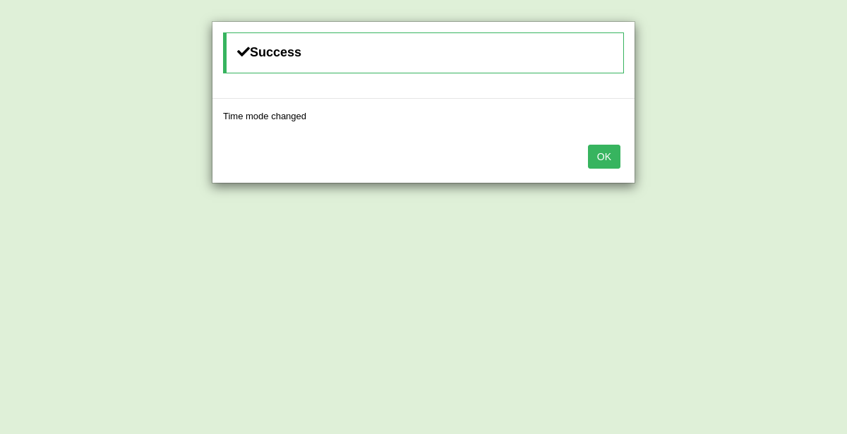
click at [605, 154] on button "OK" at bounding box center [604, 157] width 32 height 24
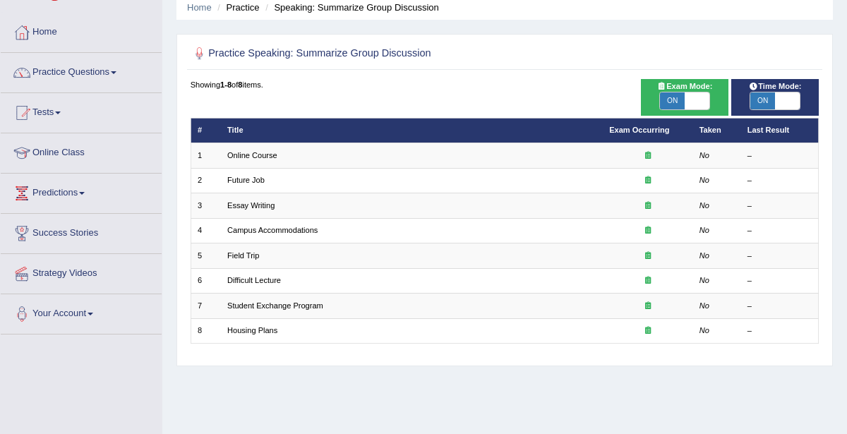
scroll to position [55, 0]
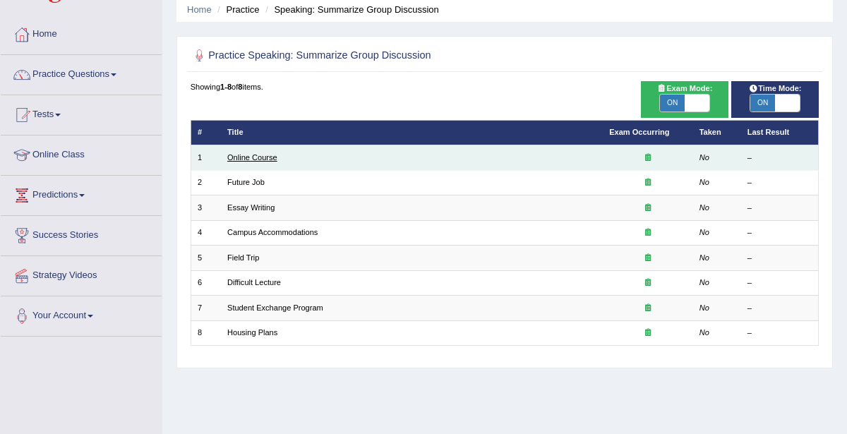
click at [236, 156] on link "Online Course" at bounding box center [252, 157] width 50 height 8
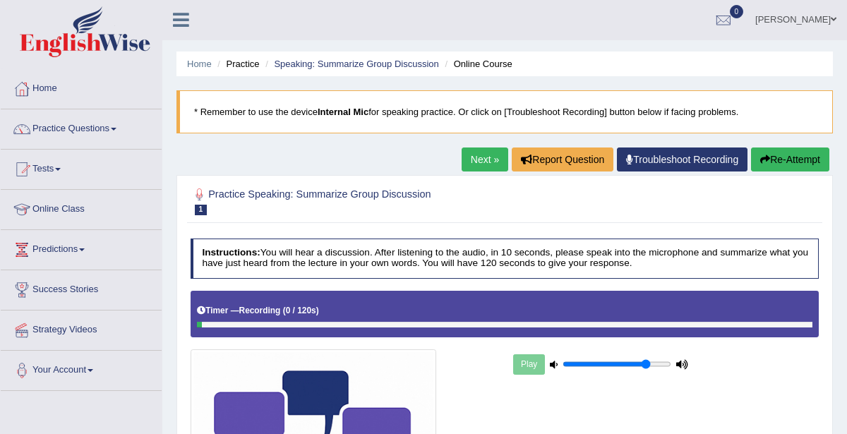
scroll to position [2, 0]
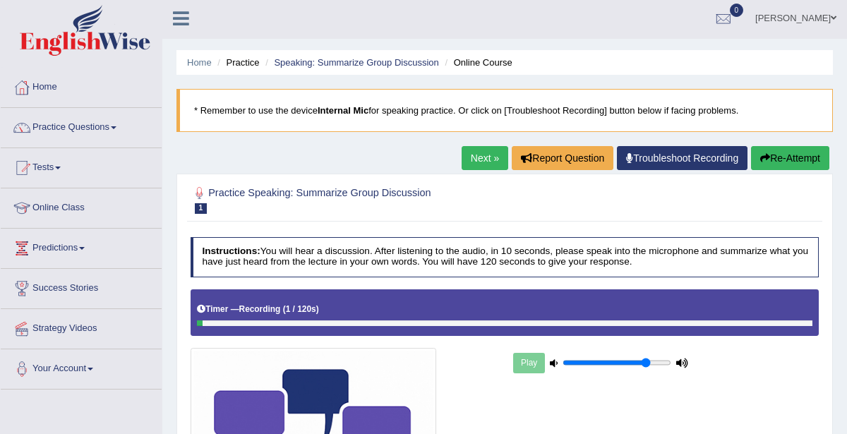
click at [476, 148] on link "Next »" at bounding box center [485, 158] width 47 height 24
click at [469, 155] on link "Next »" at bounding box center [485, 158] width 47 height 24
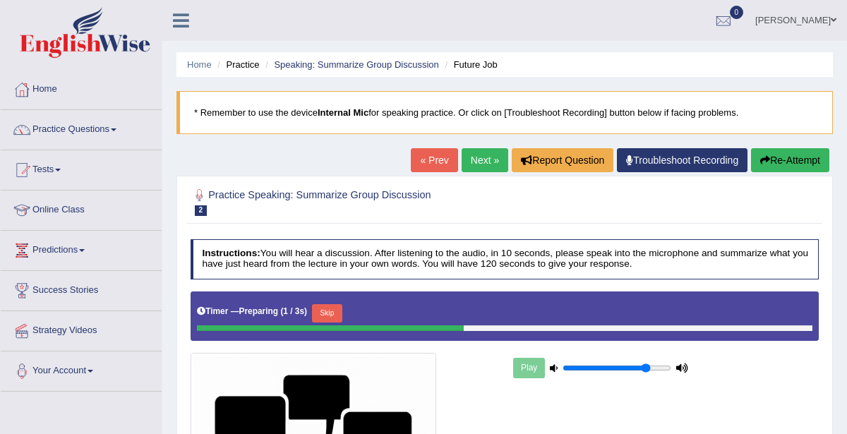
click at [484, 161] on link "Next »" at bounding box center [485, 160] width 47 height 24
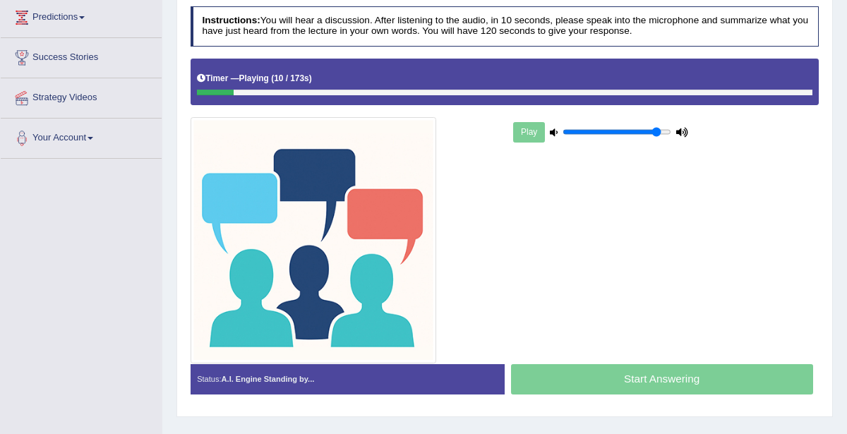
type input "0.9"
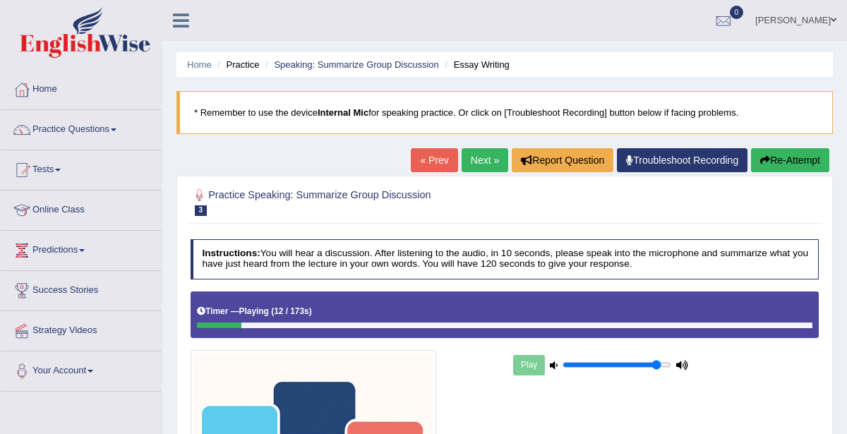
click at [474, 167] on link "Next »" at bounding box center [485, 160] width 47 height 24
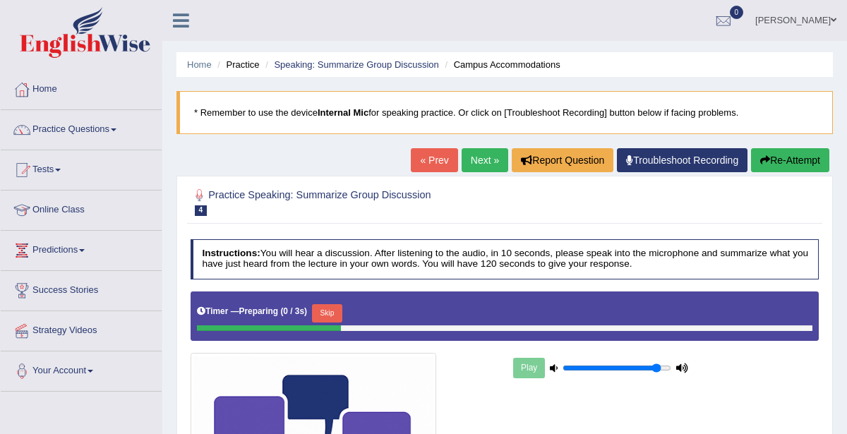
click at [116, 129] on span at bounding box center [114, 129] width 6 height 3
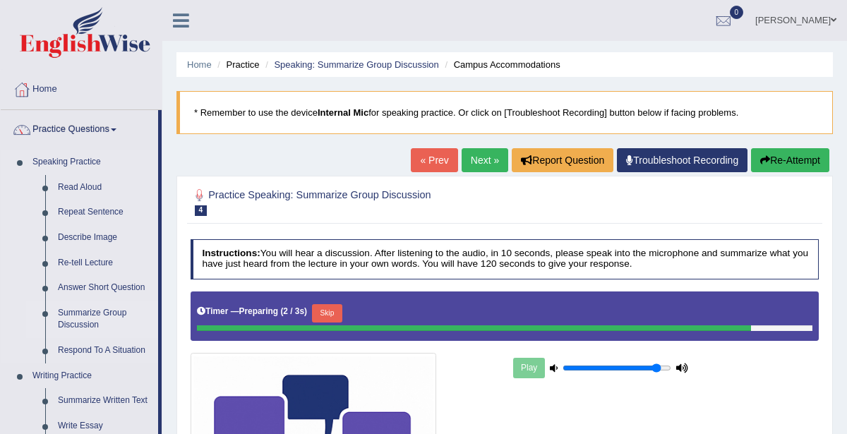
click at [89, 315] on link "Summarize Group Discussion" at bounding box center [105, 319] width 107 height 37
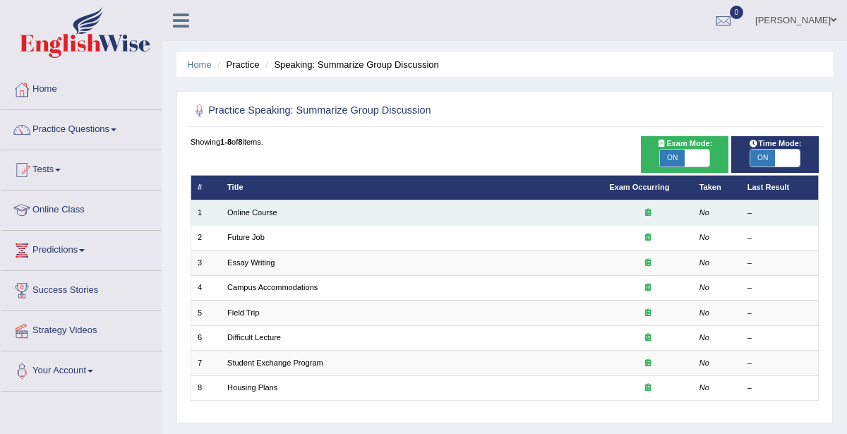
click at [305, 213] on td "Online Course" at bounding box center [412, 212] width 382 height 25
click at [426, 210] on td "Online Course" at bounding box center [412, 212] width 382 height 25
click at [729, 217] on td "No" at bounding box center [716, 212] width 48 height 25
click at [726, 210] on td "No" at bounding box center [716, 212] width 48 height 25
click at [729, 212] on td "No" at bounding box center [716, 212] width 48 height 25
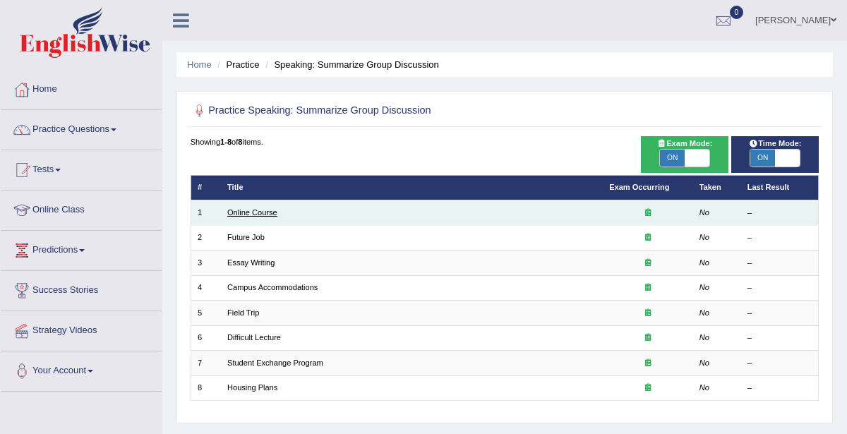
click at [254, 212] on link "Online Course" at bounding box center [252, 212] width 50 height 8
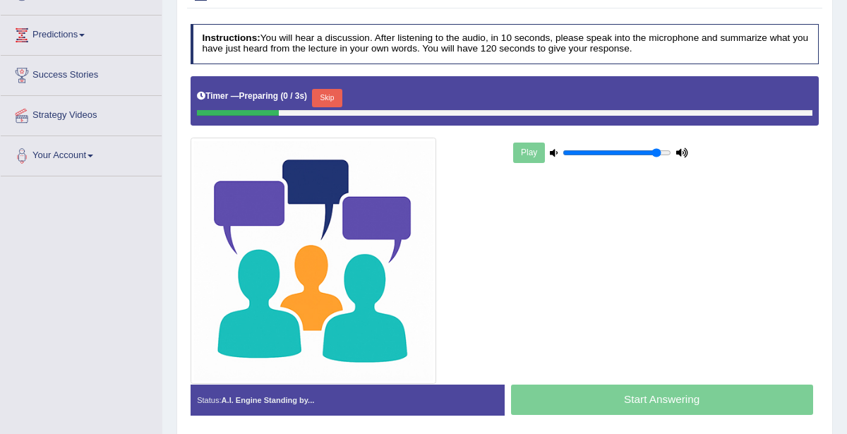
scroll to position [210, 0]
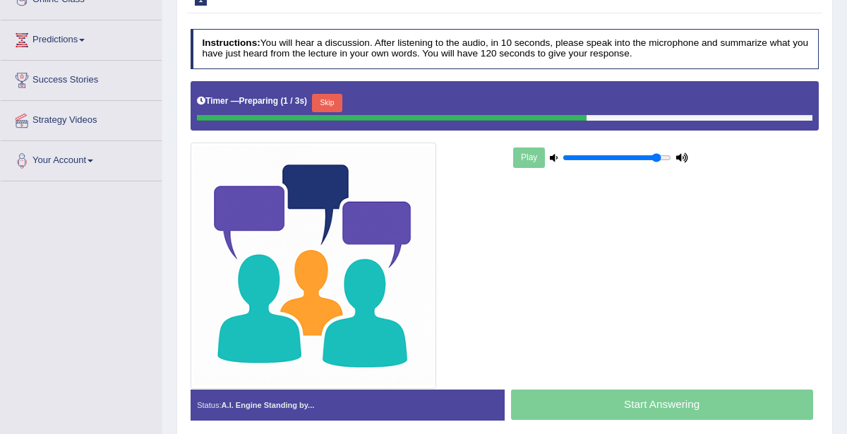
click at [326, 103] on button "Skip" at bounding box center [327, 103] width 30 height 18
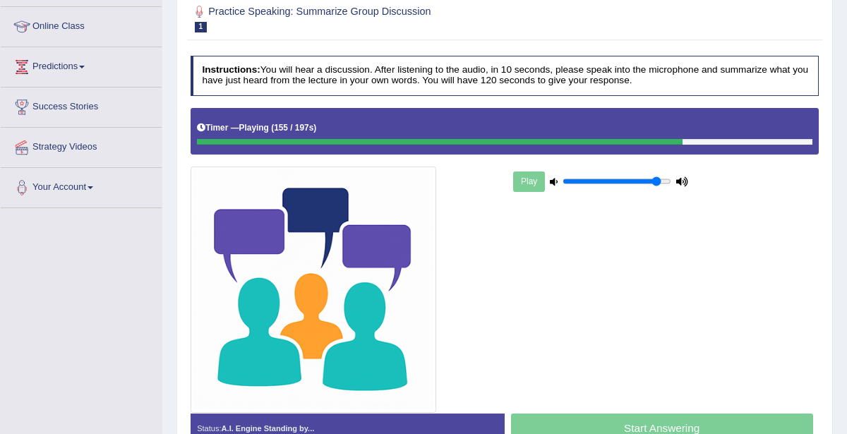
scroll to position [182, 0]
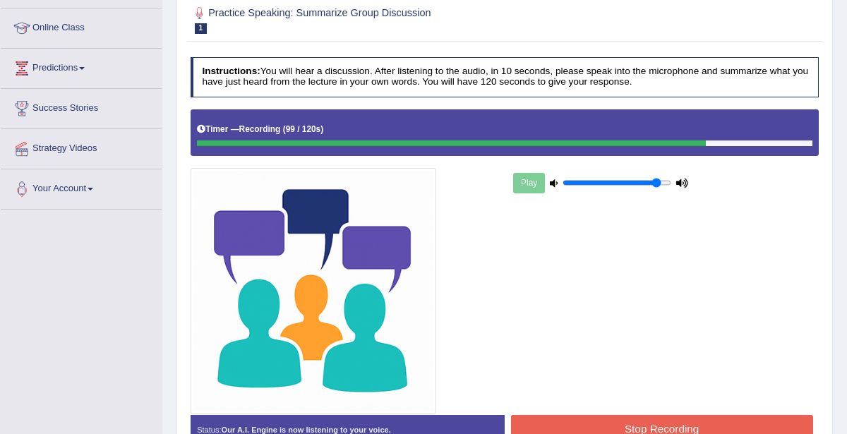
click at [707, 429] on button "Stop Recording" at bounding box center [662, 429] width 302 height 28
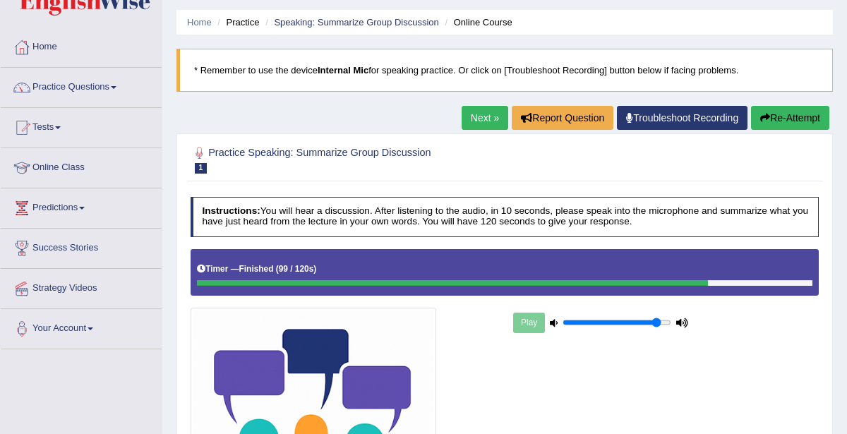
scroll to position [0, 0]
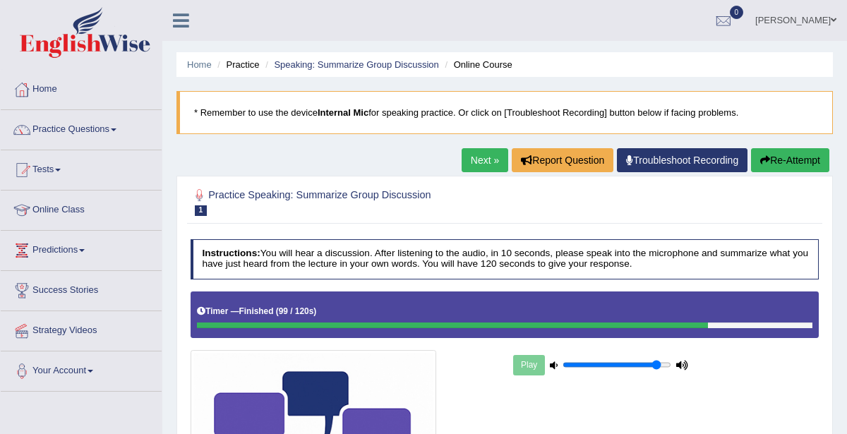
click at [479, 162] on link "Next »" at bounding box center [485, 160] width 47 height 24
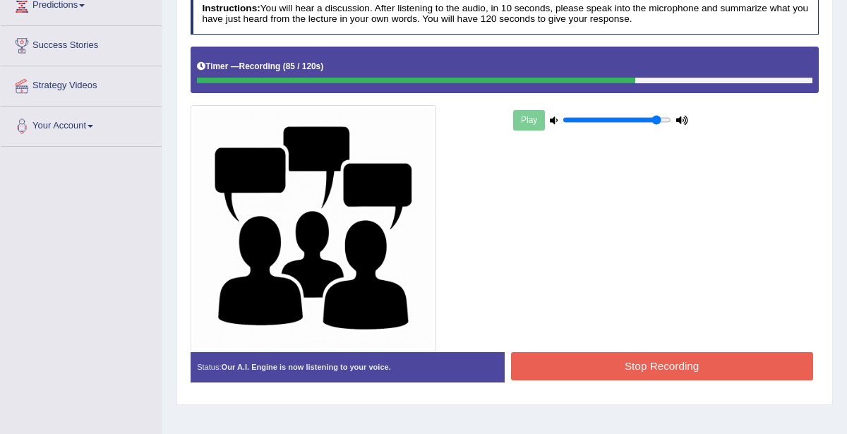
scroll to position [307, 0]
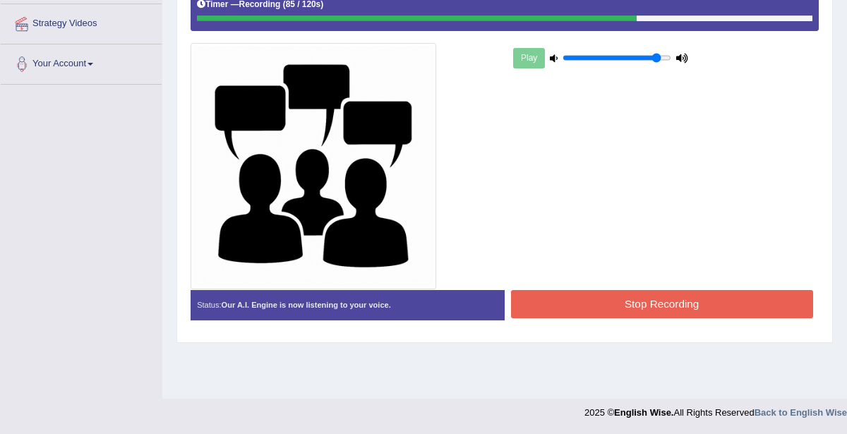
click at [666, 302] on button "Stop Recording" at bounding box center [662, 304] width 302 height 28
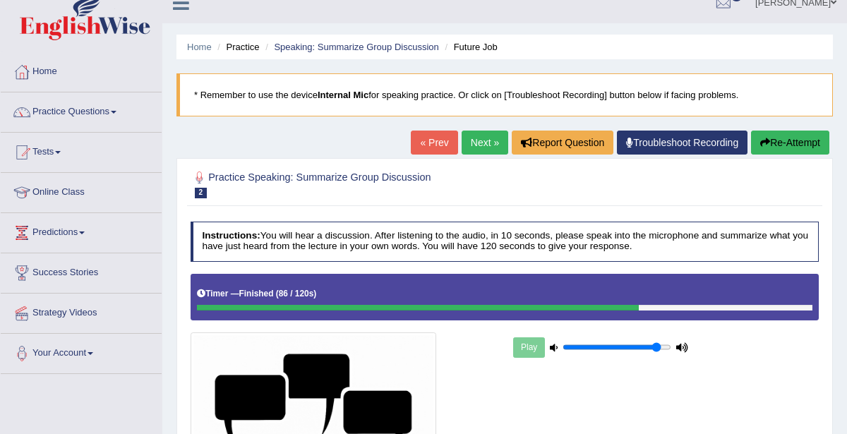
scroll to position [0, 0]
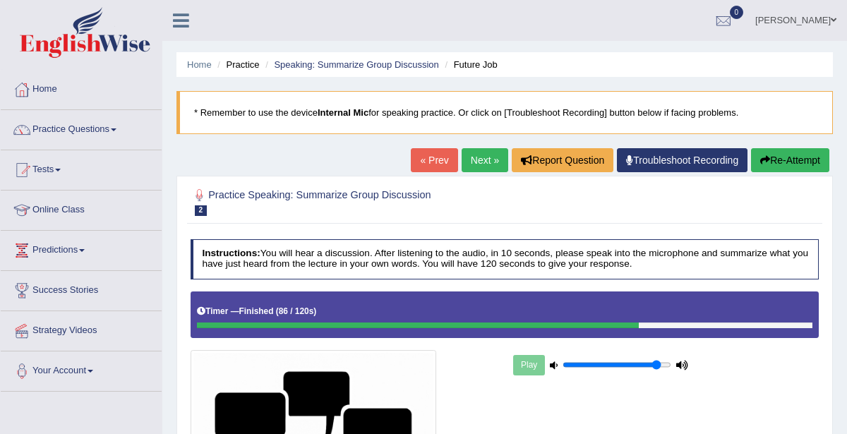
click at [78, 210] on link "Online Class" at bounding box center [81, 208] width 161 height 35
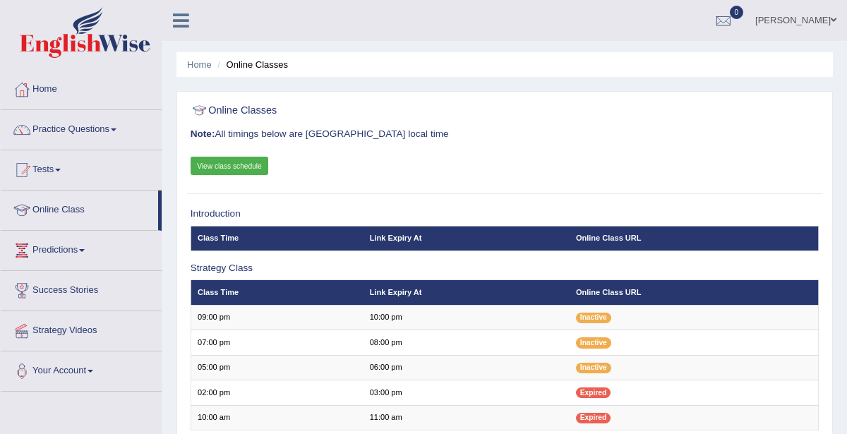
click at [215, 168] on link "View class schedule" at bounding box center [230, 166] width 78 height 18
click at [116, 129] on span at bounding box center [114, 129] width 6 height 3
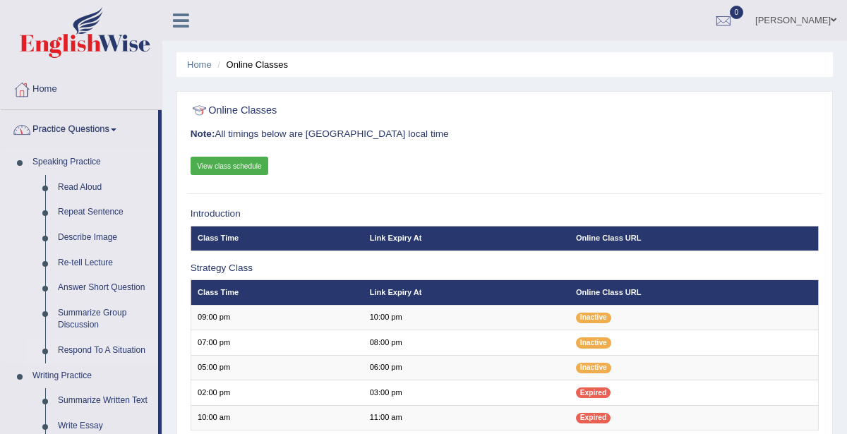
click at [105, 354] on link "Respond To A Situation" at bounding box center [105, 350] width 107 height 25
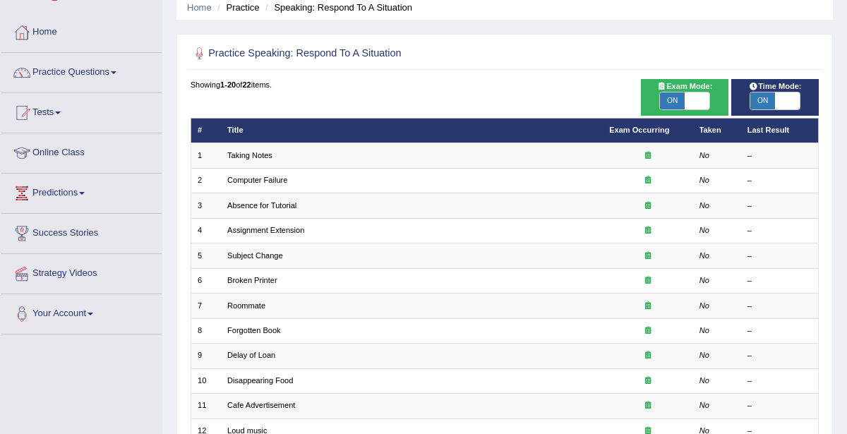
scroll to position [67, 0]
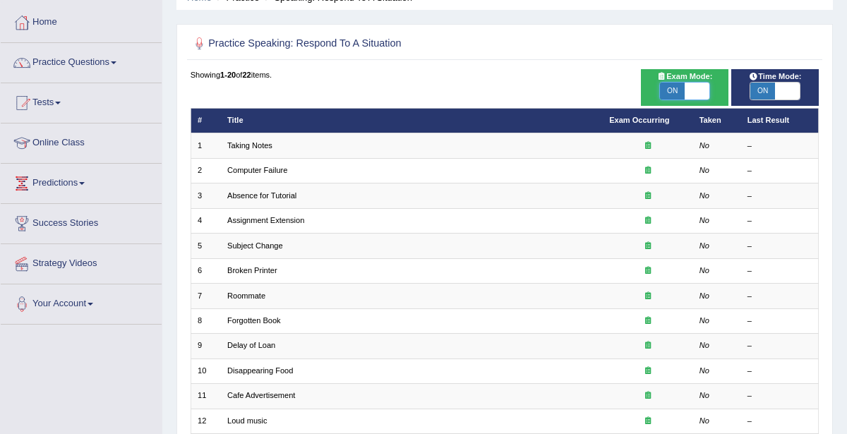
checkbox input "false"
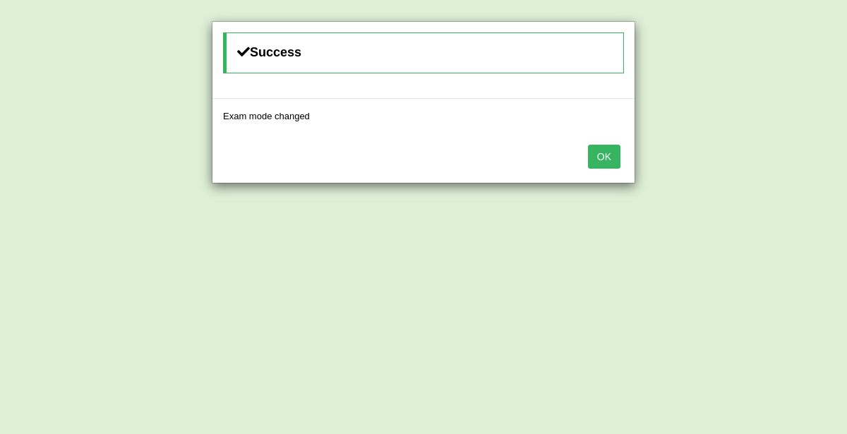
click at [692, 90] on div "Success Exam mode changed OK" at bounding box center [423, 217] width 847 height 434
click at [609, 160] on button "OK" at bounding box center [604, 157] width 32 height 24
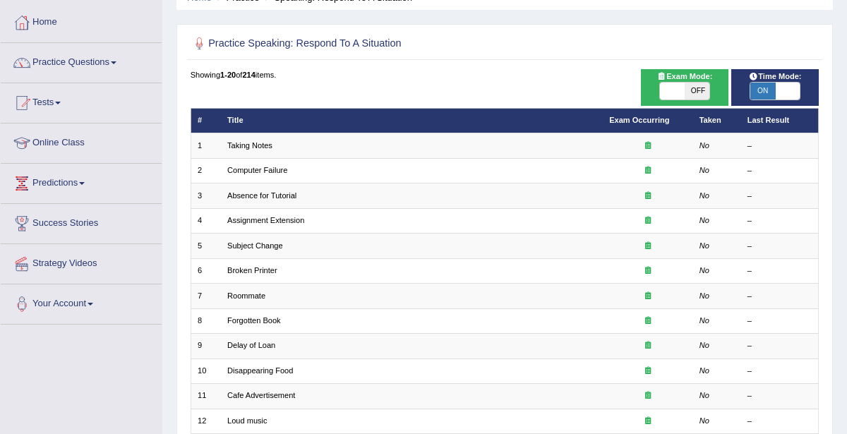
click at [707, 78] on span "Exam Mode:" at bounding box center [684, 77] width 65 height 13
click at [692, 89] on span "OFF" at bounding box center [697, 91] width 25 height 17
checkbox input "true"
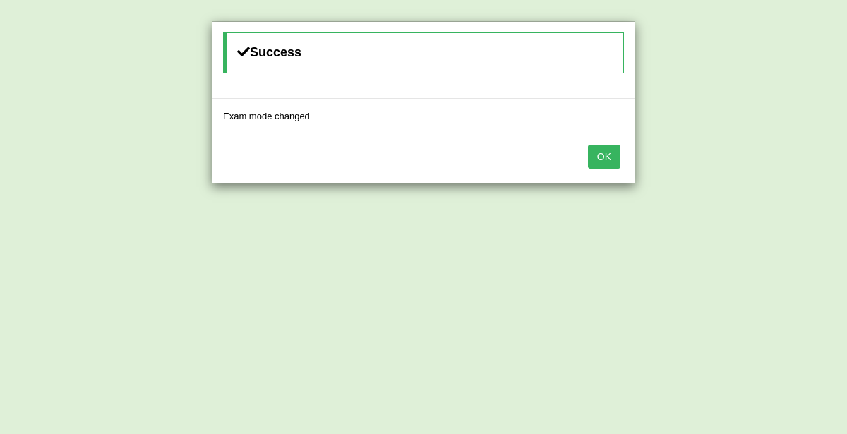
click at [601, 152] on button "OK" at bounding box center [604, 157] width 32 height 24
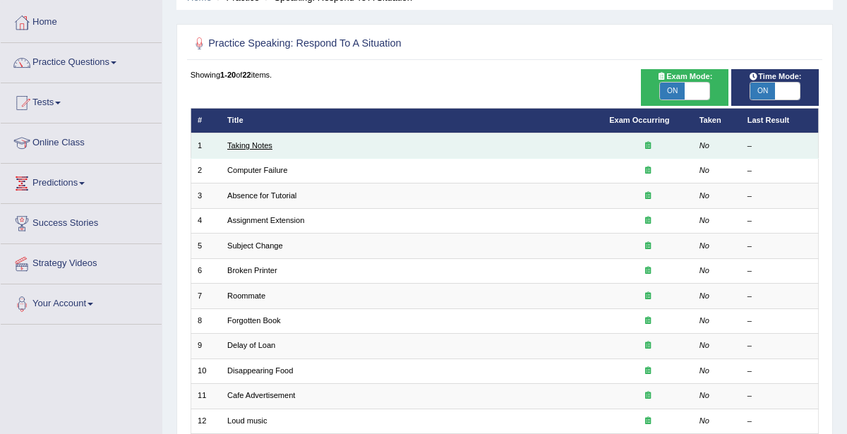
click at [244, 145] on link "Taking Notes" at bounding box center [249, 145] width 45 height 8
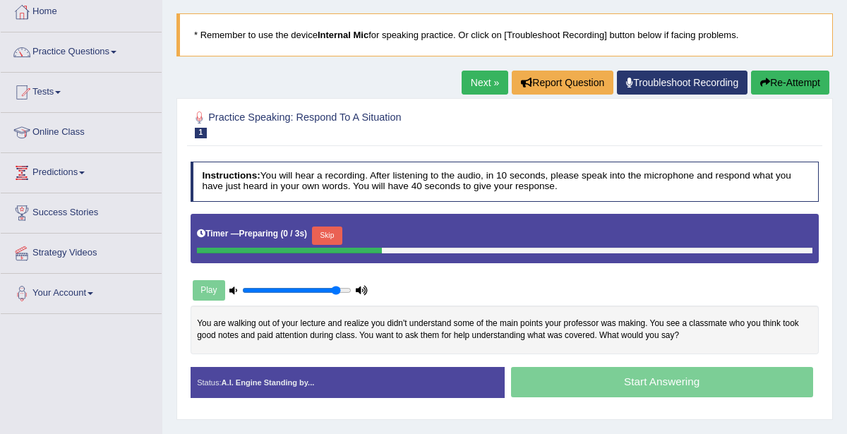
scroll to position [102, 0]
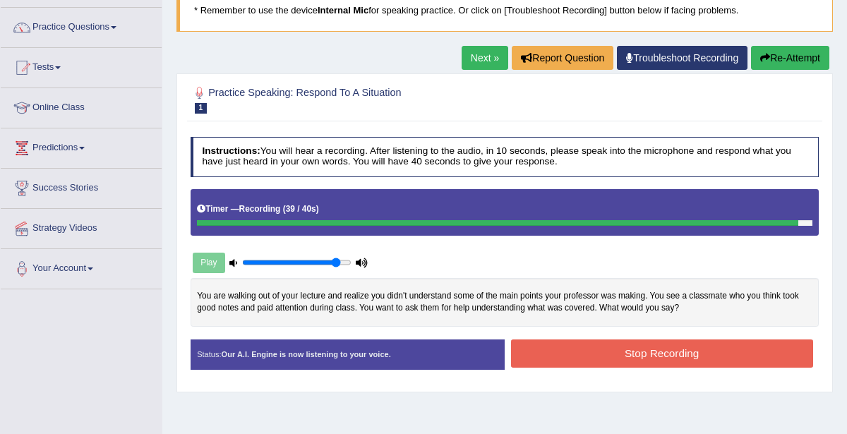
click at [710, 351] on button "Stop Recording" at bounding box center [662, 354] width 302 height 28
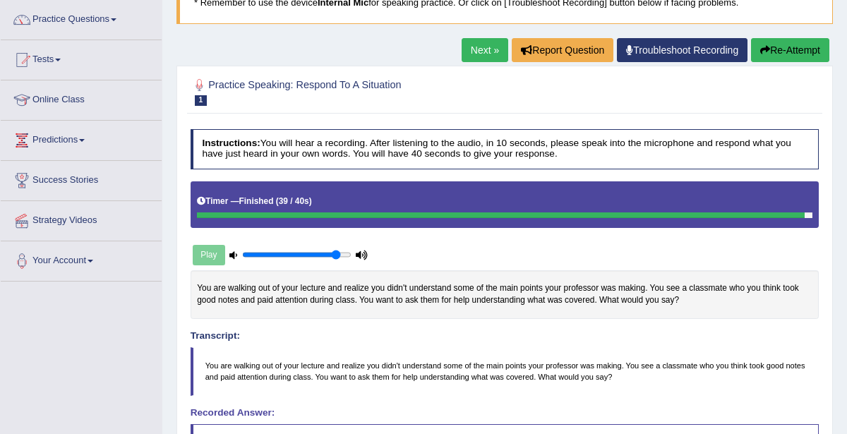
scroll to position [112, 0]
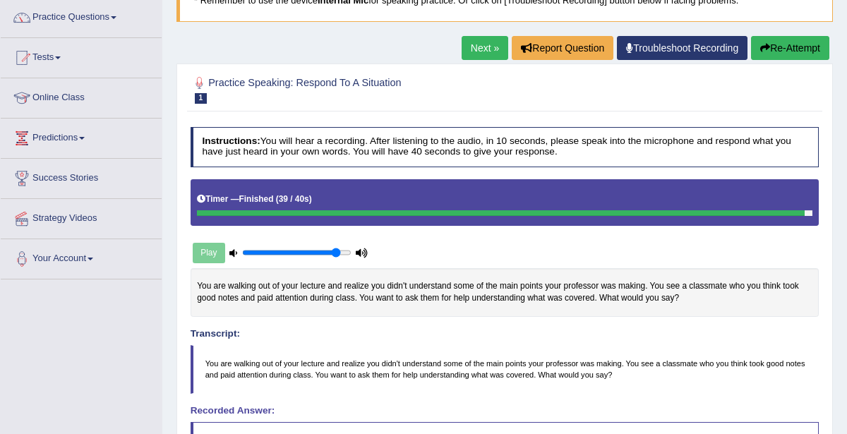
click at [480, 47] on link "Next »" at bounding box center [485, 48] width 47 height 24
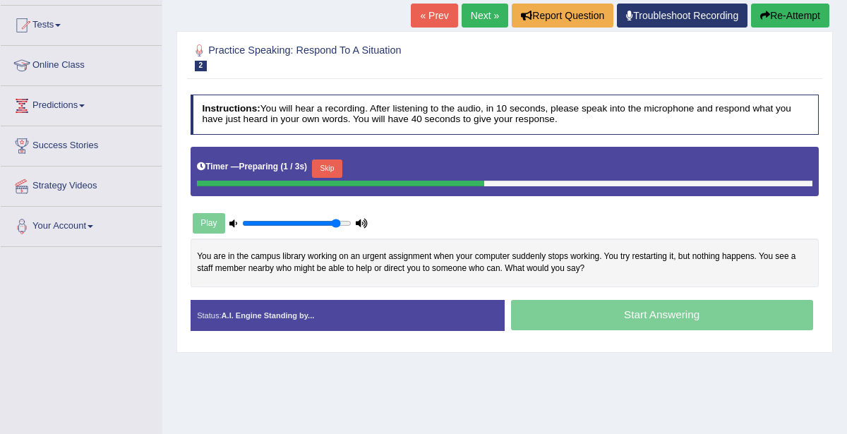
scroll to position [145, 0]
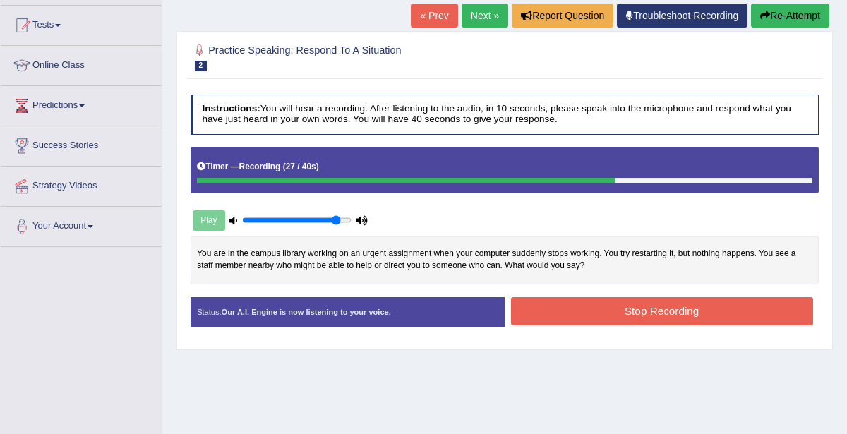
click at [709, 311] on button "Stop Recording" at bounding box center [662, 311] width 302 height 28
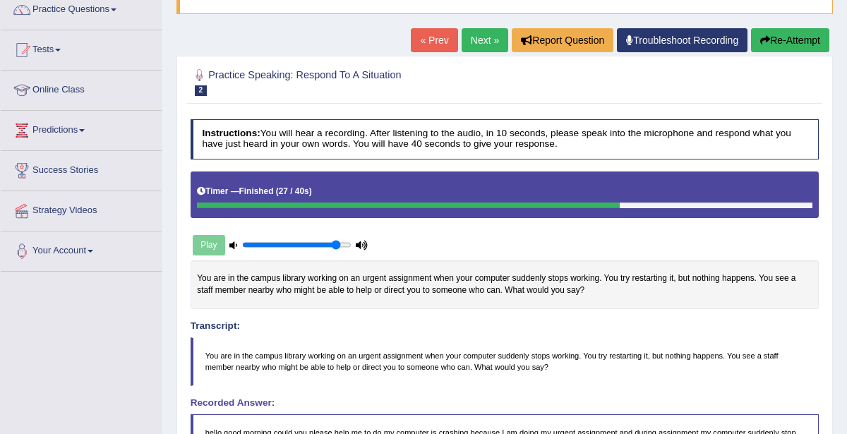
scroll to position [117, 0]
